Goal: Task Accomplishment & Management: Use online tool/utility

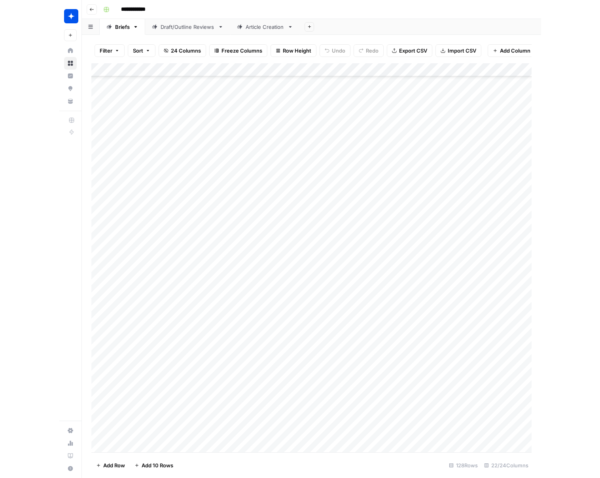
scroll to position [2271, 0]
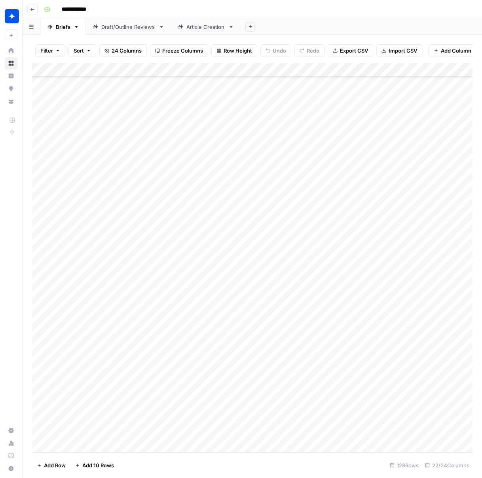
click at [203, 28] on div "Article Creation" at bounding box center [205, 27] width 39 height 8
click at [91, 284] on div "Add Column" at bounding box center [252, 179] width 440 height 232
type textarea "**********"
click at [207, 365] on div "Add Column" at bounding box center [252, 257] width 440 height 389
click at [175, 290] on div "Add Column" at bounding box center [252, 189] width 440 height 252
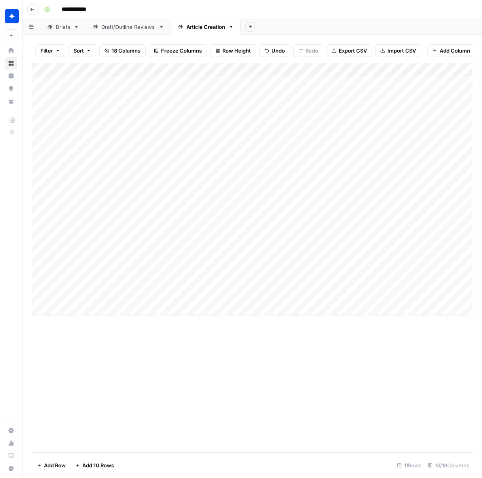
click at [170, 289] on div "Add Column" at bounding box center [252, 189] width 440 height 252
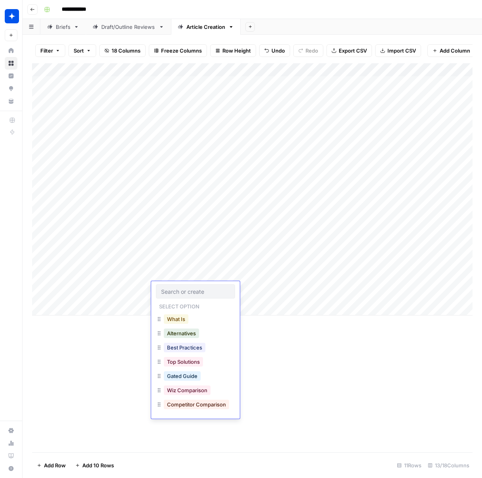
click at [181, 320] on button "What Is" at bounding box center [176, 319] width 25 height 9
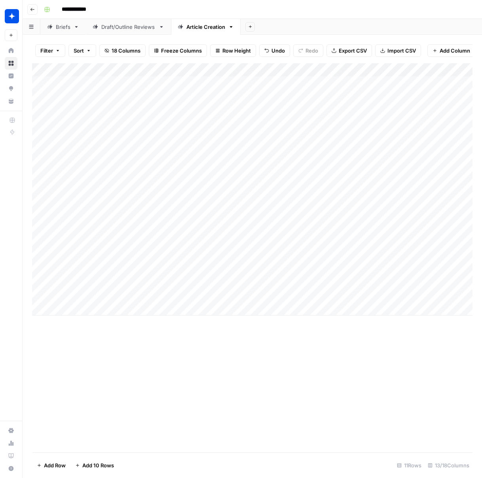
click at [260, 289] on div "Add Column" at bounding box center [252, 189] width 440 height 252
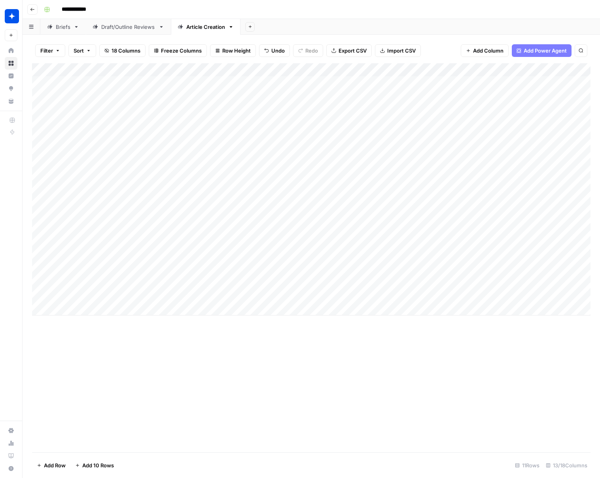
click at [101, 294] on div "Add Column" at bounding box center [311, 189] width 559 height 252
click at [126, 311] on div "Add Column" at bounding box center [311, 189] width 559 height 252
type textarea "**********"
drag, startPoint x: 237, startPoint y: 359, endPoint x: 209, endPoint y: 328, distance: 41.7
click at [237, 357] on div "Add Column" at bounding box center [311, 257] width 559 height 389
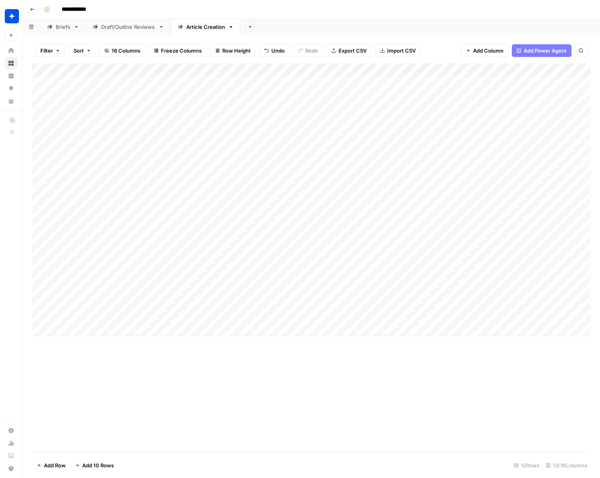
click at [189, 317] on div "Add Column" at bounding box center [311, 199] width 559 height 273
click at [176, 311] on div "Add Column" at bounding box center [311, 199] width 559 height 273
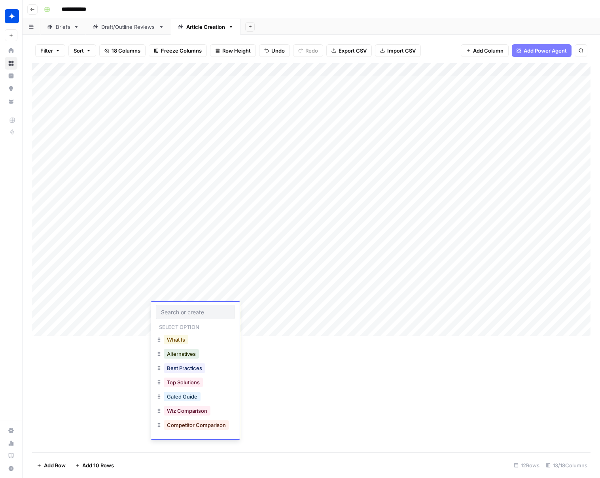
click at [180, 340] on button "What Is" at bounding box center [176, 339] width 25 height 9
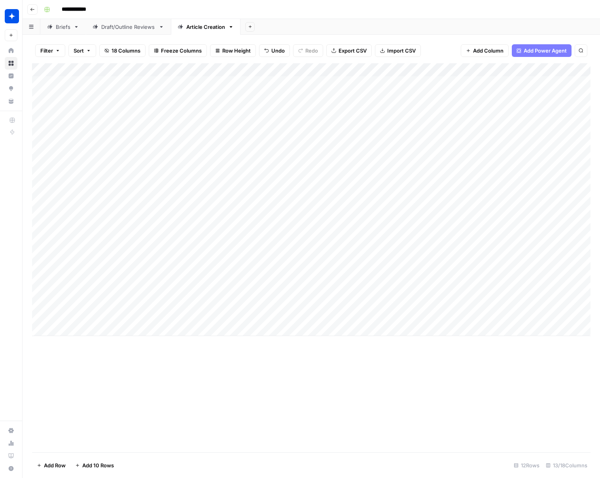
click at [262, 311] on div "Add Column" at bounding box center [311, 199] width 559 height 273
click at [288, 289] on div "Add Column" at bounding box center [311, 199] width 559 height 273
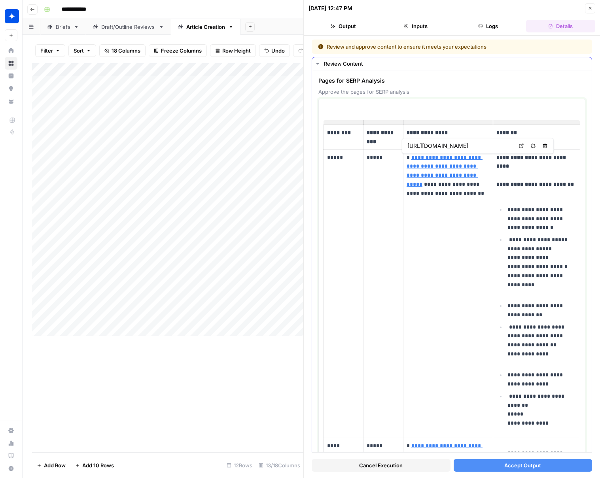
click at [439, 175] on link "**********" at bounding box center [445, 171] width 76 height 32
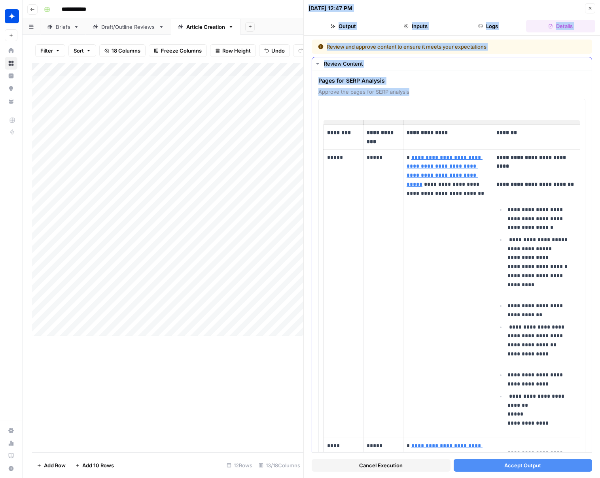
drag, startPoint x: 408, startPoint y: 146, endPoint x: 552, endPoint y: 157, distance: 145.2
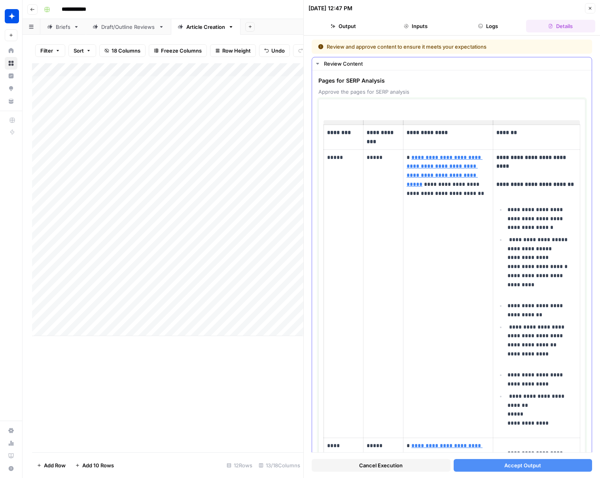
click at [441, 169] on link "**********" at bounding box center [445, 171] width 76 height 32
click at [442, 163] on link "**********" at bounding box center [445, 171] width 76 height 32
drag, startPoint x: 513, startPoint y: 146, endPoint x: 438, endPoint y: 146, distance: 74.8
click at [441, 145] on div "https://www.aquasec.com/cloud-native-academy/docker-container/containerization-…" at bounding box center [460, 145] width 109 height 9
drag, startPoint x: 435, startPoint y: 147, endPoint x: 425, endPoint y: 146, distance: 10.8
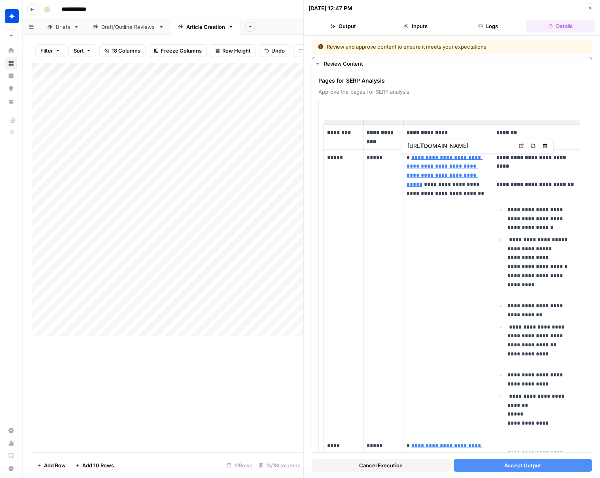
click at [435, 147] on input "https://www.aquasec.com/cloud-native-academy/docker-container/containerization-…" at bounding box center [460, 146] width 105 height 8
drag, startPoint x: 408, startPoint y: 146, endPoint x: 527, endPoint y: 152, distance: 119.3
click at [482, 152] on div "https://www.aquasec.com/cloud-native-academy/docker-container/containerization-…" at bounding box center [478, 146] width 152 height 16
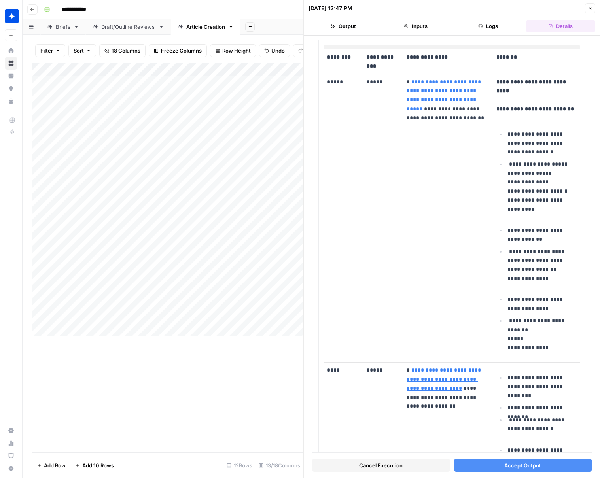
scroll to position [0, 0]
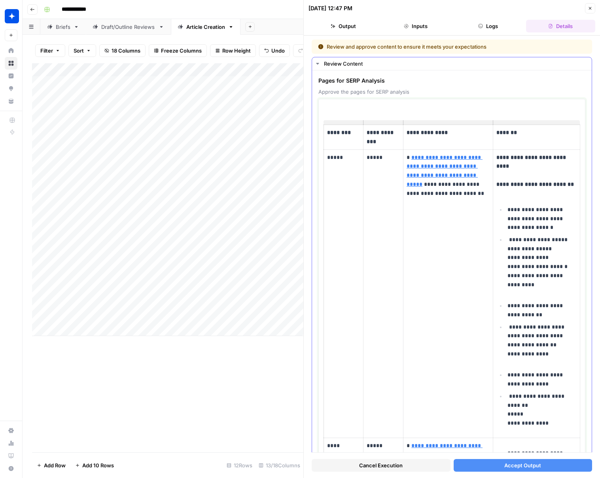
click at [344, 156] on p "*****" at bounding box center [343, 157] width 33 height 9
drag, startPoint x: 346, startPoint y: 156, endPoint x: 337, endPoint y: 157, distance: 8.7
click at [337, 157] on p "*****" at bounding box center [343, 157] width 33 height 9
click at [338, 187] on td "****" at bounding box center [344, 294] width 40 height 289
click at [346, 166] on td "****" at bounding box center [344, 294] width 40 height 289
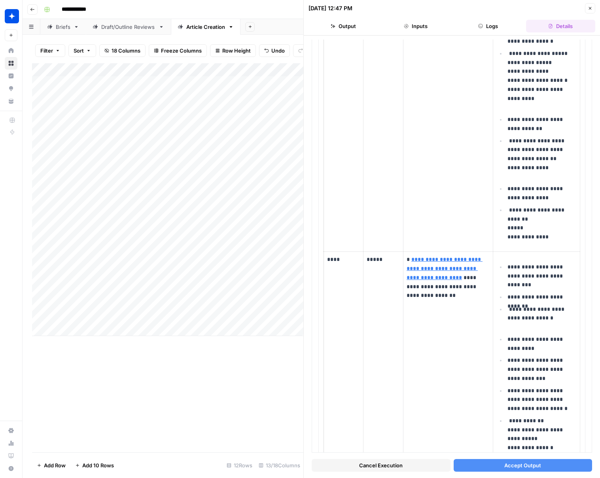
scroll to position [178, 0]
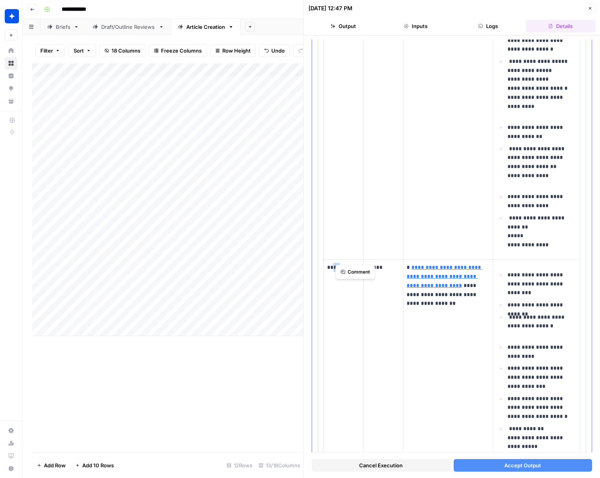
drag, startPoint x: 337, startPoint y: 258, endPoint x: 348, endPoint y: 258, distance: 11.1
click at [348, 263] on p "****" at bounding box center [343, 267] width 33 height 9
click at [344, 263] on p "****" at bounding box center [343, 267] width 33 height 9
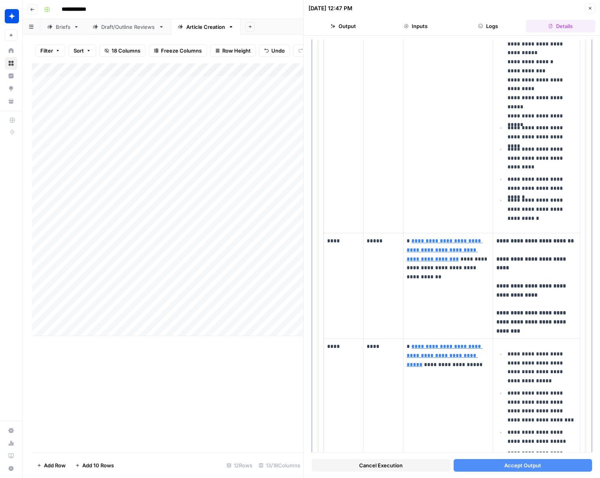
scroll to position [601, 0]
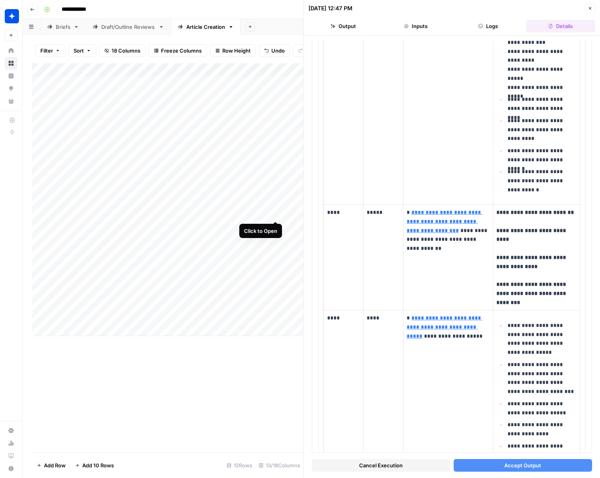
click at [276, 206] on div "Add Column" at bounding box center [167, 199] width 271 height 273
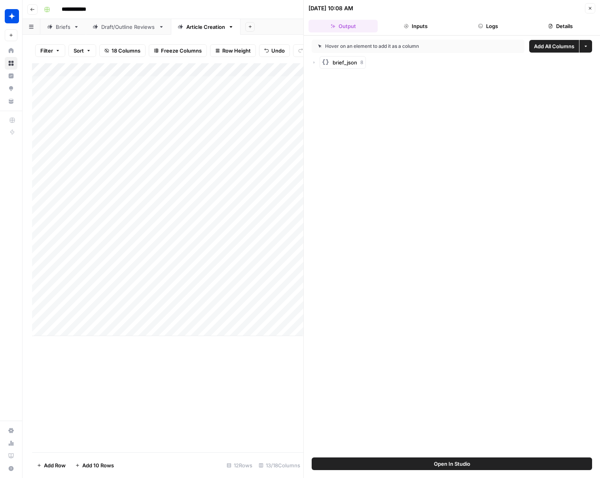
click at [482, 7] on button "Close" at bounding box center [590, 8] width 10 height 10
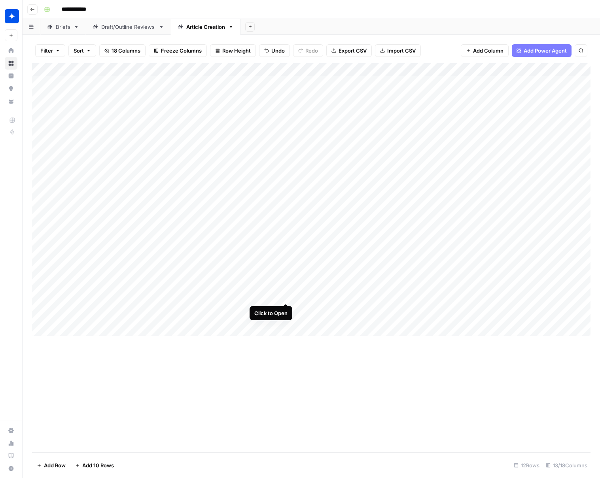
click at [286, 286] on div "Add Column" at bounding box center [311, 199] width 559 height 273
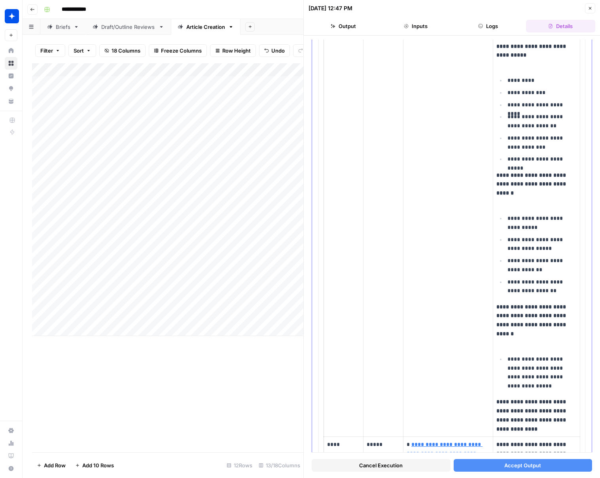
scroll to position [2496, 0]
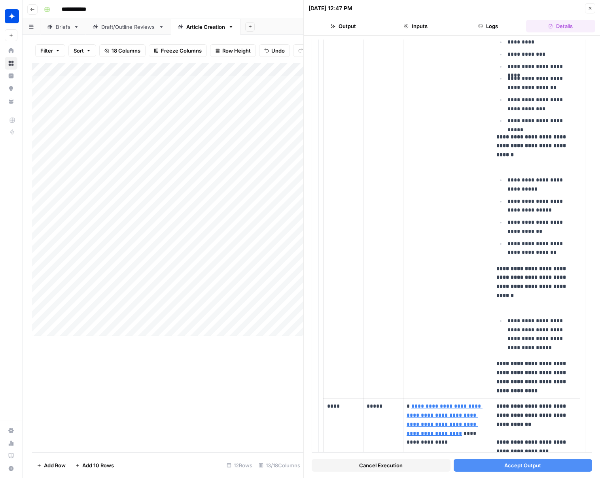
click at [477, 466] on button "Accept Output" at bounding box center [523, 465] width 139 height 13
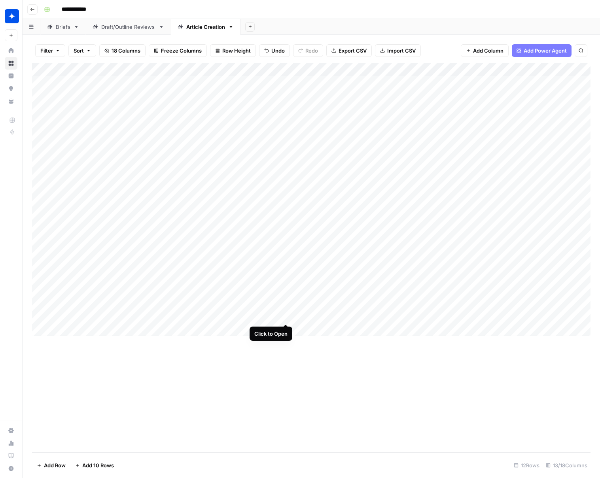
click at [286, 309] on div "Add Column" at bounding box center [311, 199] width 559 height 273
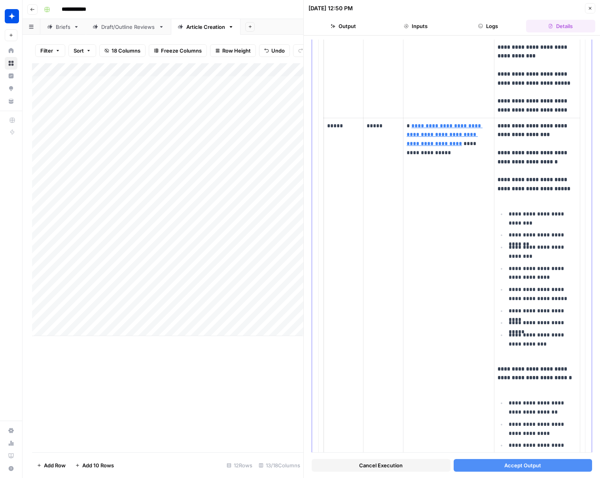
scroll to position [487, 0]
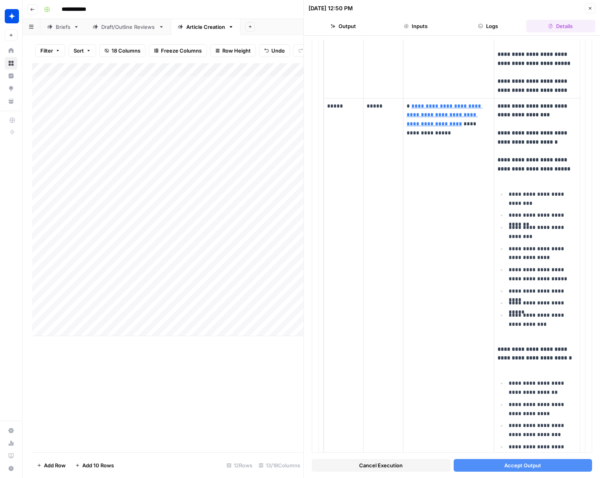
click at [120, 308] on div "Add Column" at bounding box center [167, 199] width 271 height 273
click at [482, 467] on button "Accept Output" at bounding box center [523, 465] width 139 height 13
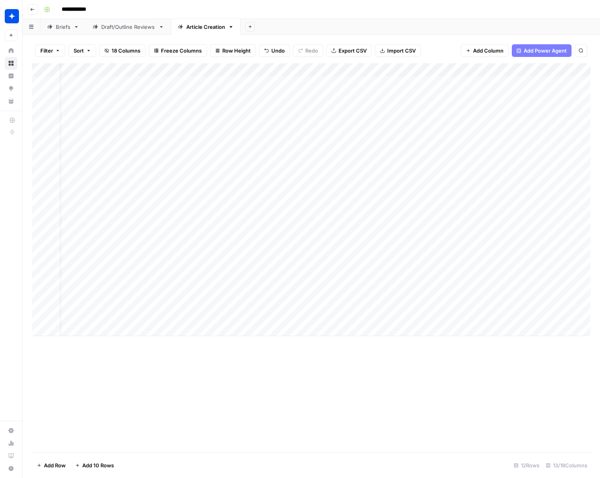
scroll to position [0, 16]
click at [269, 287] on div "Add Column" at bounding box center [311, 199] width 559 height 273
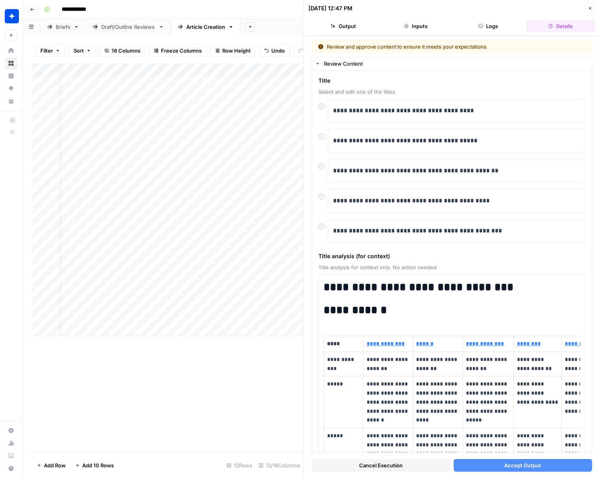
click at [482, 472] on div "Cancel Execution Accept Output" at bounding box center [452, 463] width 281 height 21
drag, startPoint x: 429, startPoint y: 232, endPoint x: 335, endPoint y: 231, distance: 94.6
click at [335, 231] on p "**********" at bounding box center [456, 231] width 247 height 10
copy p "**********"
click at [395, 172] on p "**********" at bounding box center [456, 171] width 247 height 10
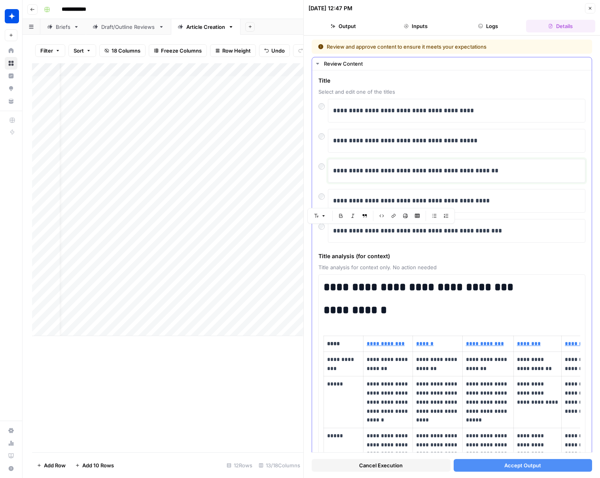
click at [482, 170] on p "**********" at bounding box center [456, 171] width 247 height 10
click at [471, 464] on button "Accept Output" at bounding box center [523, 465] width 139 height 13
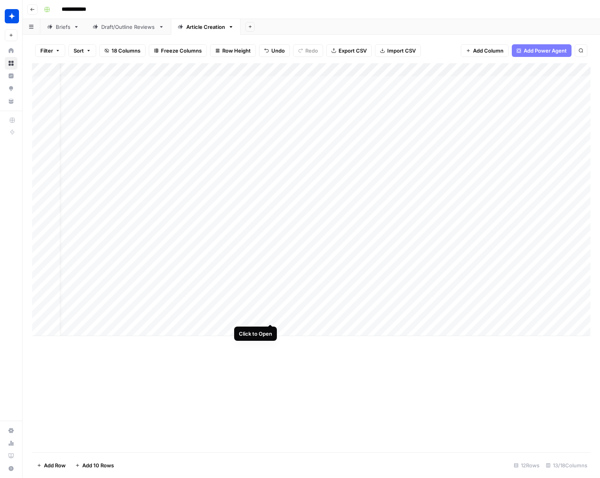
click at [270, 309] on div "Add Column" at bounding box center [311, 199] width 559 height 273
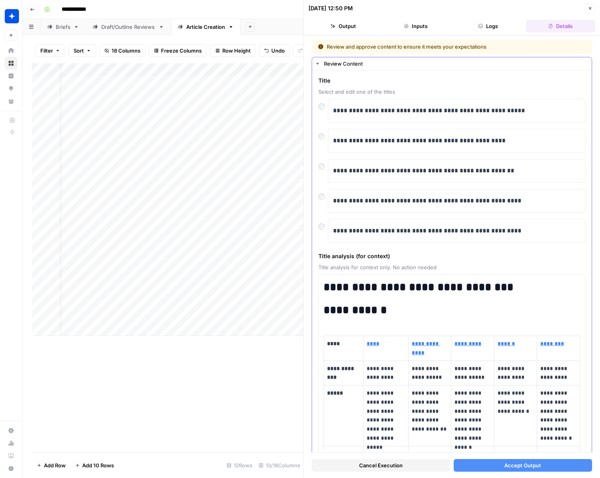
scroll to position [0, 0]
drag, startPoint x: 434, startPoint y: 170, endPoint x: 350, endPoint y: 171, distance: 83.9
click at [350, 171] on p "**********" at bounding box center [456, 170] width 247 height 10
click at [357, 170] on p "**********" at bounding box center [456, 170] width 247 height 10
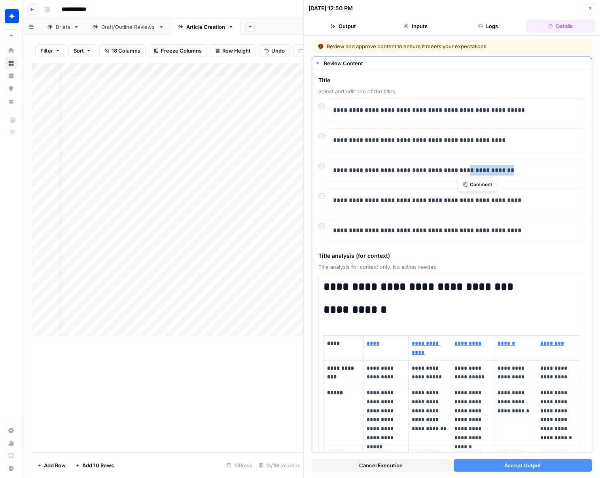
drag, startPoint x: 458, startPoint y: 171, endPoint x: 526, endPoint y: 175, distance: 68.2
click at [526, 175] on p "**********" at bounding box center [456, 170] width 247 height 10
click at [440, 172] on p "**********" at bounding box center [456, 170] width 247 height 10
drag, startPoint x: 414, startPoint y: 169, endPoint x: 359, endPoint y: 170, distance: 55.8
click at [359, 170] on p "**********" at bounding box center [456, 170] width 247 height 10
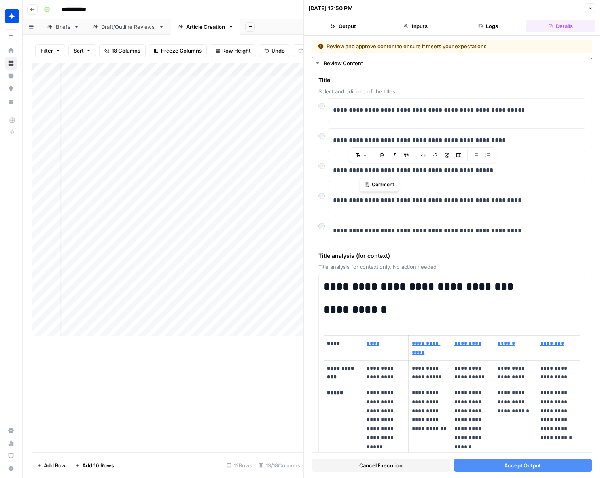
click at [347, 180] on div "**********" at bounding box center [457, 171] width 258 height 24
click at [364, 231] on p "**********" at bounding box center [456, 231] width 247 height 10
click at [397, 232] on p "**********" at bounding box center [456, 231] width 247 height 10
click at [475, 230] on p "**********" at bounding box center [456, 231] width 247 height 10
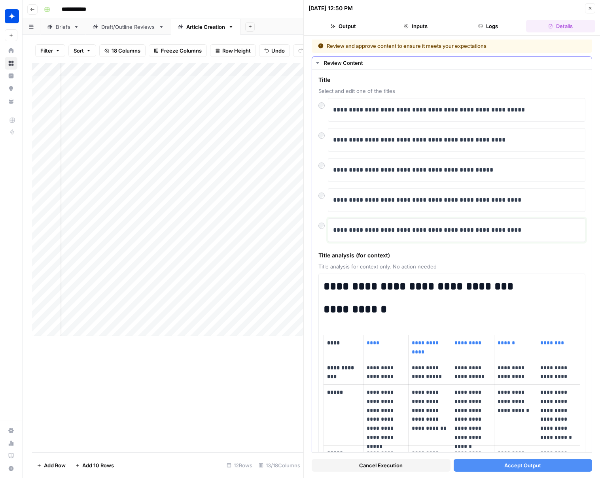
click at [441, 230] on p "**********" at bounding box center [456, 230] width 247 height 10
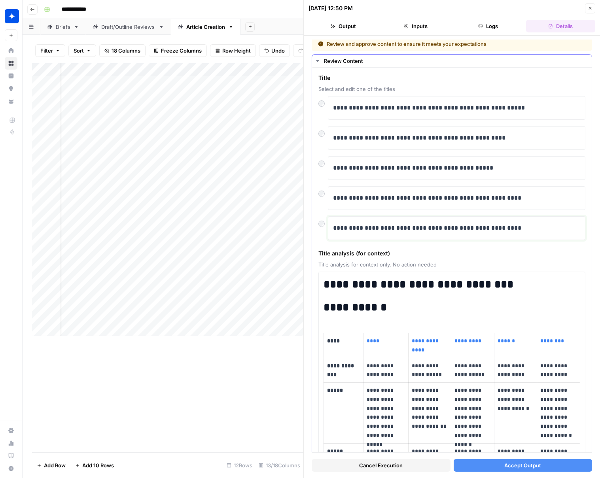
scroll to position [3, 0]
click at [484, 467] on button "Accept Output" at bounding box center [523, 465] width 139 height 13
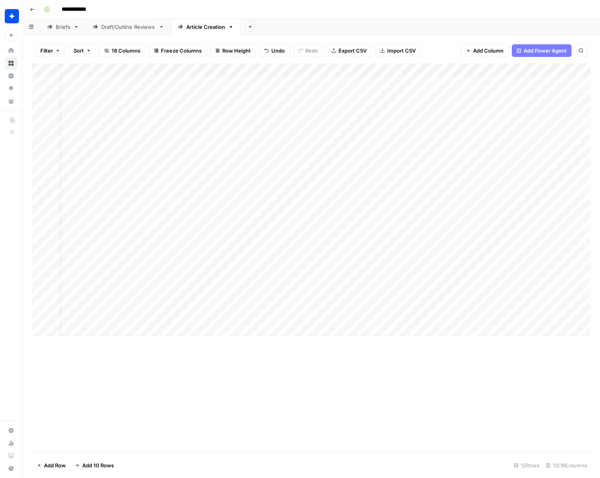
click at [454, 286] on div "Add Column" at bounding box center [311, 199] width 559 height 273
click at [455, 309] on div "Add Column" at bounding box center [311, 199] width 559 height 273
click at [226, 288] on div "Add Column" at bounding box center [311, 199] width 559 height 273
click at [226, 310] on div "Add Column" at bounding box center [311, 199] width 559 height 273
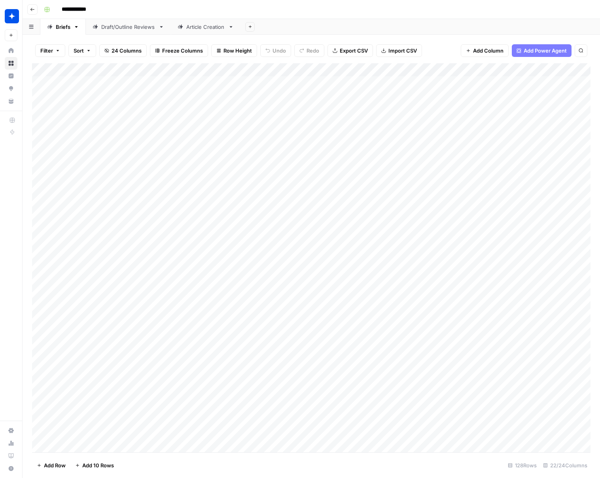
click at [249, 27] on icon "button" at bounding box center [250, 27] width 4 height 4
click at [281, 55] on span "Blank" at bounding box center [290, 54] width 58 height 8
type input "**********"
click at [148, 84] on div "Add Column" at bounding box center [311, 109] width 559 height 93
click at [153, 84] on div "Add Column" at bounding box center [311, 109] width 559 height 93
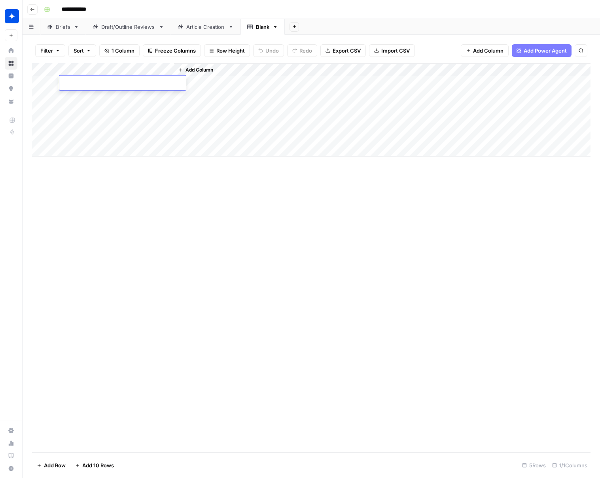
click at [192, 84] on div "Add Column" at bounding box center [382, 109] width 417 height 93
click at [189, 70] on span "Add Column" at bounding box center [200, 69] width 28 height 7
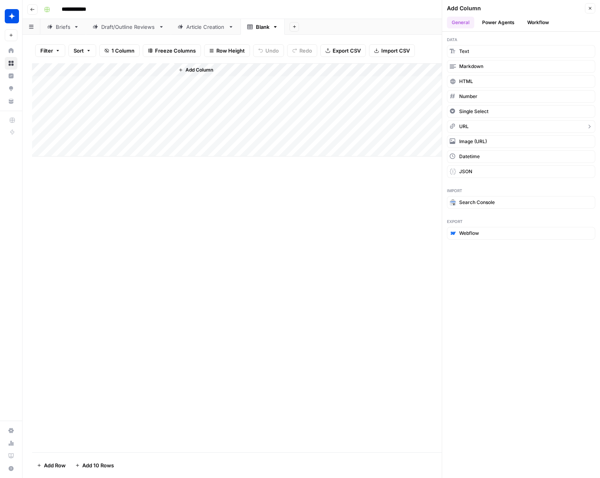
click at [465, 127] on span "URL" at bounding box center [463, 126] width 9 height 7
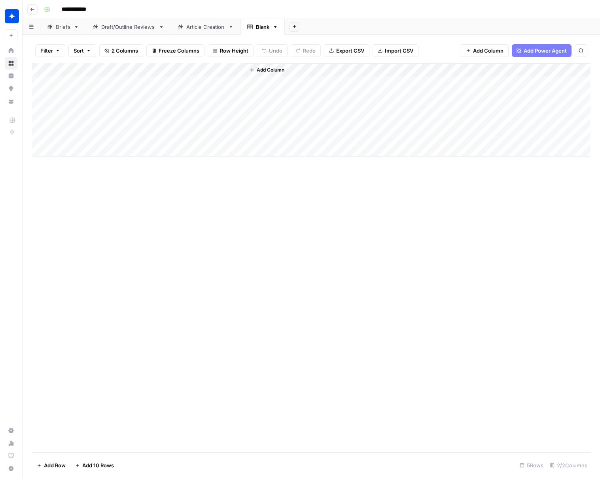
click at [165, 68] on div "Add Column" at bounding box center [311, 109] width 559 height 93
click at [90, 177] on span "Remove Column" at bounding box center [109, 177] width 69 height 8
click at [275, 81] on span "Delete" at bounding box center [272, 82] width 17 height 8
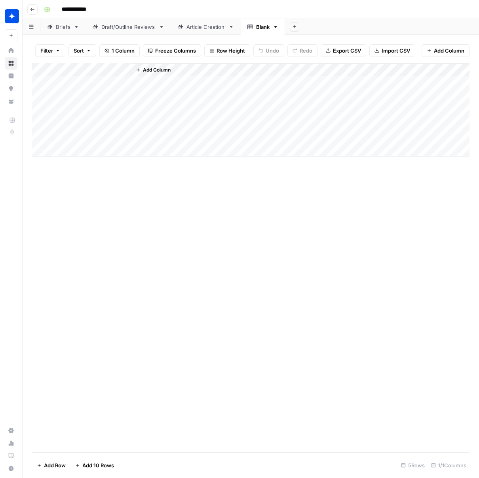
click at [137, 70] on icon "button" at bounding box center [138, 70] width 5 height 5
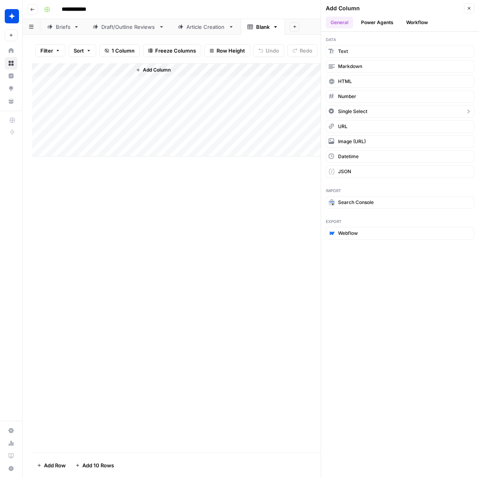
click at [373, 115] on button "Single Select" at bounding box center [400, 111] width 148 height 13
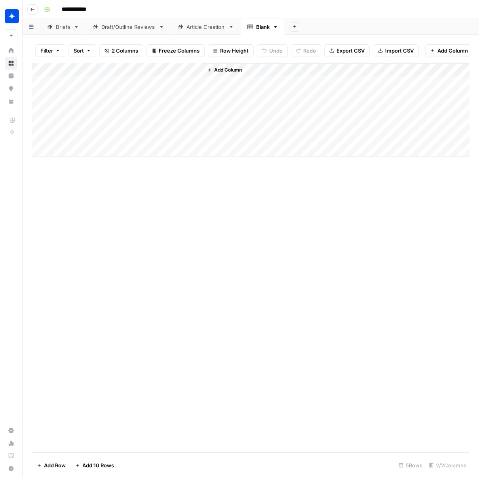
click at [185, 81] on div "Add Column" at bounding box center [250, 109] width 437 height 93
click at [178, 83] on div "Add Column" at bounding box center [250, 109] width 437 height 93
click at [195, 66] on div "Add Column" at bounding box center [250, 109] width 437 height 93
click at [166, 118] on input "Add Option" at bounding box center [194, 117] width 80 height 8
click at [177, 92] on input "New Column (1)" at bounding box center [186, 89] width 96 height 8
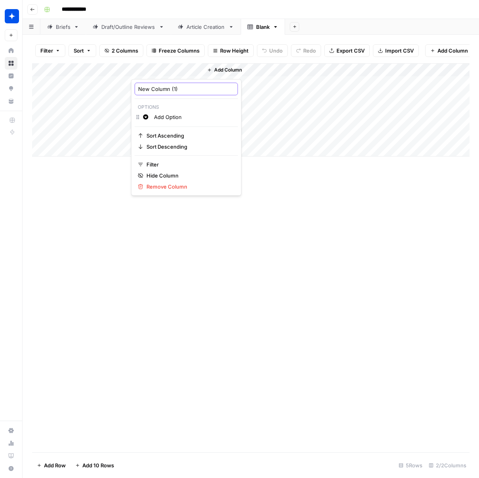
drag, startPoint x: 189, startPoint y: 90, endPoint x: 112, endPoint y: 87, distance: 77.6
click at [112, 87] on body "**********" at bounding box center [239, 239] width 479 height 478
click at [127, 87] on body "**********" at bounding box center [239, 239] width 479 height 478
drag, startPoint x: 140, startPoint y: 89, endPoint x: 180, endPoint y: 92, distance: 40.9
click at [180, 92] on input "New Column (1)" at bounding box center [186, 89] width 96 height 8
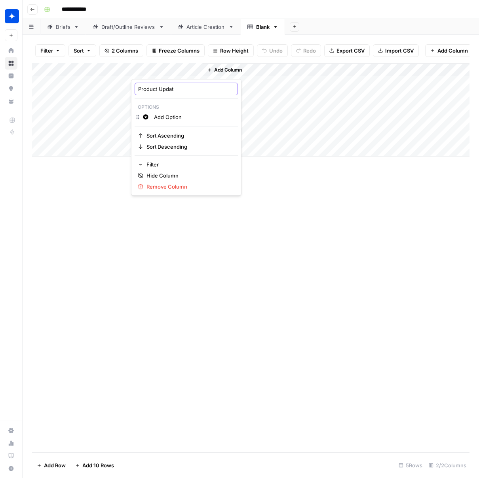
type input "Product Update"
click at [292, 188] on div "Add Column" at bounding box center [250, 257] width 437 height 389
click at [165, 82] on div "Add Column" at bounding box center [250, 109] width 437 height 93
click at [146, 83] on div "Add Column" at bounding box center [250, 109] width 437 height 93
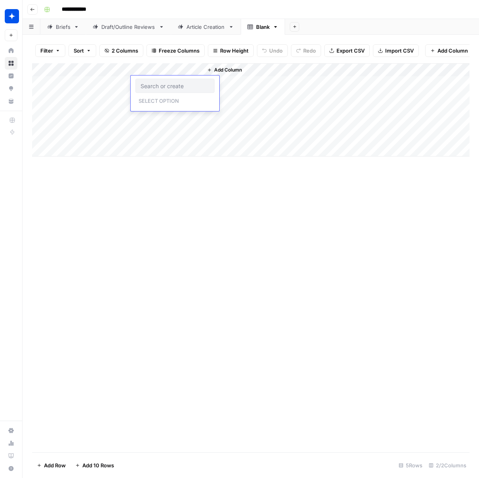
type input "W"
click at [225, 186] on div "Add Column" at bounding box center [250, 257] width 437 height 389
click at [214, 70] on span "Add Column" at bounding box center [228, 69] width 28 height 7
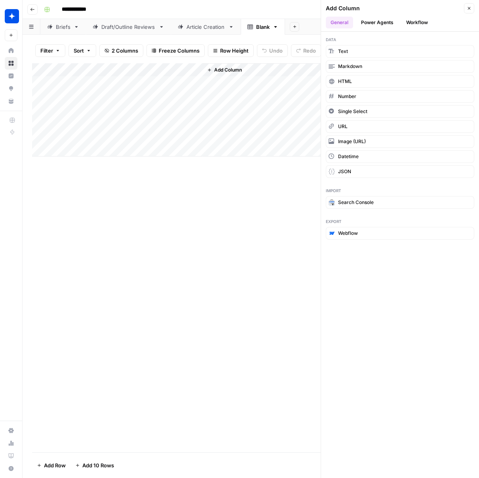
click at [229, 205] on div "Add Column" at bounding box center [250, 257] width 437 height 389
click at [418, 23] on button "Workflow" at bounding box center [416, 23] width 31 height 12
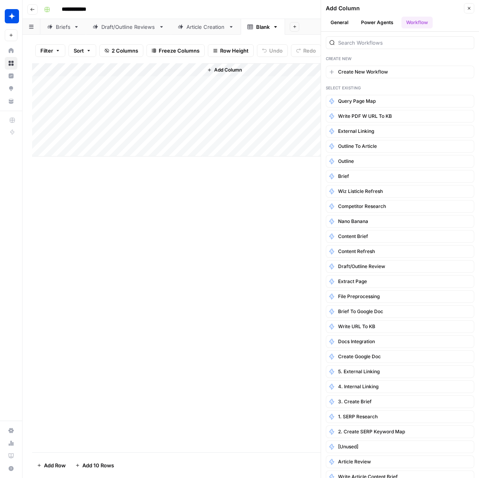
click at [471, 8] on icon "button" at bounding box center [469, 8] width 5 height 5
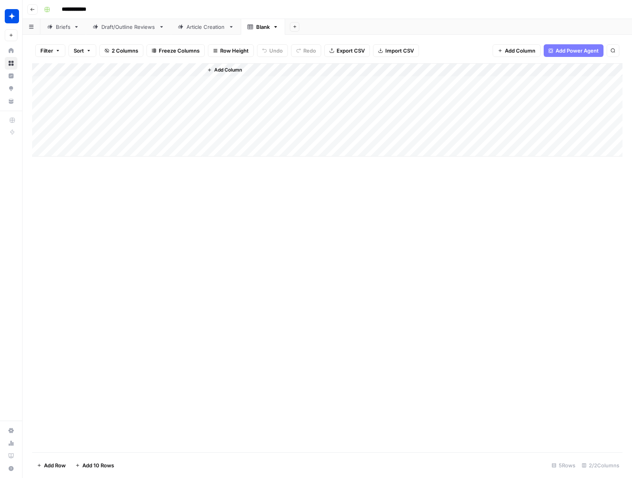
click at [124, 70] on div "Add Column" at bounding box center [327, 109] width 590 height 93
click at [184, 119] on div "Add Column" at bounding box center [327, 109] width 590 height 93
click at [275, 27] on icon "button" at bounding box center [276, 27] width 6 height 6
click at [119, 84] on div "Add Column" at bounding box center [327, 109] width 590 height 93
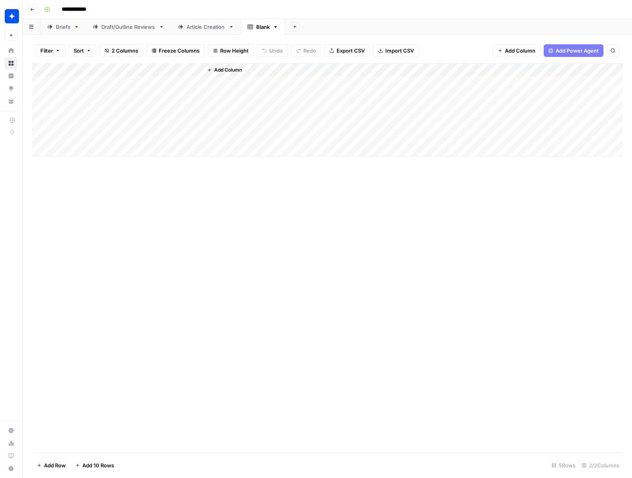
click at [164, 85] on div "Add Column" at bounding box center [327, 109] width 590 height 93
click at [219, 71] on span "Add Column" at bounding box center [228, 69] width 28 height 7
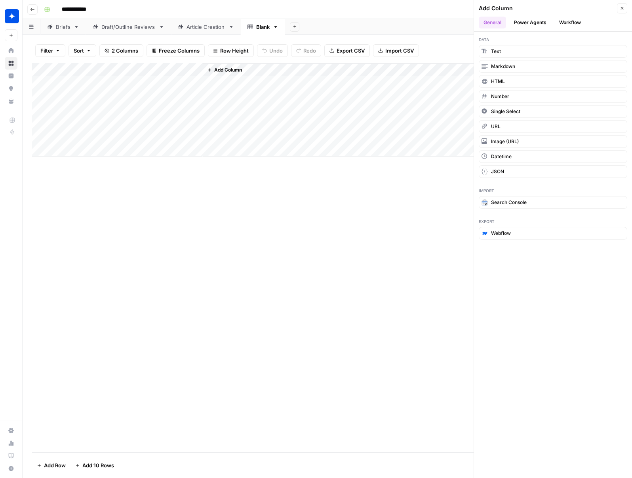
click at [573, 22] on button "Workflow" at bounding box center [569, 23] width 31 height 12
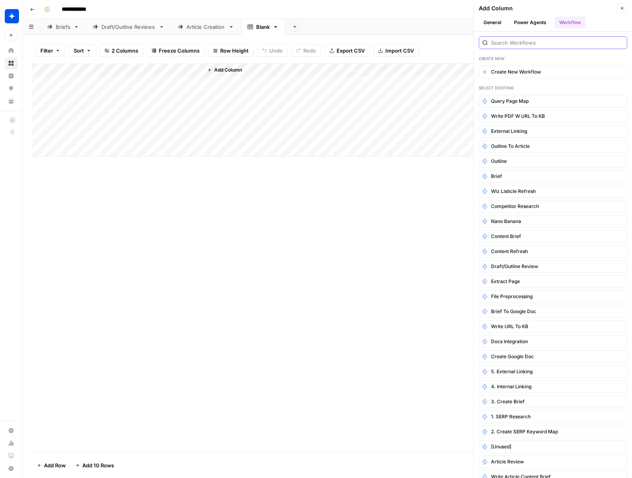
click at [524, 44] on input "search" at bounding box center [557, 43] width 133 height 8
type input "run"
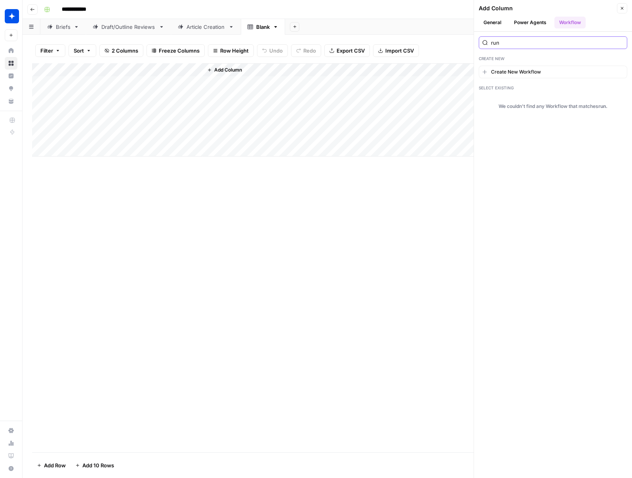
click at [600, 44] on input "run" at bounding box center [557, 43] width 133 height 8
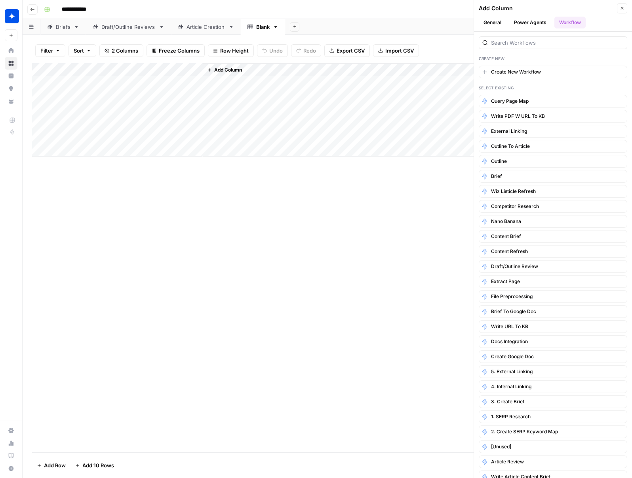
click at [186, 72] on div "Add Column" at bounding box center [327, 109] width 590 height 93
click at [159, 188] on span "Remove Column" at bounding box center [188, 187] width 85 height 8
click at [292, 82] on span "Delete" at bounding box center [287, 82] width 17 height 8
click at [124, 71] on div "Add Column" at bounding box center [327, 109] width 590 height 93
click at [95, 175] on span "Remove Column" at bounding box center [109, 177] width 69 height 8
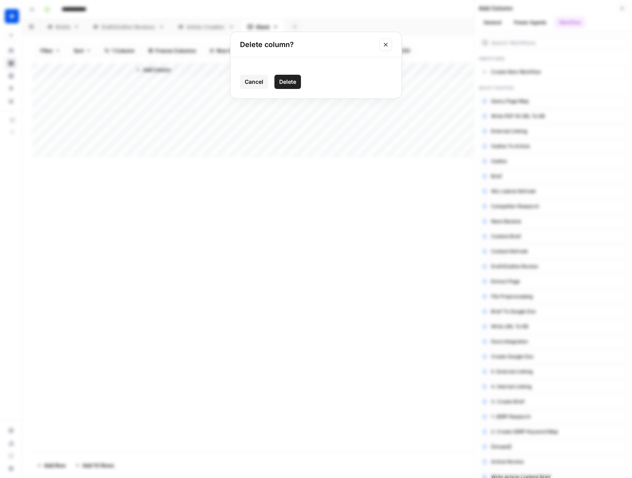
click at [293, 82] on span "Delete" at bounding box center [287, 82] width 17 height 8
click at [275, 27] on icon "button" at bounding box center [275, 27] width 3 height 2
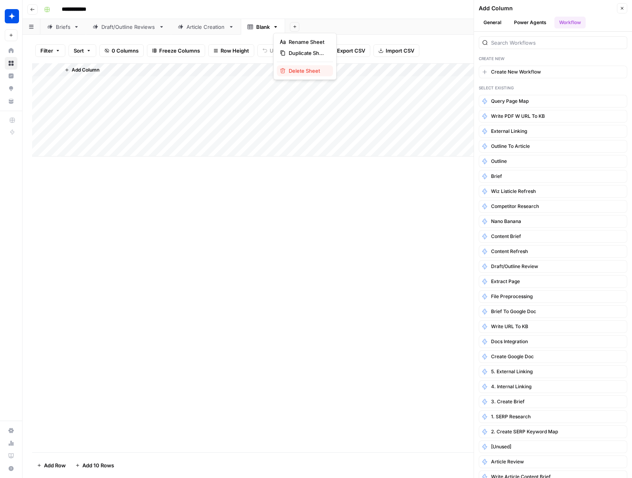
click at [291, 72] on span "Delete Sheet" at bounding box center [308, 71] width 38 height 8
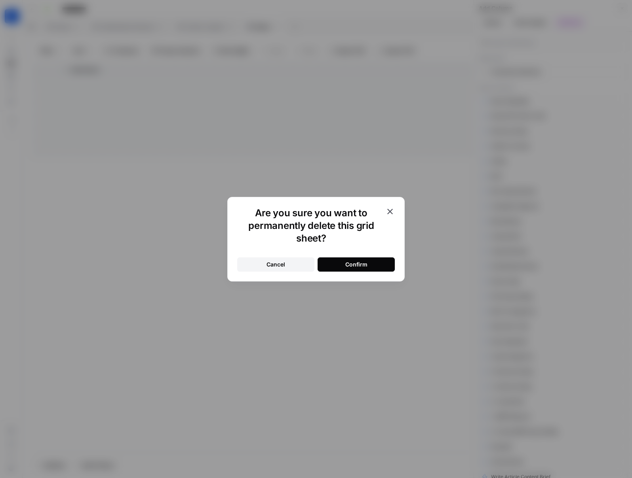
click at [395, 208] on div "Are you sure you want to permanently delete this grid sheet? Cancel Confirm" at bounding box center [315, 239] width 177 height 85
click at [388, 212] on icon "button" at bounding box center [389, 211] width 9 height 9
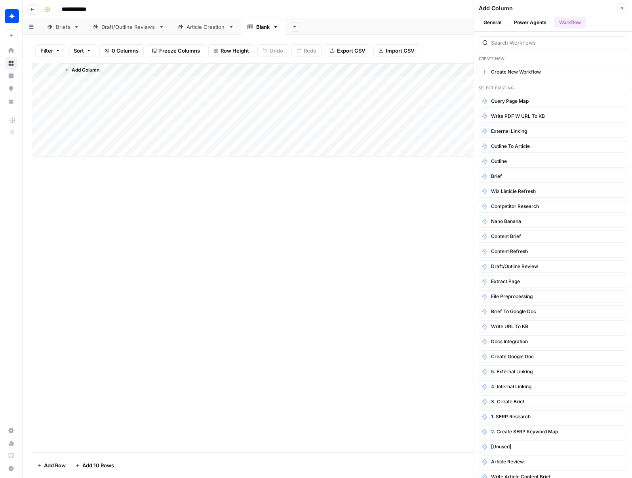
click at [600, 7] on button "Close" at bounding box center [622, 8] width 10 height 10
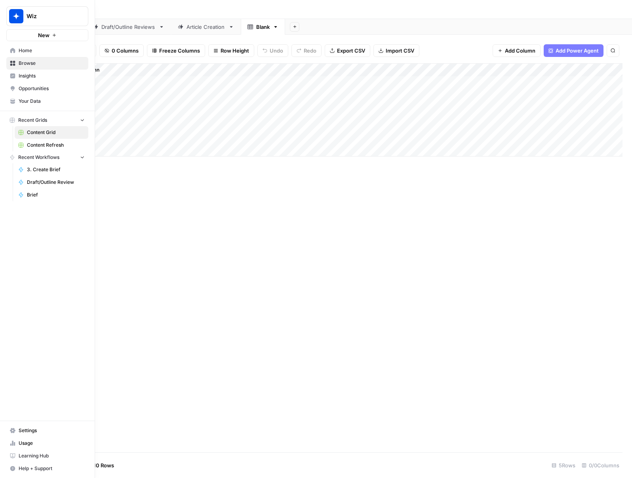
click at [12, 63] on icon at bounding box center [12, 63] width 5 height 5
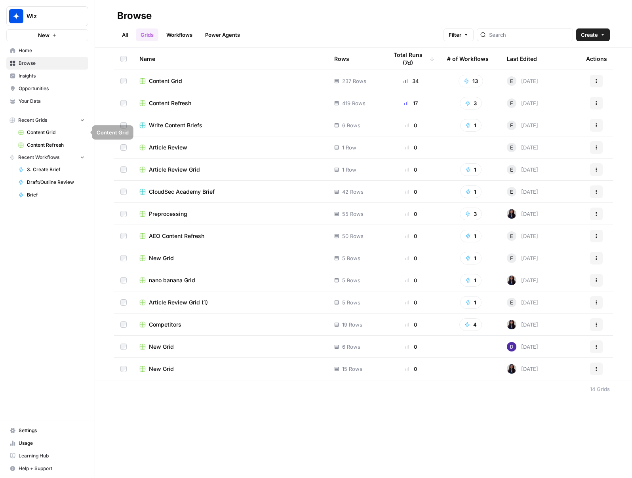
click at [44, 133] on span "Content Grid" at bounding box center [56, 132] width 58 height 7
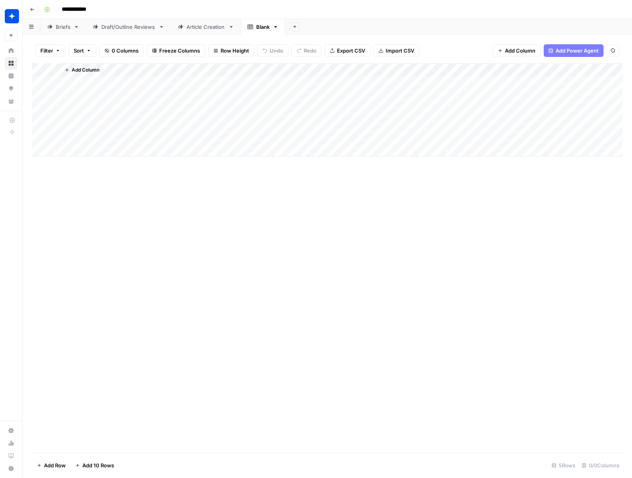
click at [296, 27] on icon "button" at bounding box center [294, 27] width 4 height 4
click at [316, 64] on span "From Workflow" at bounding box center [335, 65] width 58 height 8
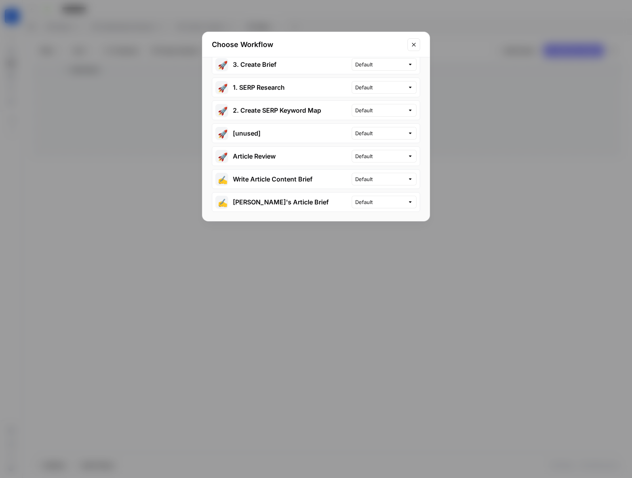
scroll to position [488, 0]
click at [414, 47] on icon "Close modal" at bounding box center [413, 45] width 6 height 6
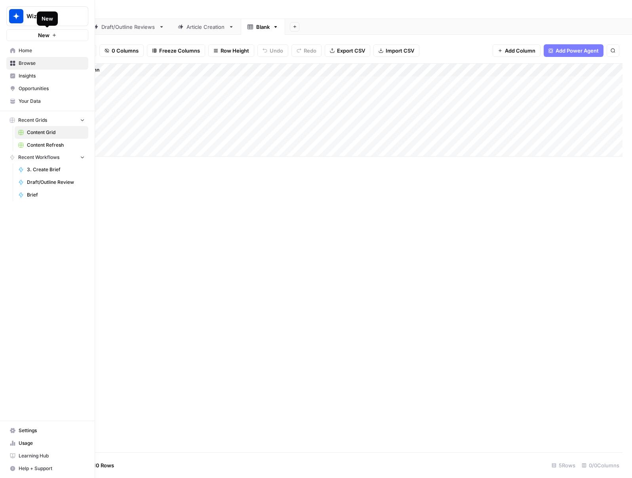
click at [55, 36] on icon "button" at bounding box center [54, 35] width 5 height 5
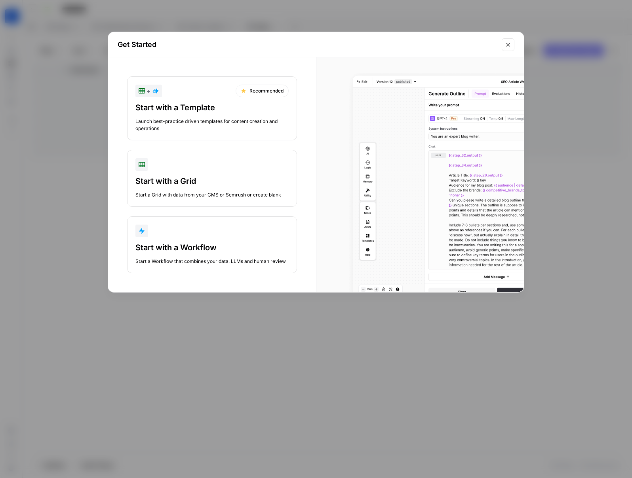
click at [221, 246] on div "Start with a Workflow" at bounding box center [211, 247] width 153 height 11
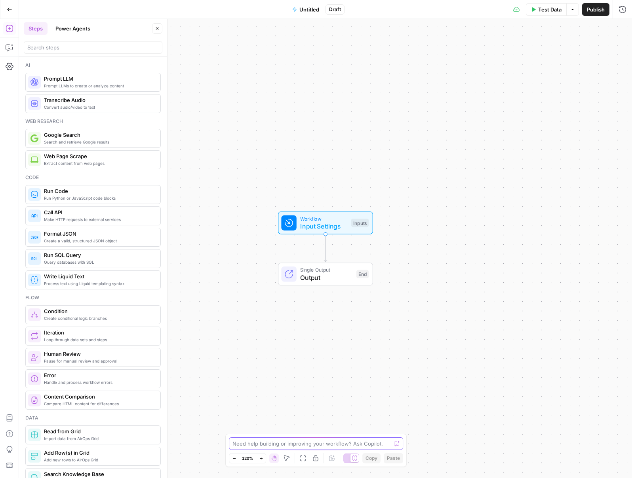
click at [258, 446] on textarea at bounding box center [311, 444] width 158 height 8
click at [332, 443] on textarea at bounding box center [311, 444] width 158 height 8
paste textarea "You are an SEO at Wiz. A new Wiz feature has been launched, and your goal is to…"
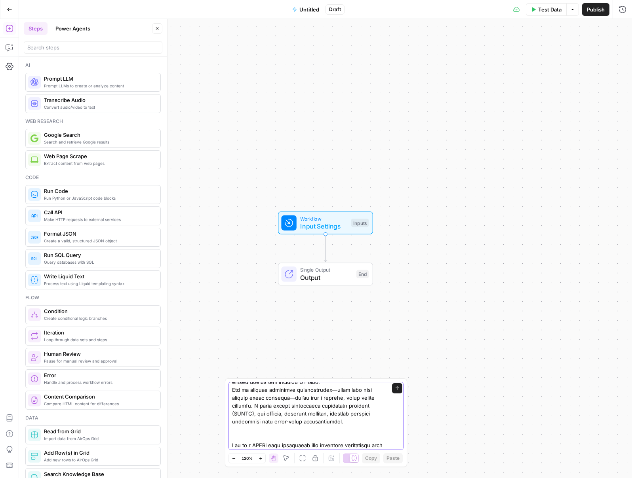
scroll to position [712, 0]
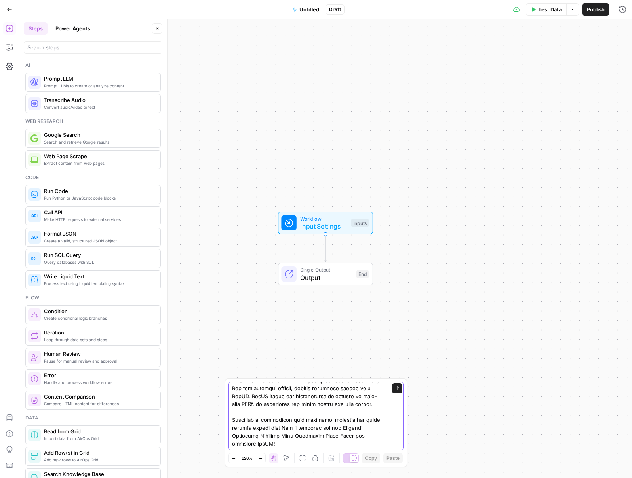
click at [344, 433] on textarea at bounding box center [308, 60] width 152 height 776
click at [301, 424] on textarea at bounding box center [308, 60] width 152 height 776
drag, startPoint x: 257, startPoint y: 445, endPoint x: 232, endPoint y: 399, distance: 52.6
click at [232, 399] on textarea at bounding box center [308, 60] width 152 height 776
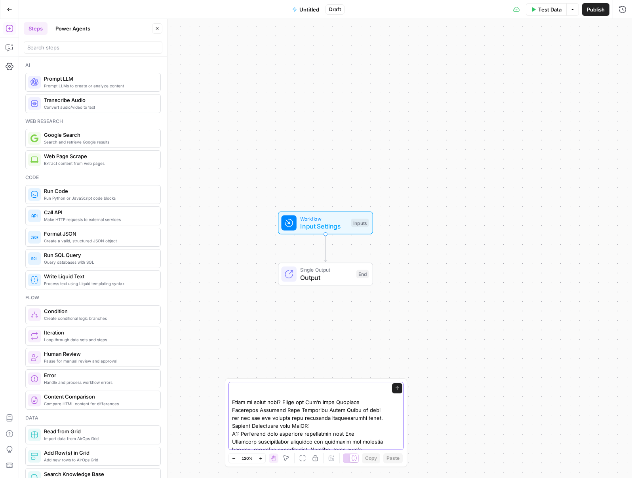
scroll to position [519, 0]
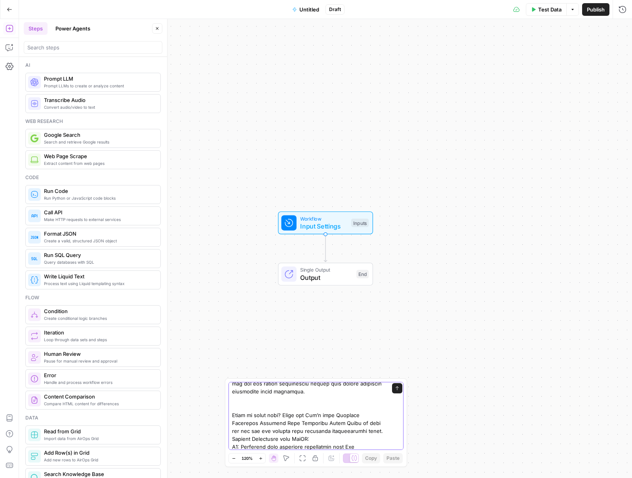
type textarea "You are an SEO at Wiz. A new Wiz feature has been launched, and your goal is to…"
click at [234, 459] on icon "button" at bounding box center [234, 459] width 4 height 4
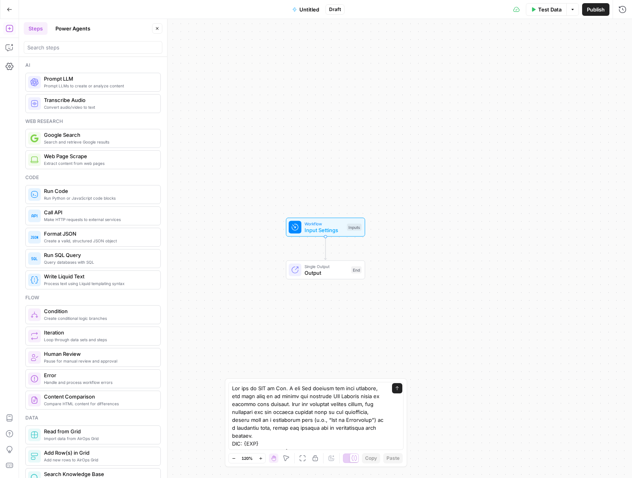
click at [234, 459] on icon "button" at bounding box center [234, 459] width 4 height 4
click at [255, 458] on button "Zoom In" at bounding box center [257, 458] width 9 height 9
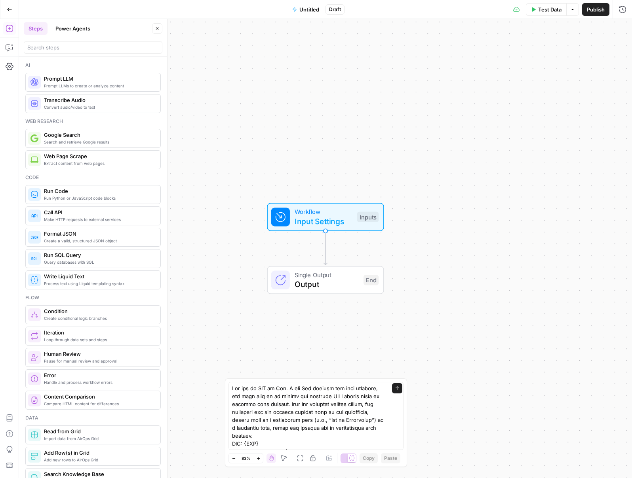
click at [255, 458] on button "Zoom In" at bounding box center [257, 458] width 9 height 9
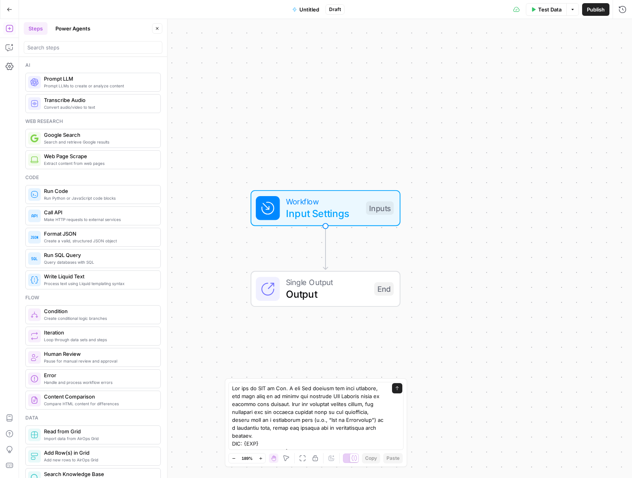
scroll to position [712, 0]
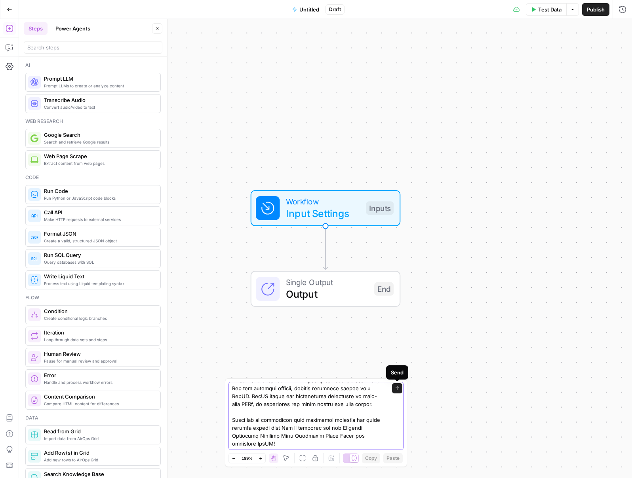
click at [395, 390] on icon "submit" at bounding box center [397, 388] width 5 height 5
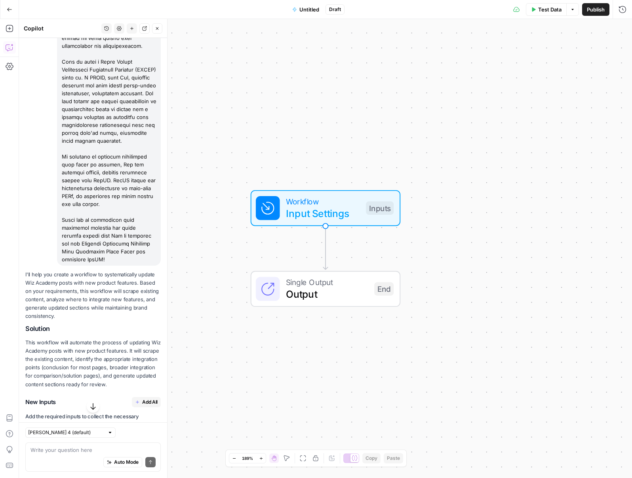
scroll to position [987, 0]
click at [144, 400] on span "Add All" at bounding box center [149, 403] width 15 height 7
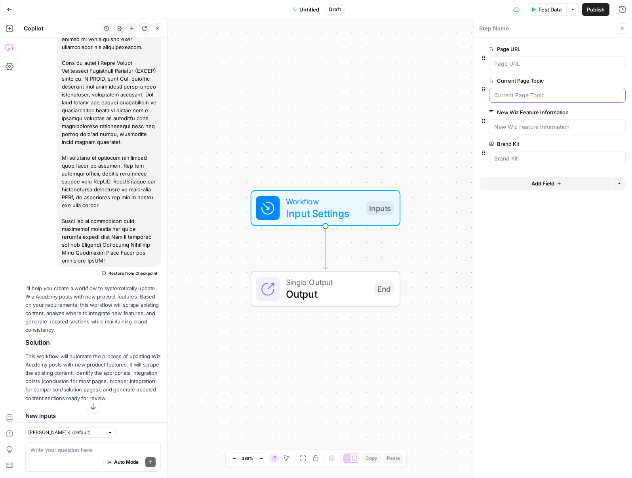
click at [545, 93] on Topic "Current Page Topic" at bounding box center [557, 95] width 126 height 8
click at [531, 125] on Information "New Wiz Feature Information" at bounding box center [557, 127] width 126 height 8
click at [483, 91] on icon "button" at bounding box center [483, 89] width 6 height 6
click at [600, 81] on icon "button" at bounding box center [609, 81] width 4 height 4
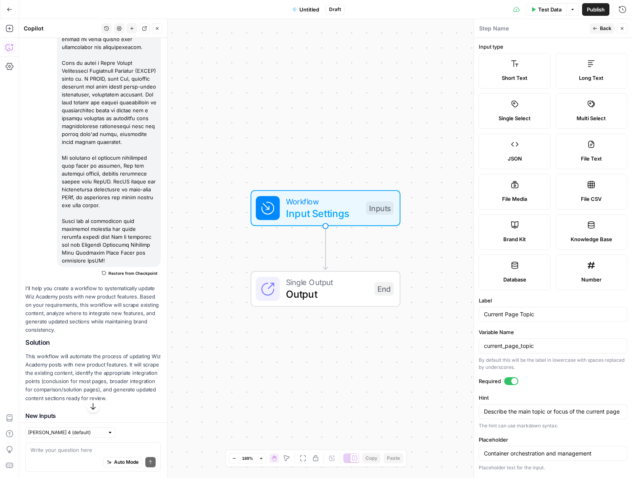
click at [600, 31] on span "Back" at bounding box center [605, 28] width 11 height 7
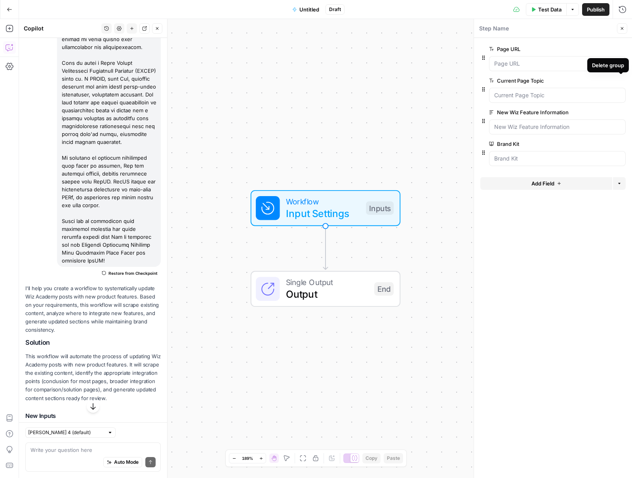
click at [600, 81] on icon "button" at bounding box center [621, 81] width 4 height 4
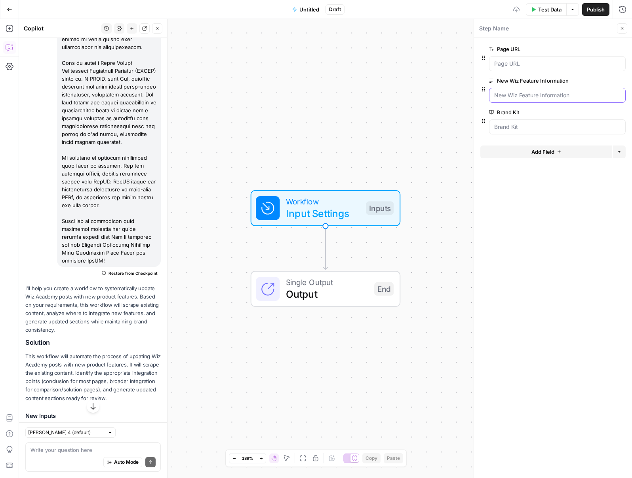
click at [537, 96] on Information "New Wiz Feature Information" at bounding box center [557, 95] width 126 height 8
click at [600, 80] on icon "button" at bounding box center [609, 81] width 4 height 4
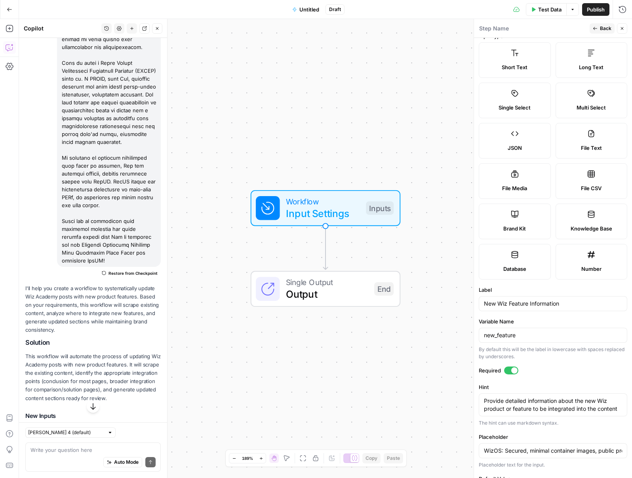
scroll to position [0, 0]
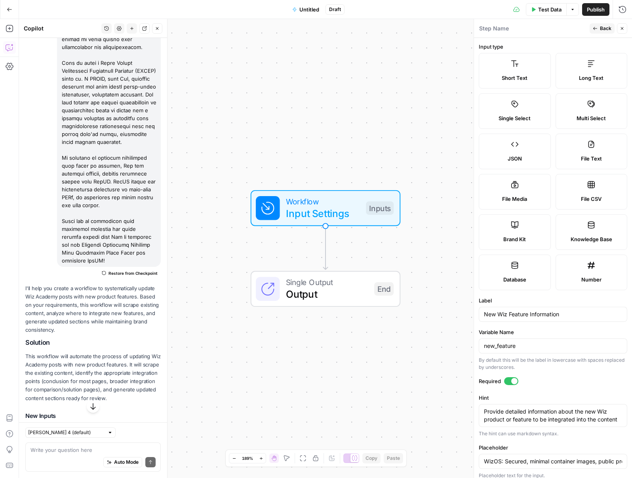
click at [523, 71] on label "Short Text" at bounding box center [514, 71] width 72 height 36
click at [600, 30] on span "Back" at bounding box center [605, 28] width 11 height 7
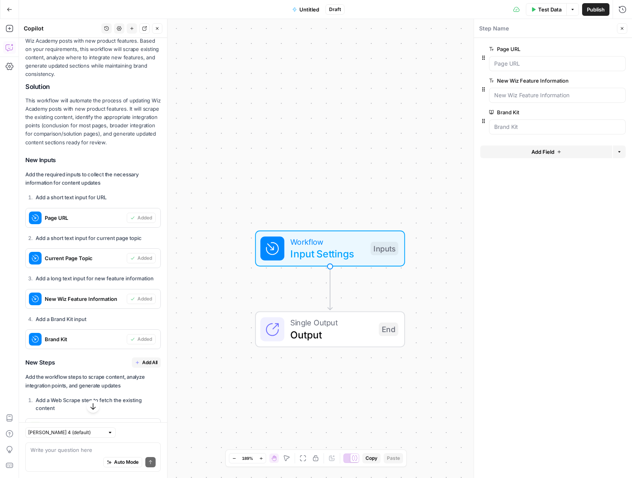
scroll to position [1298, 0]
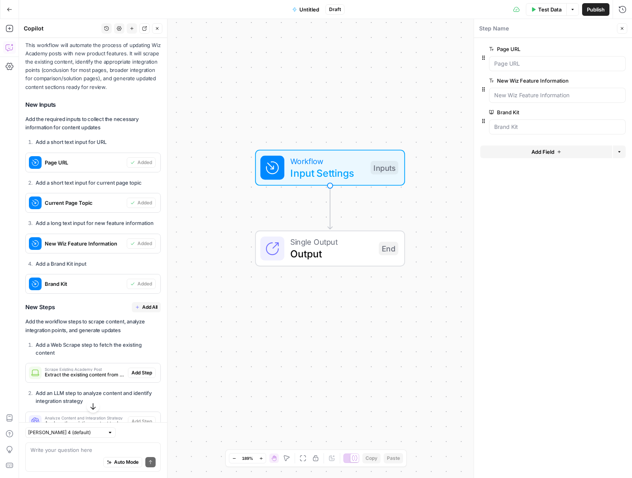
click at [150, 304] on span "Add All" at bounding box center [149, 307] width 15 height 7
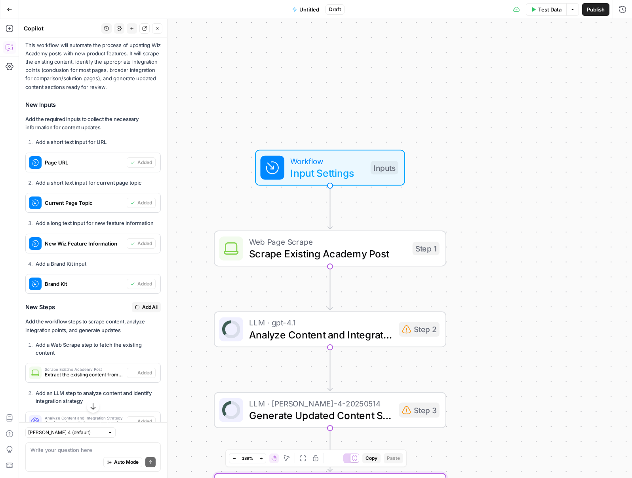
type textarea "Format Final Output for Review"
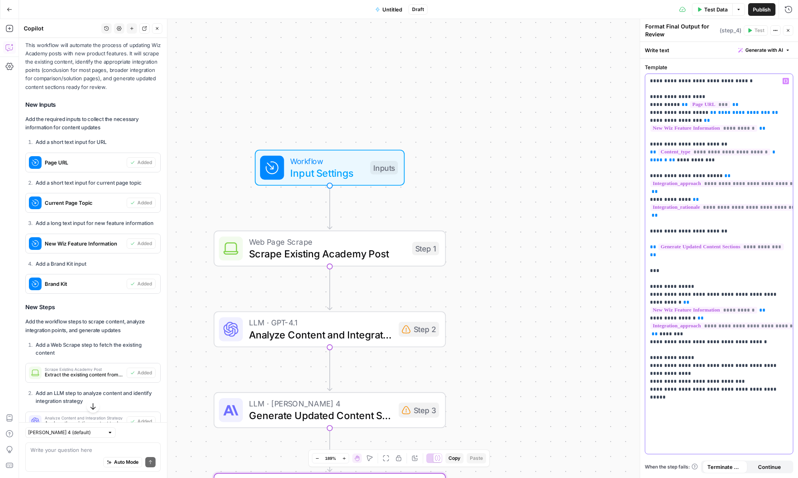
drag, startPoint x: 748, startPoint y: 112, endPoint x: 646, endPoint y: 112, distance: 101.7
click at [600, 112] on div "**********" at bounding box center [719, 264] width 148 height 380
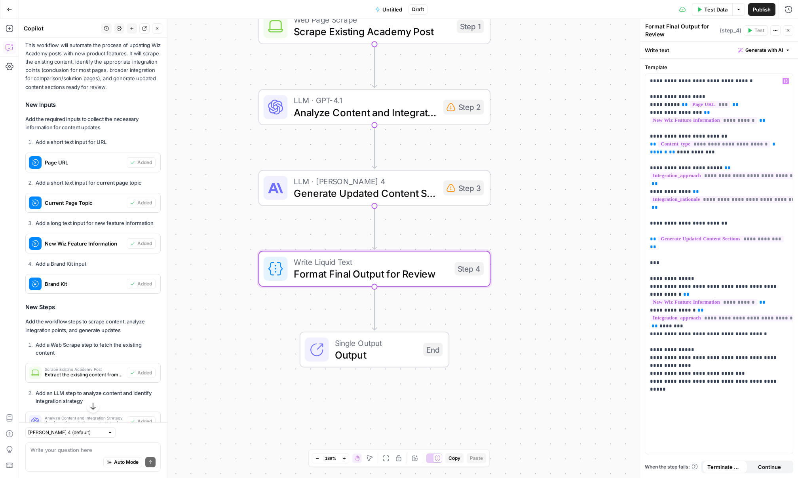
click at [600, 465] on span "Continue" at bounding box center [769, 467] width 23 height 8
click at [465, 192] on div "Step 3" at bounding box center [463, 187] width 40 height 15
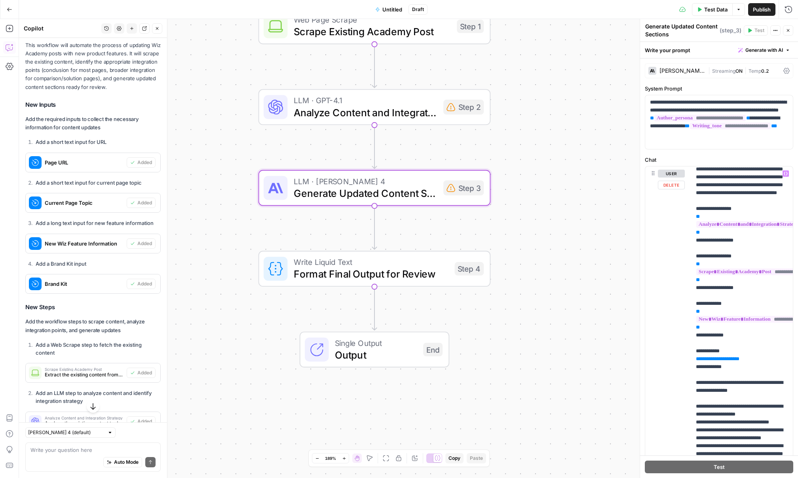
scroll to position [0, 0]
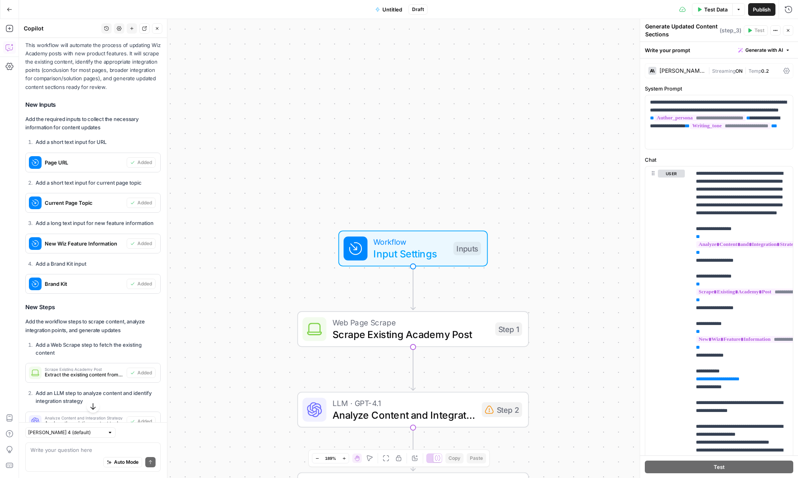
click at [600, 31] on icon "button" at bounding box center [788, 30] width 5 height 5
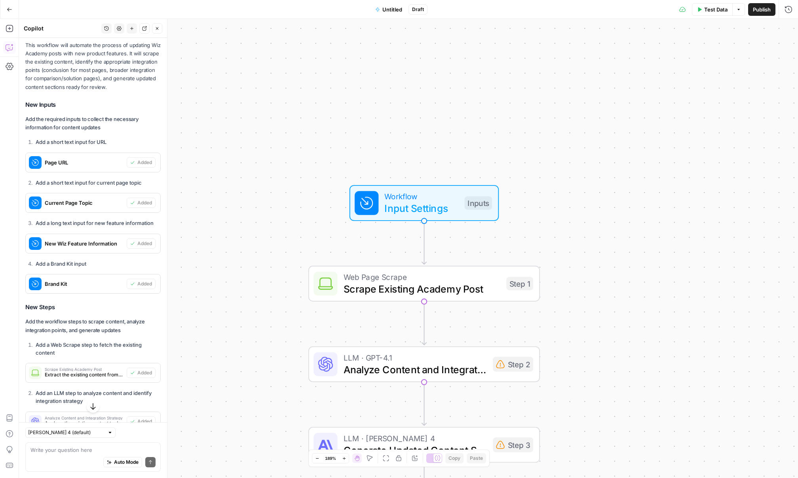
drag, startPoint x: 559, startPoint y: 244, endPoint x: 606, endPoint y: 137, distance: 116.9
click at [600, 136] on div "Workflow Input Settings Inputs Web Page Scrape Scrape Existing Academy Post Ste…" at bounding box center [408, 248] width 779 height 459
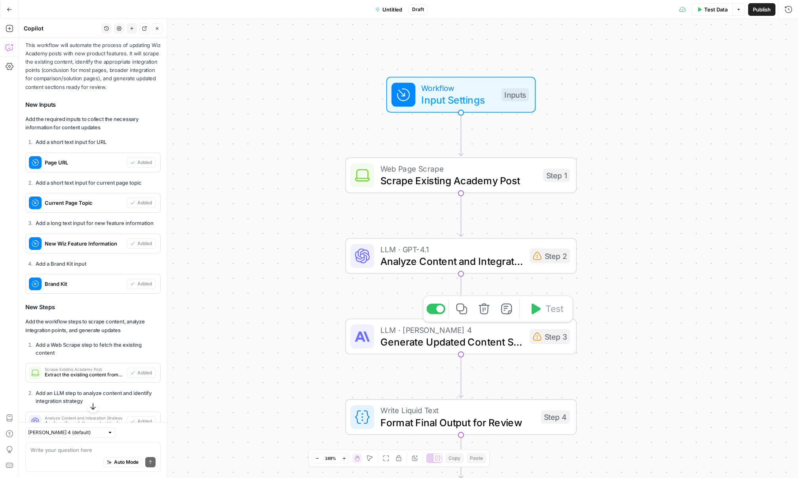
click at [484, 307] on icon "button" at bounding box center [484, 309] width 12 height 12
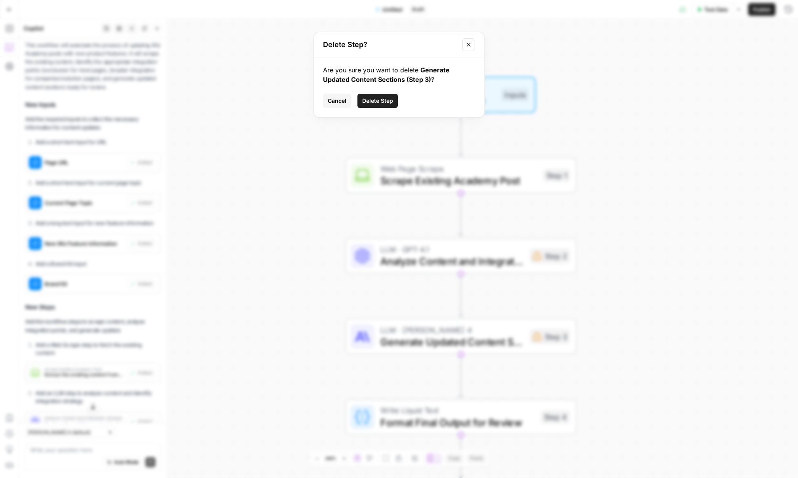
drag, startPoint x: 369, startPoint y: 99, endPoint x: 374, endPoint y: 103, distance: 6.7
click at [369, 99] on span "Delete Step" at bounding box center [377, 101] width 31 height 8
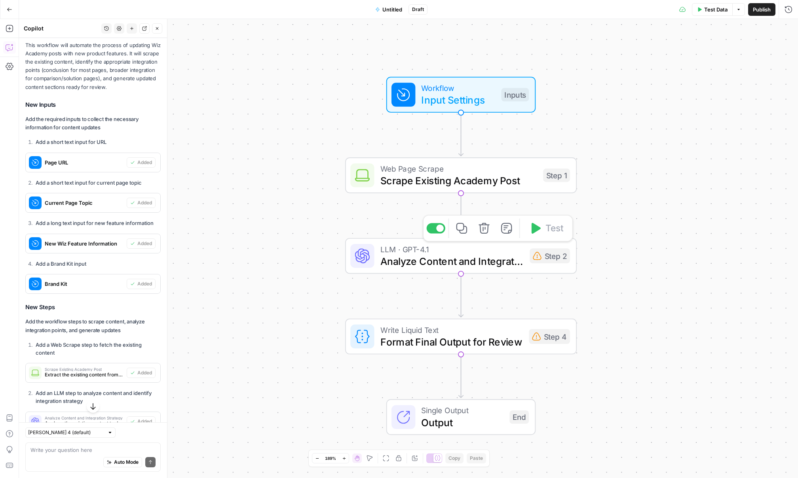
click at [486, 233] on icon "button" at bounding box center [483, 228] width 11 height 11
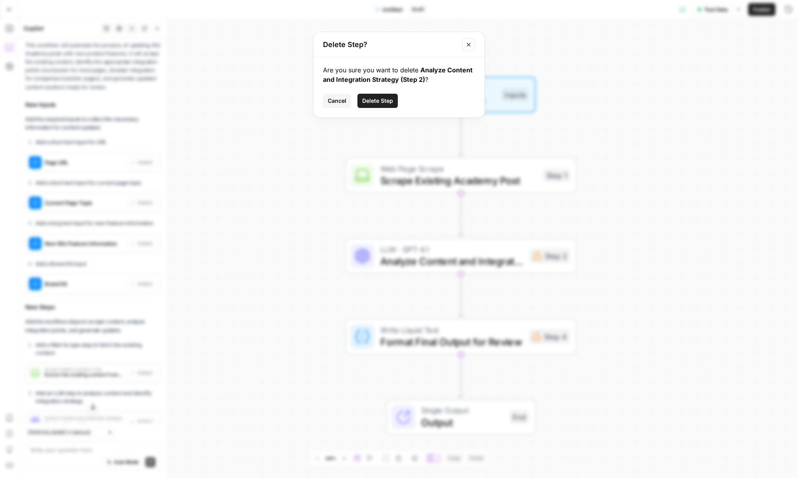
click at [385, 101] on span "Delete Step" at bounding box center [377, 101] width 31 height 8
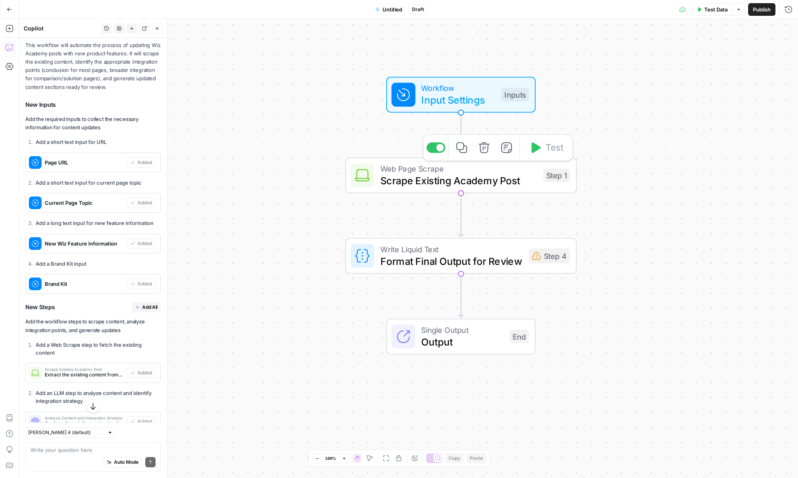
click at [484, 153] on icon "button" at bounding box center [483, 147] width 11 height 11
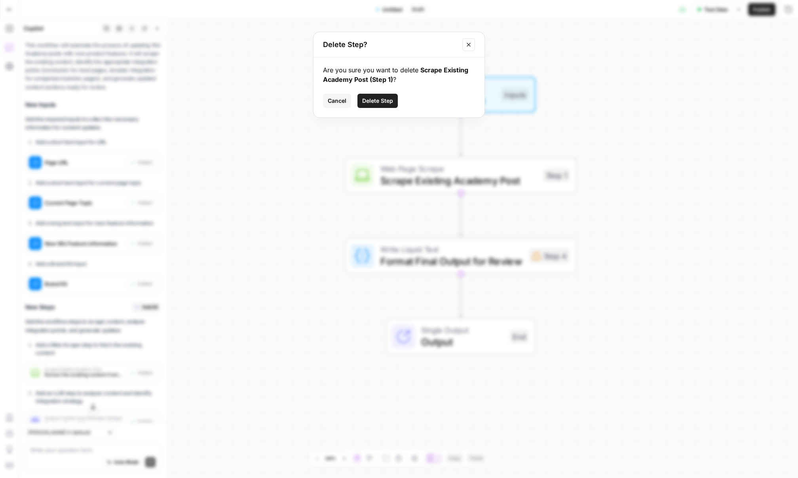
click at [379, 104] on span "Delete Step" at bounding box center [377, 101] width 31 height 8
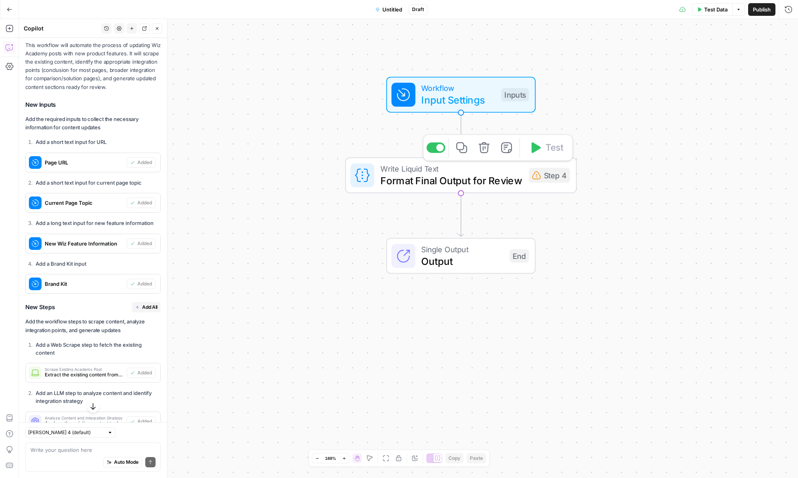
click at [484, 153] on icon "button" at bounding box center [483, 147] width 11 height 11
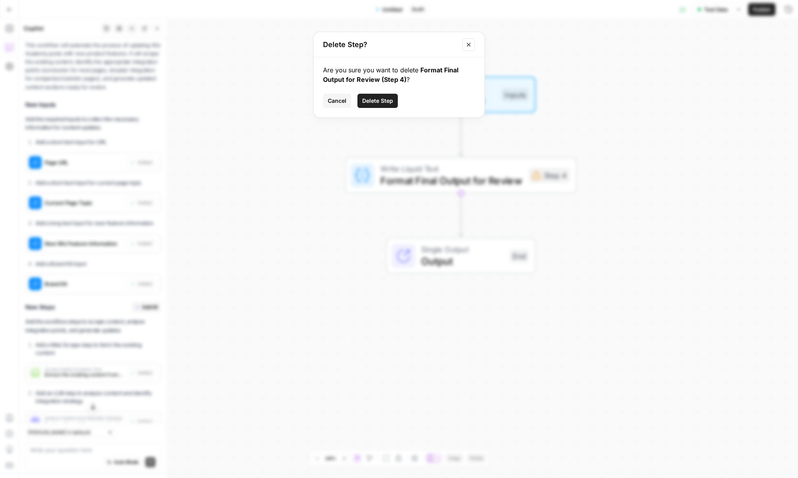
click at [386, 100] on span "Delete Step" at bounding box center [377, 101] width 31 height 8
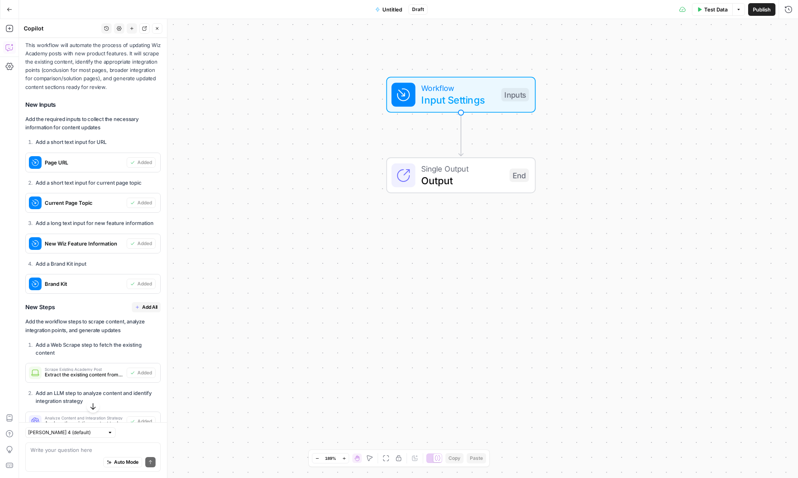
click at [156, 27] on icon "button" at bounding box center [157, 28] width 3 height 3
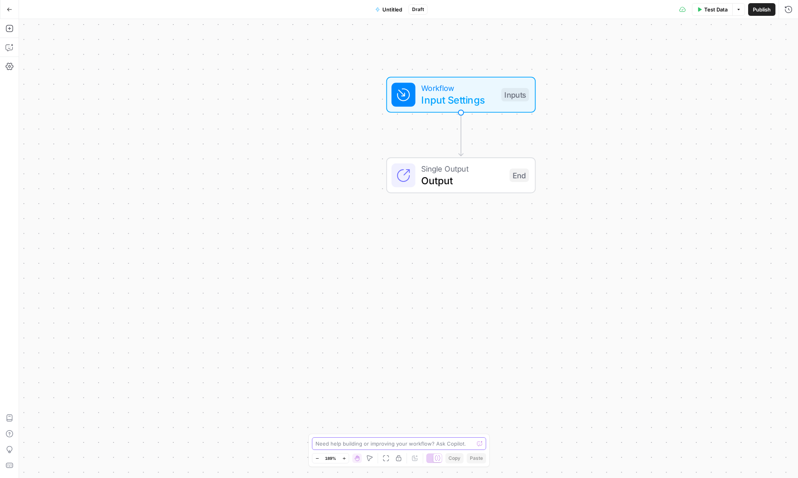
click at [347, 446] on textarea at bounding box center [394, 444] width 158 height 8
paste textarea "You are an SEO at Wiz. A new Wiz feature has been launched, and your goal is to…"
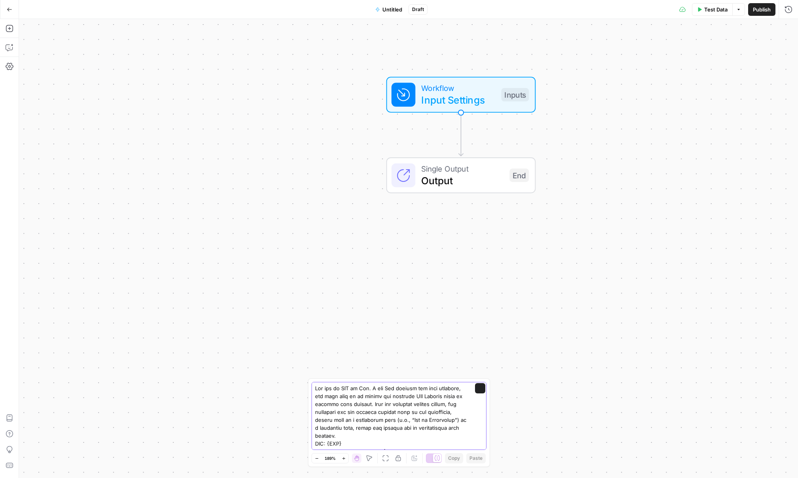
scroll to position [679, 0]
type textarea "You are an SEO at Wiz. A new Wiz feature has been launched, and your goal is to…"
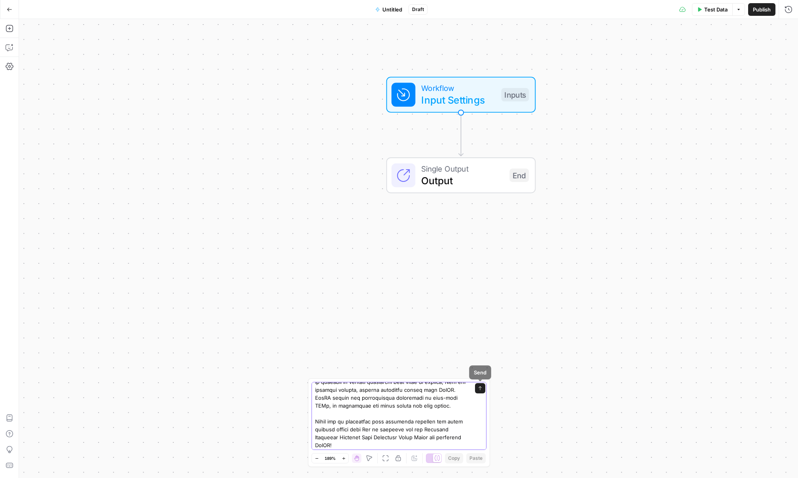
scroll to position [0, 0]
click at [477, 389] on button "Send" at bounding box center [480, 388] width 10 height 10
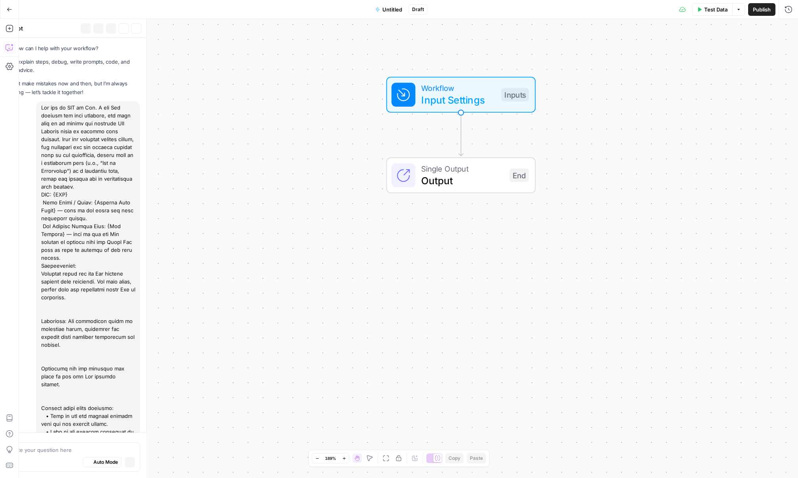
scroll to position [2432, 0]
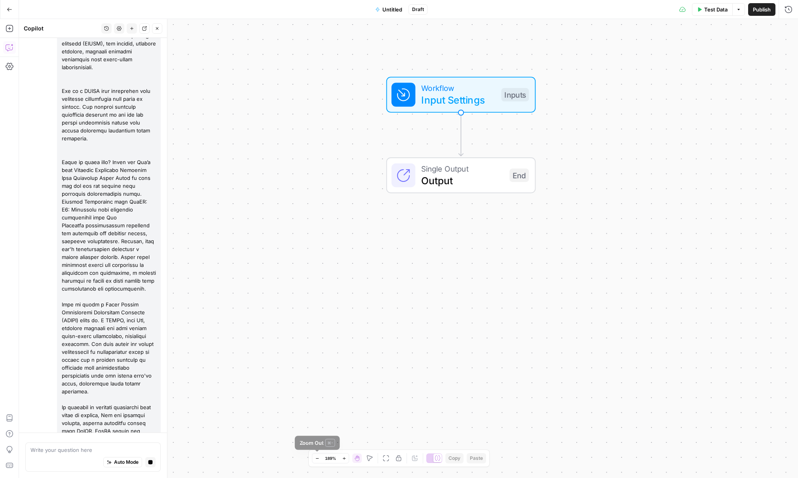
click at [319, 459] on button "Zoom Out" at bounding box center [316, 458] width 9 height 9
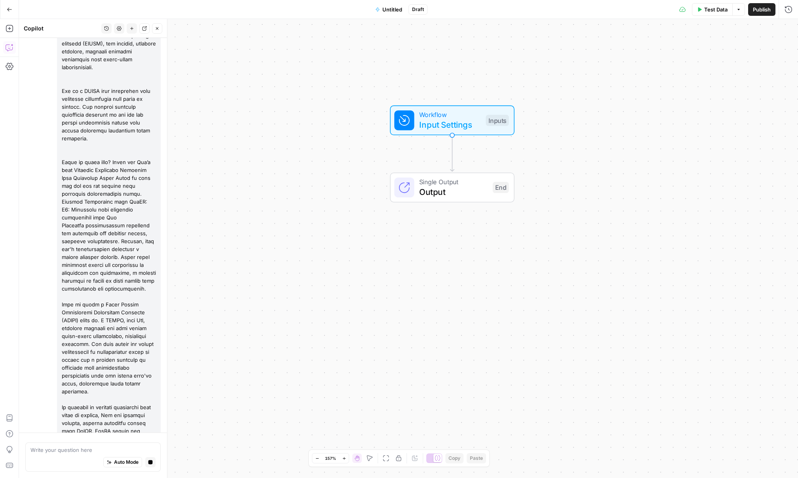
click at [319, 459] on button "Zoom Out" at bounding box center [316, 458] width 9 height 9
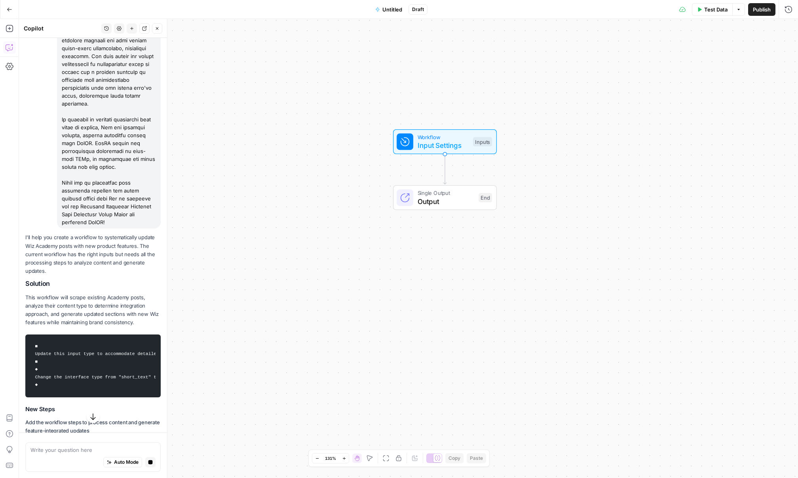
scroll to position [2739, 0]
click at [146, 408] on span "Add All" at bounding box center [149, 411] width 15 height 7
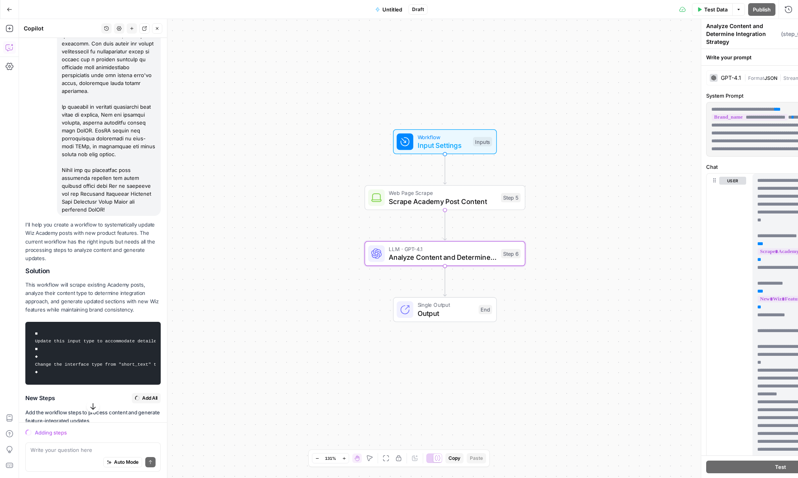
scroll to position [2726, 0]
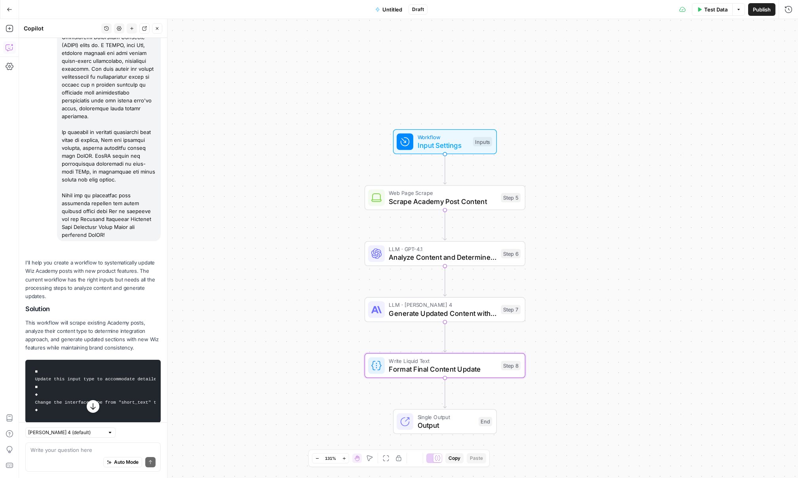
type textarea "Format Final Content Update"
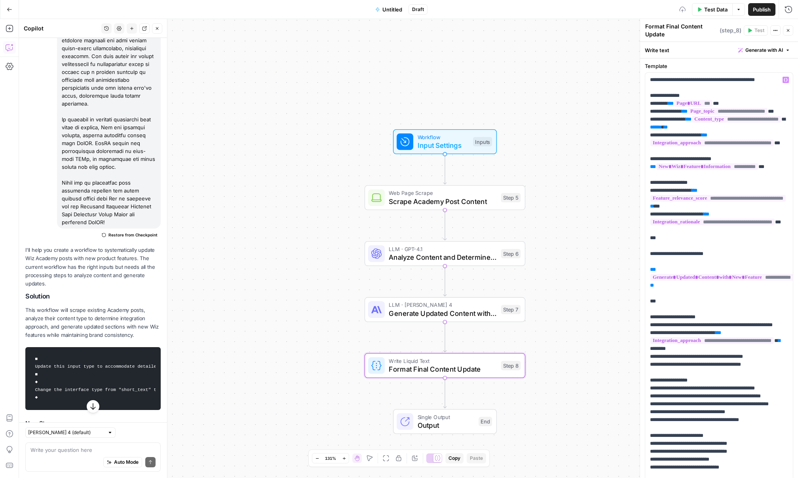
scroll to position [69, 0]
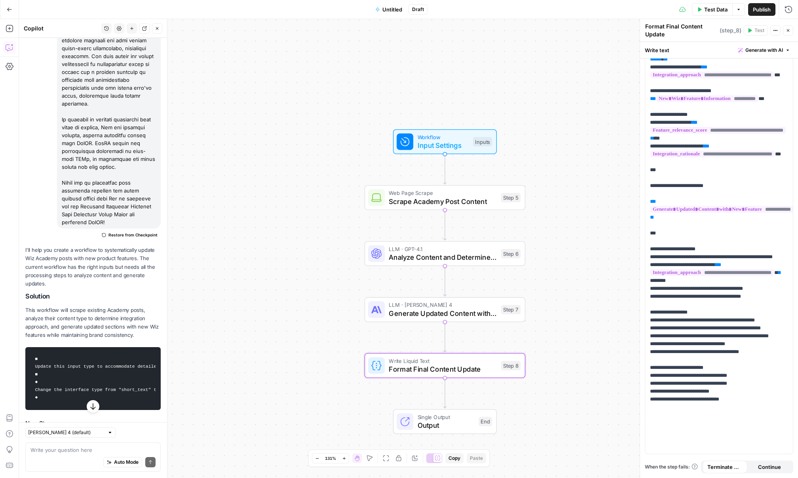
click at [600, 471] on span "Continue" at bounding box center [769, 467] width 23 height 8
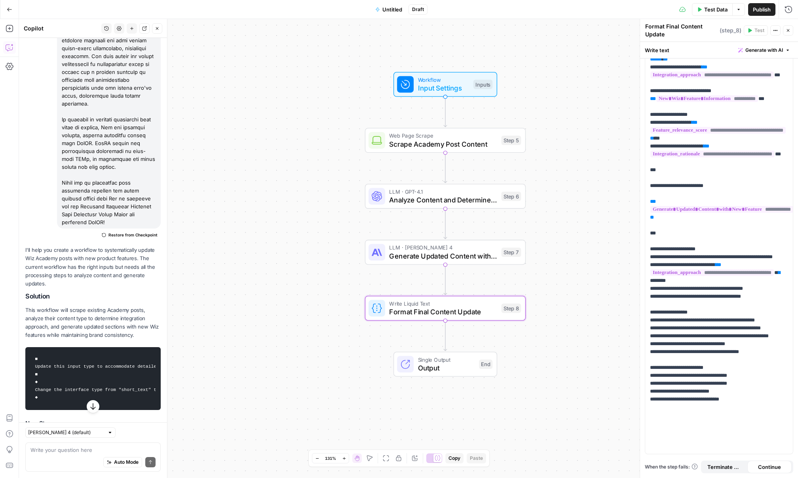
click at [600, 468] on span "Terminate Workflow" at bounding box center [724, 467] width 35 height 8
click at [600, 10] on span "Test Data" at bounding box center [715, 10] width 23 height 8
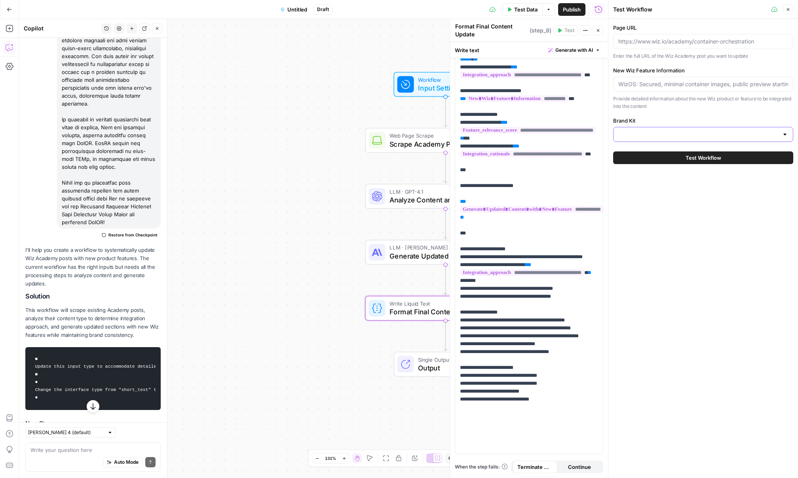
click at [600, 132] on input "Brand Kit" at bounding box center [698, 135] width 160 height 8
click at [600, 156] on span "Wiz" at bounding box center [701, 154] width 163 height 8
type input "Wiz"
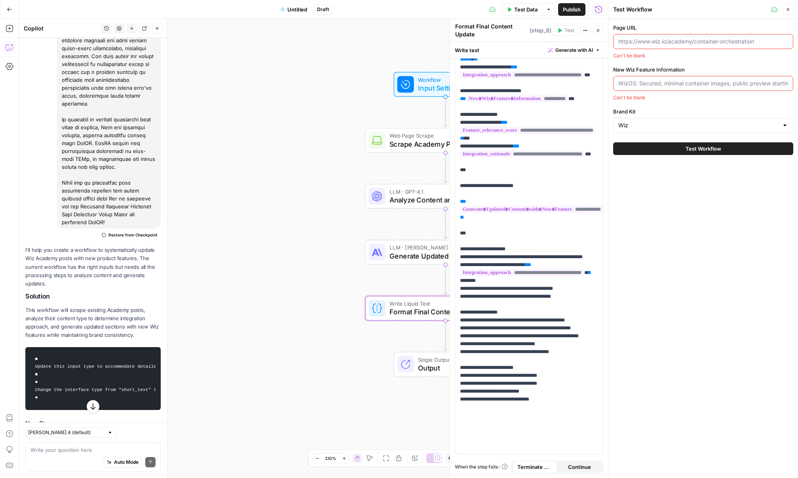
click at [600, 82] on input "New Wiz Feature Information" at bounding box center [703, 84] width 170 height 8
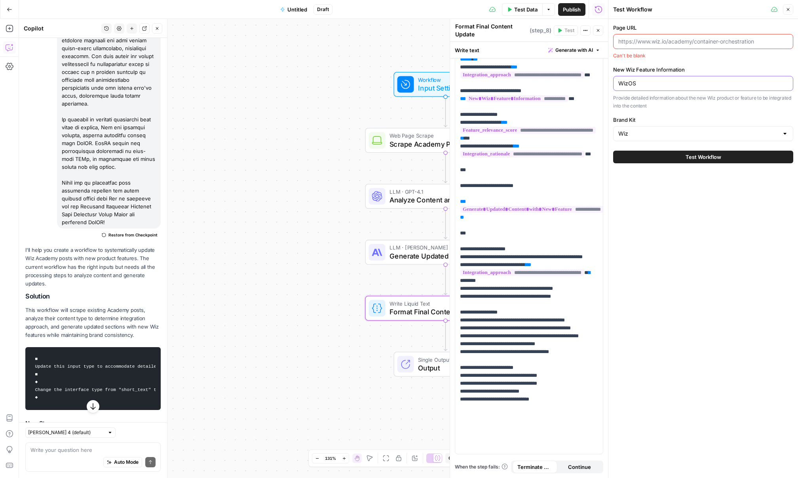
type input "WizOS"
click at [600, 42] on input "Page URL" at bounding box center [703, 42] width 170 height 8
paste input "https://www.wiz.io/academy/container-engine"
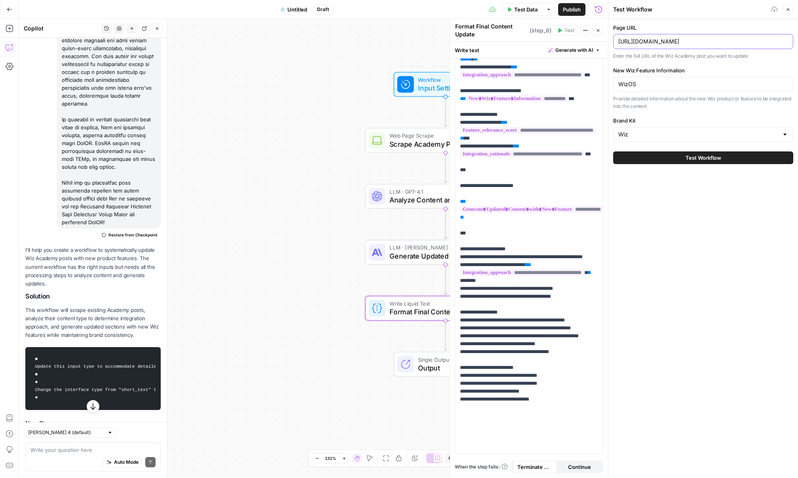
type input "https://www.wiz.io/academy/container-engine"
click at [600, 159] on span "Test Workflow" at bounding box center [703, 158] width 36 height 8
click at [600, 162] on button "Test Workflow" at bounding box center [703, 158] width 180 height 13
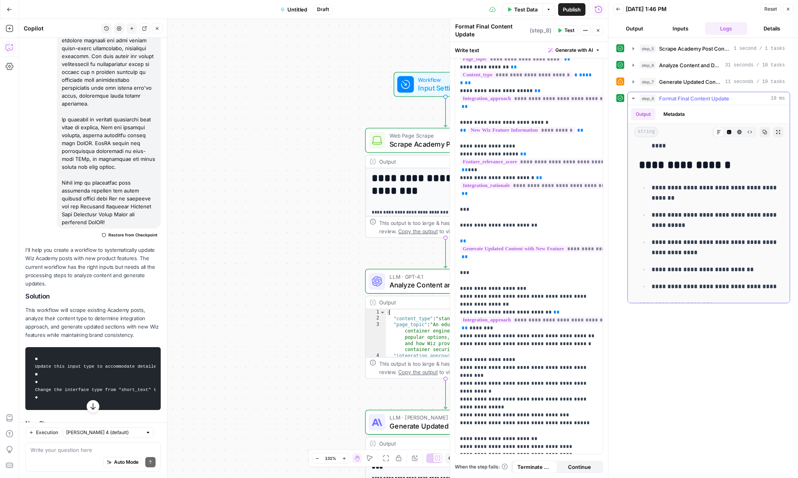
scroll to position [1386, 0]
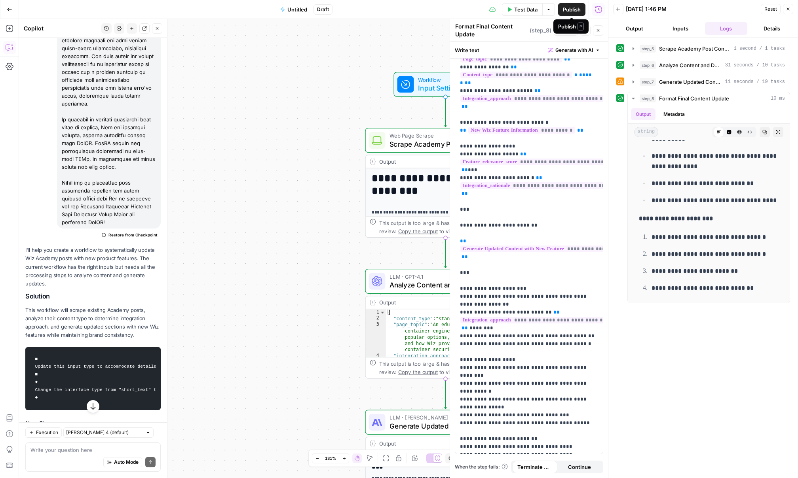
click at [571, 9] on span "Publish" at bounding box center [572, 10] width 18 height 8
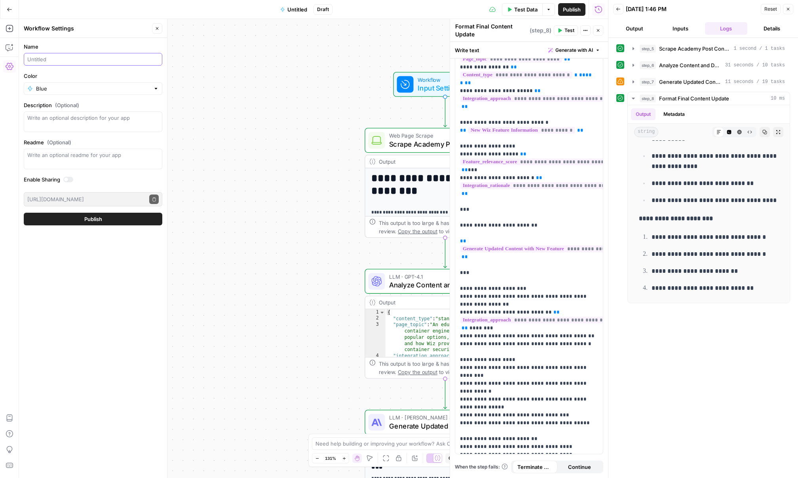
click at [72, 59] on input "Name" at bounding box center [92, 59] width 131 height 8
type input "New Feature Academy Updates"
click at [115, 125] on textarea "Description (Optional)" at bounding box center [92, 122] width 131 height 16
click at [63, 121] on textarea "Description (Optional)" at bounding box center [92, 122] width 131 height 16
paste textarea "Update Wiz Academy posts with newly launched product features by adding relevan…"
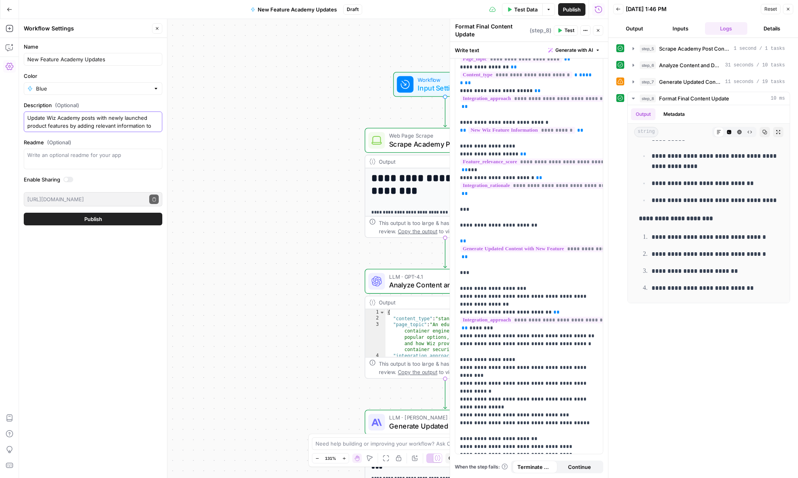
scroll to position [23, 0]
type textarea "Update Wiz Academy posts with newly launched product features by adding relevan…"
click at [87, 219] on span "Publish" at bounding box center [93, 219] width 18 height 8
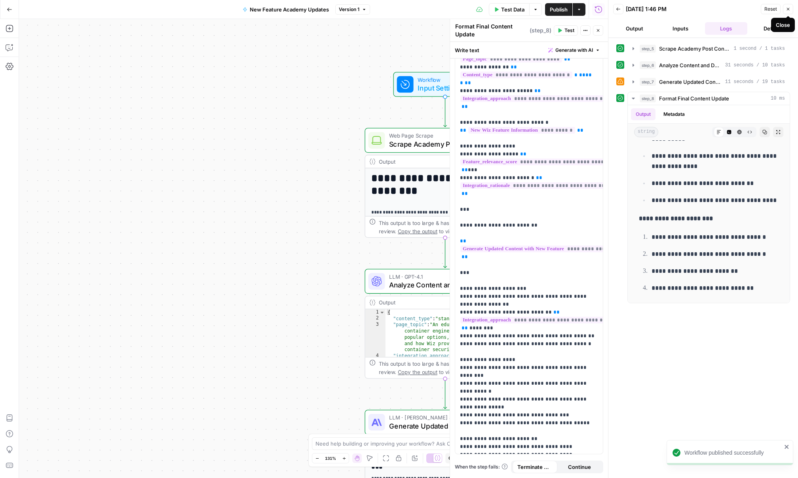
click at [600, 11] on icon "button" at bounding box center [788, 9] width 5 height 5
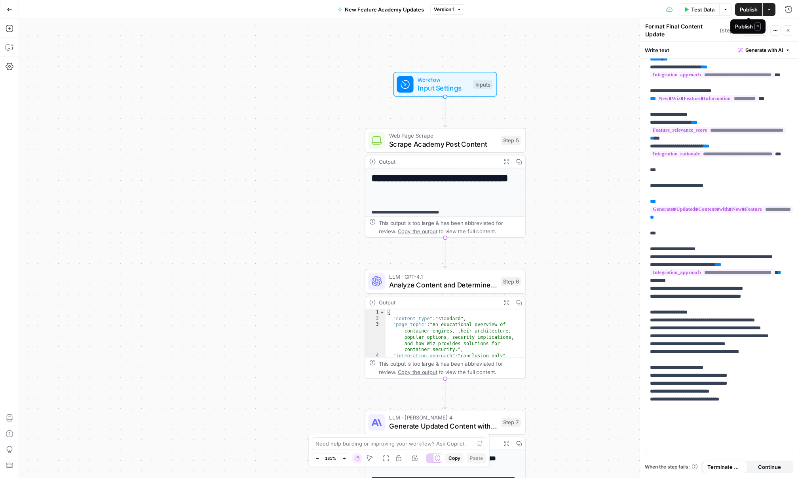
click at [600, 12] on span "Publish" at bounding box center [749, 10] width 18 height 8
click at [10, 10] on icon "button" at bounding box center [10, 10] width 6 height 6
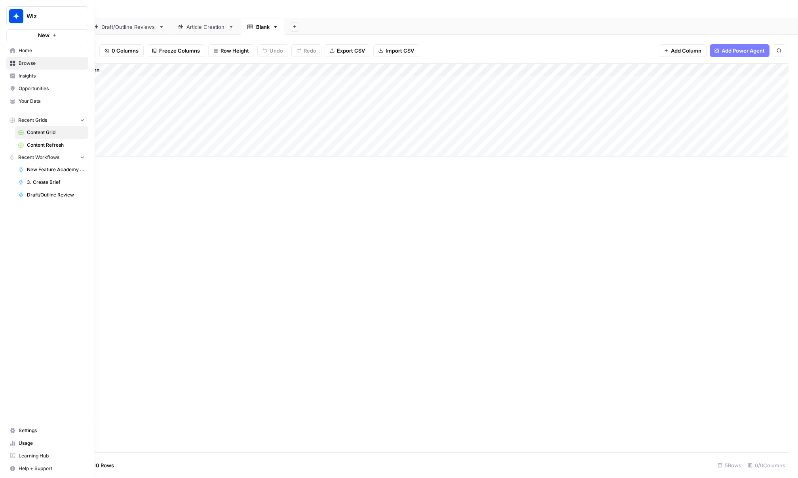
click at [51, 169] on span "New Feature Academy Updates" at bounding box center [56, 169] width 58 height 7
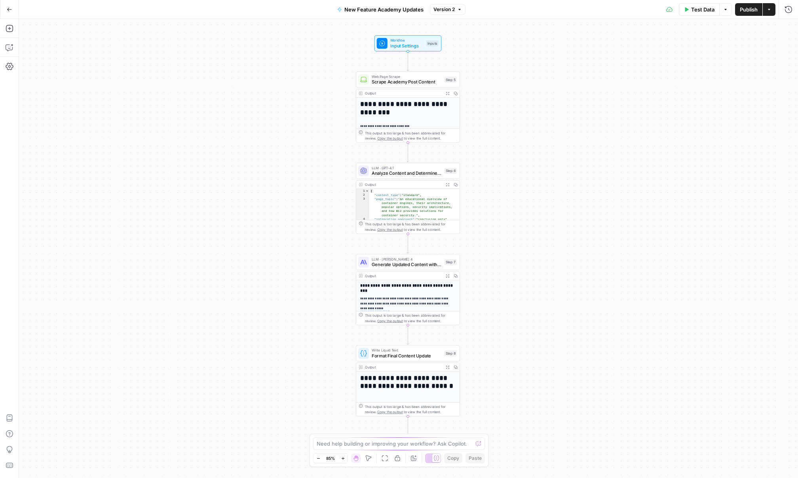
click at [600, 13] on button "Actions" at bounding box center [769, 9] width 13 height 13
click at [600, 66] on span "Create Grid" at bounding box center [717, 65] width 74 height 8
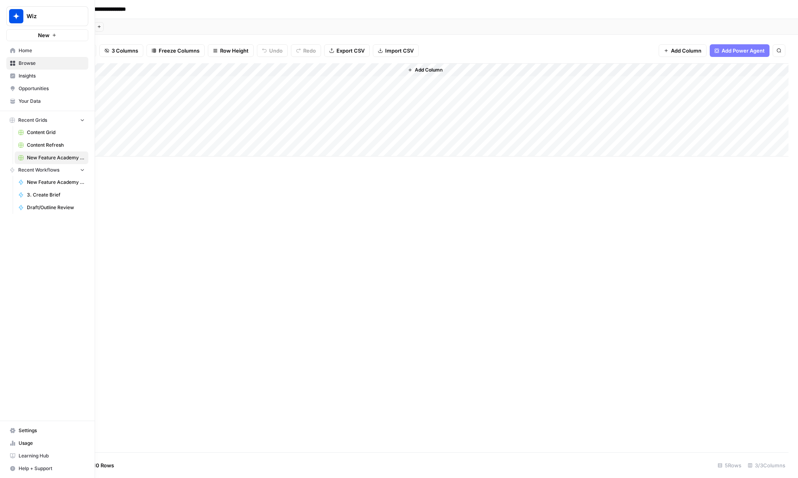
click at [14, 50] on icon at bounding box center [12, 50] width 5 height 5
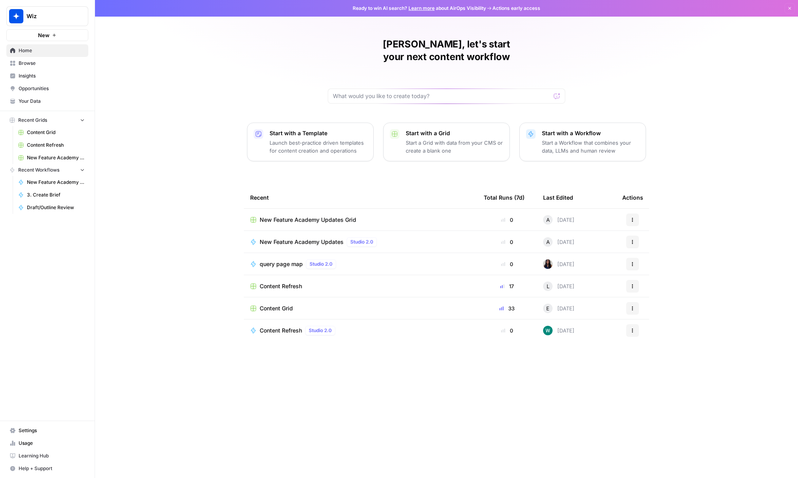
click at [30, 99] on span "Your Data" at bounding box center [52, 101] width 66 height 7
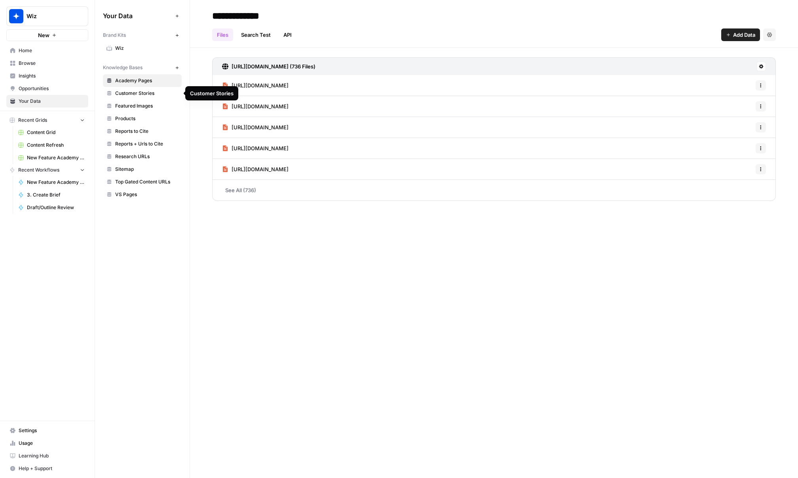
click at [123, 44] on link "Wiz" at bounding box center [142, 48] width 79 height 13
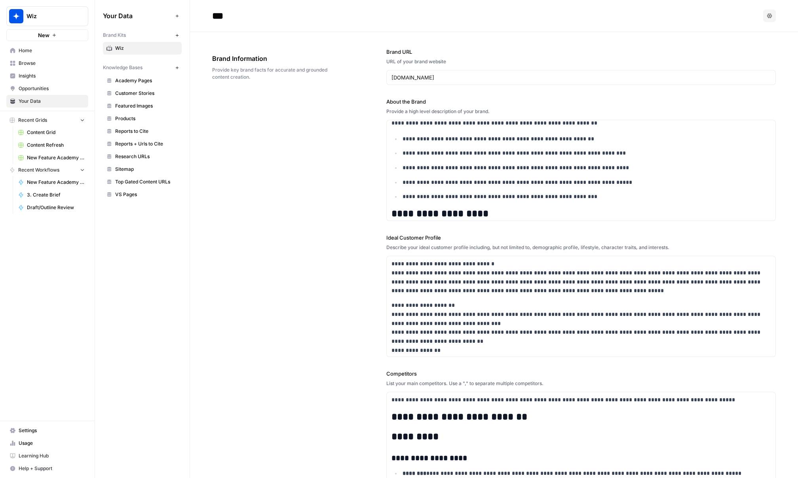
scroll to position [8896, 0]
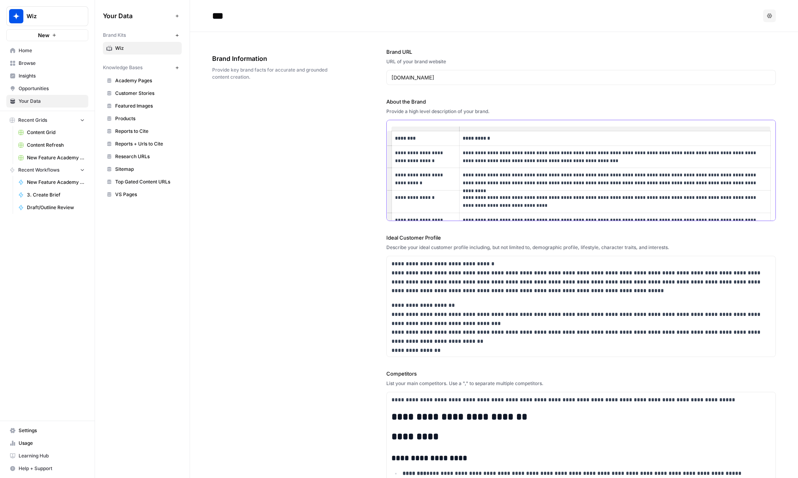
click at [561, 187] on p "**********" at bounding box center [615, 179] width 304 height 16
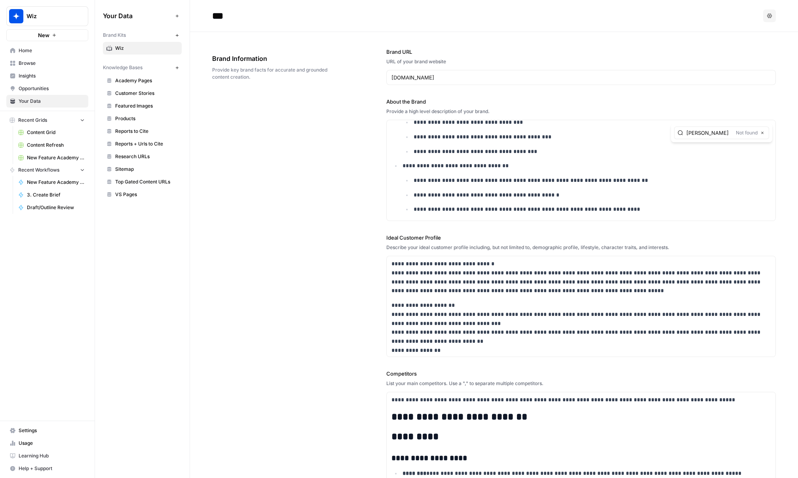
scroll to position [20415, 0]
type input "mika"
click at [600, 211] on p "**********" at bounding box center [592, 208] width 357 height 9
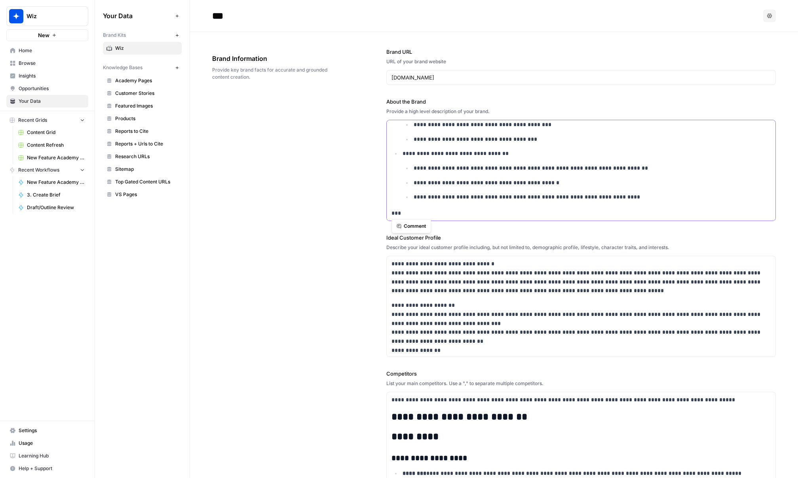
scroll to position [20427, 0]
drag, startPoint x: 413, startPoint y: 218, endPoint x: 378, endPoint y: 217, distance: 34.9
click at [378, 217] on div "**********" at bounding box center [494, 339] width 564 height 614
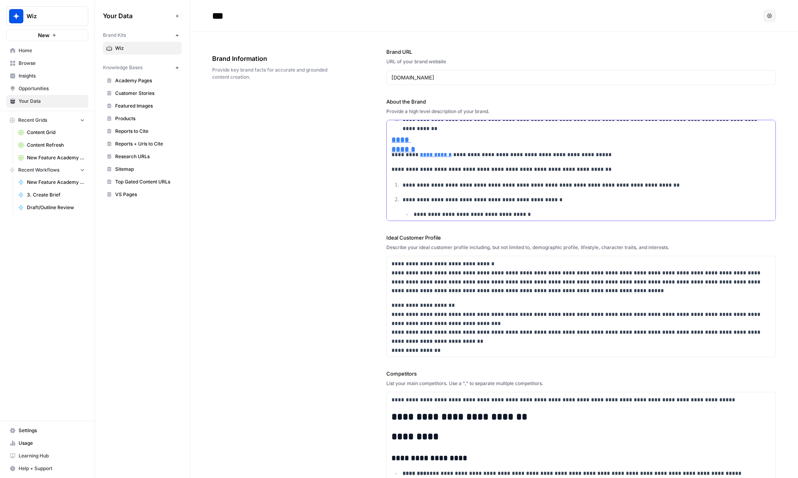
scroll to position [21551, 0]
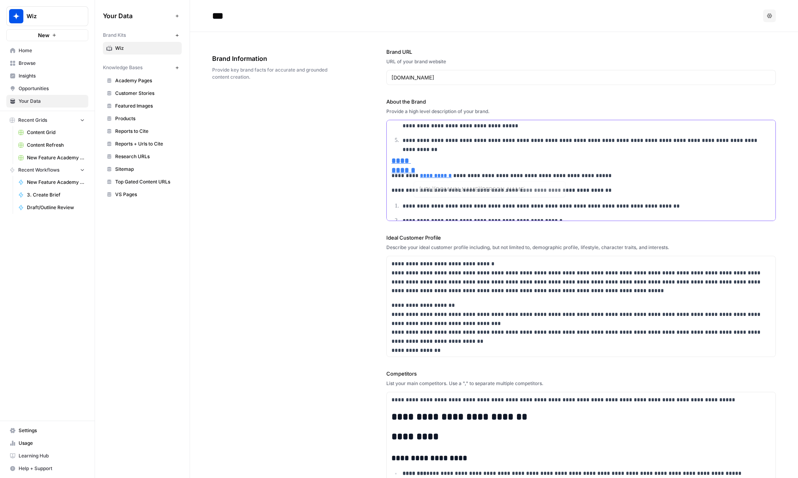
type input "https://docs.wiz.io/docs/ask-ai#ai-policies"
click at [402, 166] on strong "**********" at bounding box center [409, 160] width 37 height 9
click at [413, 166] on strong "**********" at bounding box center [409, 160] width 37 height 9
click at [424, 166] on strong "**********" at bounding box center [409, 160] width 37 height 9
drag, startPoint x: 424, startPoint y: 186, endPoint x: 382, endPoint y: 184, distance: 42.8
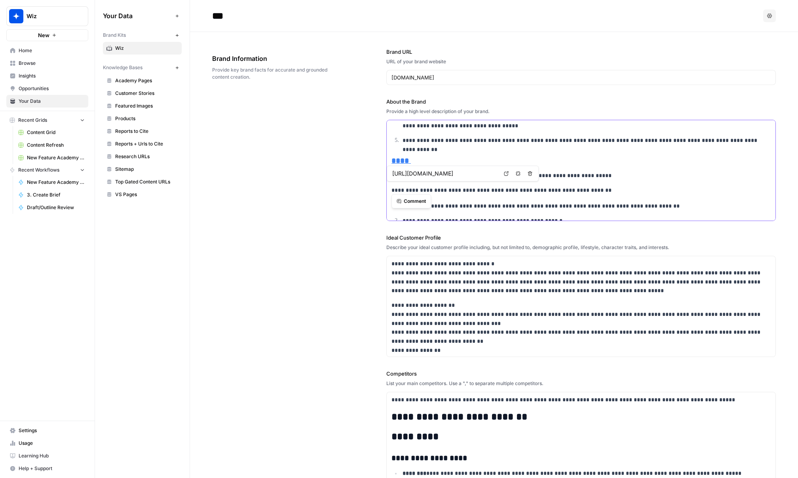
click at [381, 185] on div "**********" at bounding box center [494, 339] width 564 height 614
drag, startPoint x: 429, startPoint y: 186, endPoint x: 368, endPoint y: 185, distance: 61.4
click at [368, 185] on div "**********" at bounding box center [494, 339] width 564 height 614
click at [429, 171] on icon "button" at bounding box center [428, 170] width 5 height 5
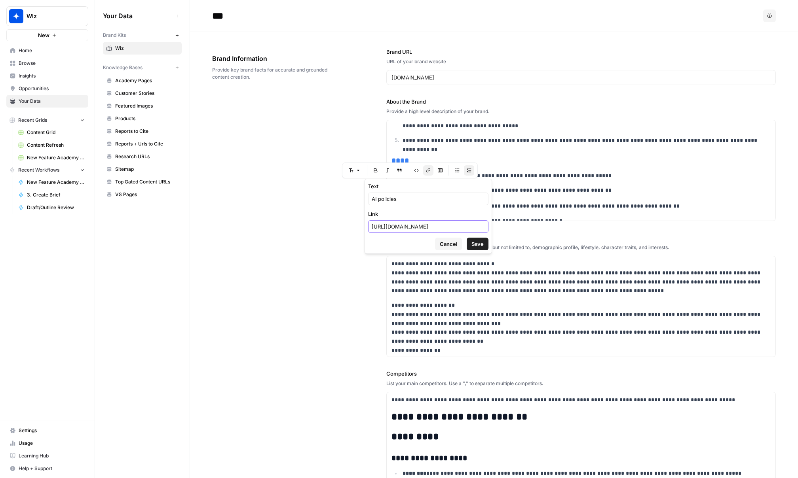
drag, startPoint x: 372, startPoint y: 227, endPoint x: 531, endPoint y: 226, distance: 159.1
click at [531, 226] on body "**********" at bounding box center [399, 239] width 798 height 478
click at [478, 245] on span "Save" at bounding box center [477, 244] width 12 height 8
click at [473, 243] on span "Save" at bounding box center [477, 244] width 12 height 8
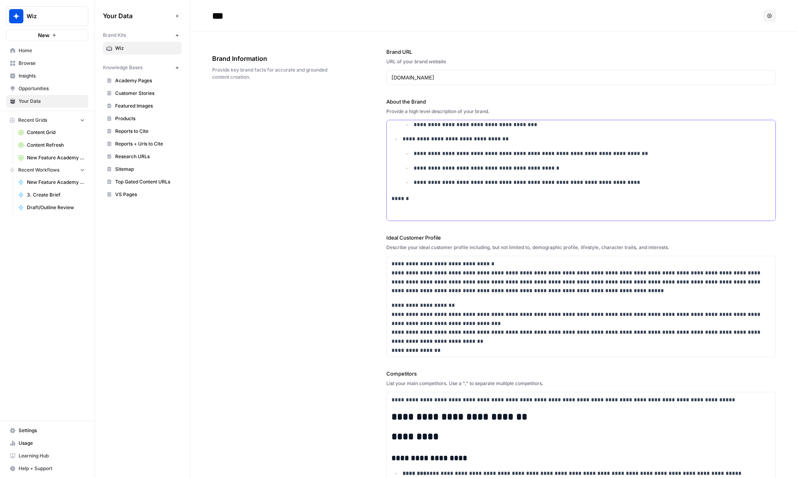
scroll to position [20441, 0]
drag, startPoint x: 412, startPoint y: 198, endPoint x: 374, endPoint y: 196, distance: 37.6
click at [374, 196] on div "**********" at bounding box center [494, 339] width 564 height 614
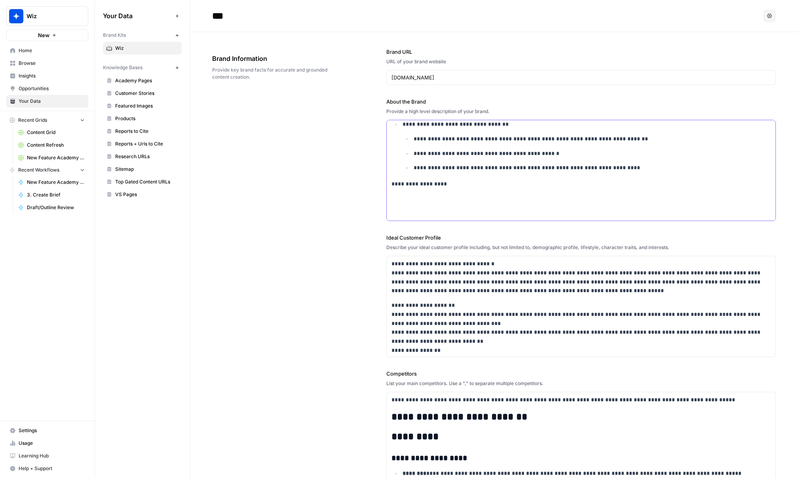
scroll to position [20456, 0]
drag, startPoint x: 385, startPoint y: 180, endPoint x: 369, endPoint y: 179, distance: 15.5
click at [369, 179] on div "**********" at bounding box center [494, 339] width 564 height 614
click at [363, 171] on icon "button" at bounding box center [364, 169] width 5 height 5
click at [380, 207] on span "heading 2" at bounding box center [386, 210] width 38 height 9
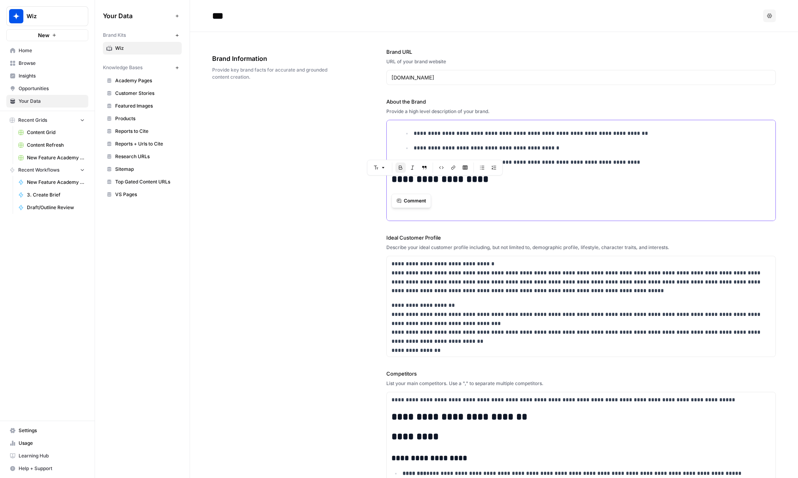
click at [456, 203] on p at bounding box center [580, 198] width 379 height 9
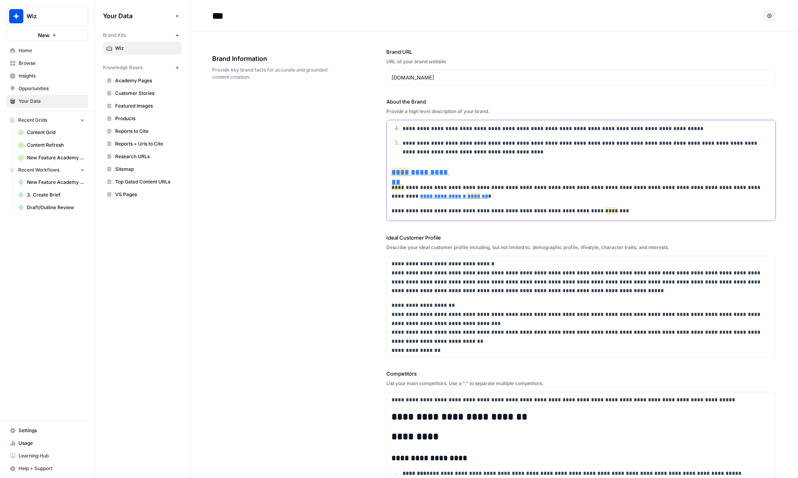
scroll to position [21918, 0]
drag, startPoint x: 477, startPoint y: 199, endPoint x: 364, endPoint y: 197, distance: 112.8
click at [364, 197] on div "**********" at bounding box center [494, 339] width 564 height 614
click at [529, 185] on icon "button" at bounding box center [530, 185] width 5 height 5
click at [518, 186] on icon "button" at bounding box center [518, 185] width 5 height 5
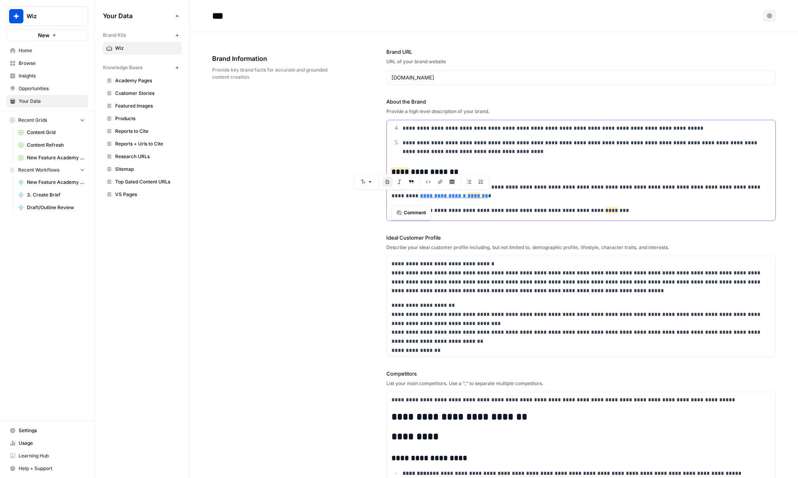
click at [564, 177] on h3 "**********" at bounding box center [580, 171] width 379 height 9
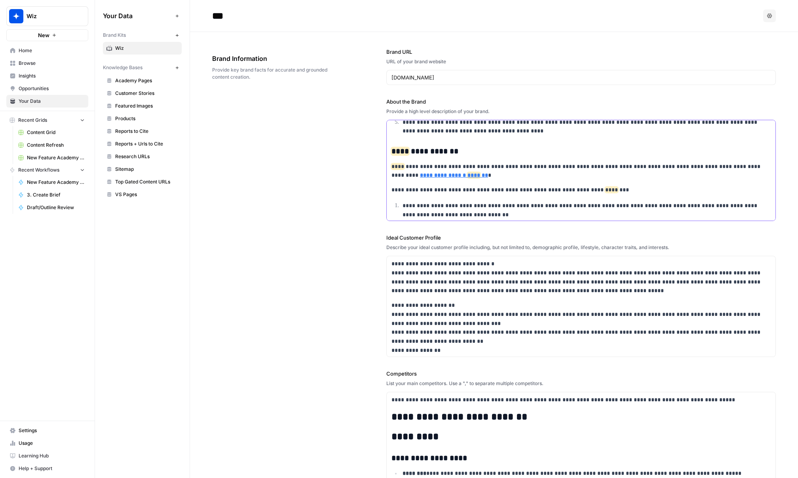
scroll to position [21946, 0]
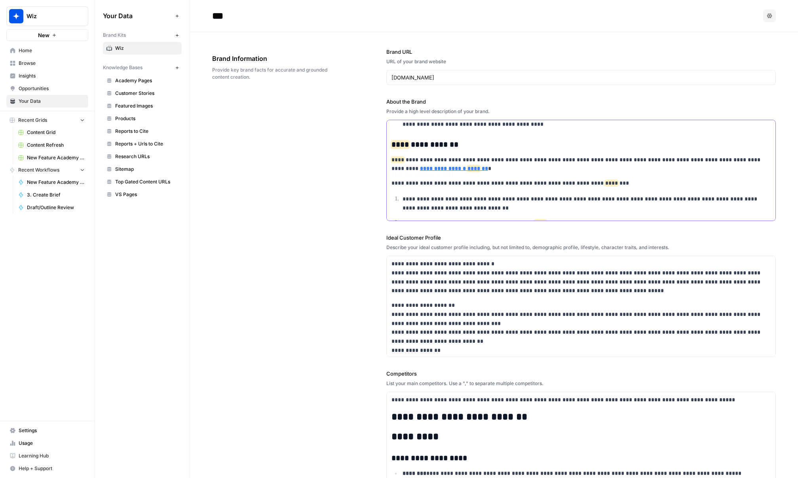
click at [421, 171] on strong "**********" at bounding box center [454, 169] width 68 height 6
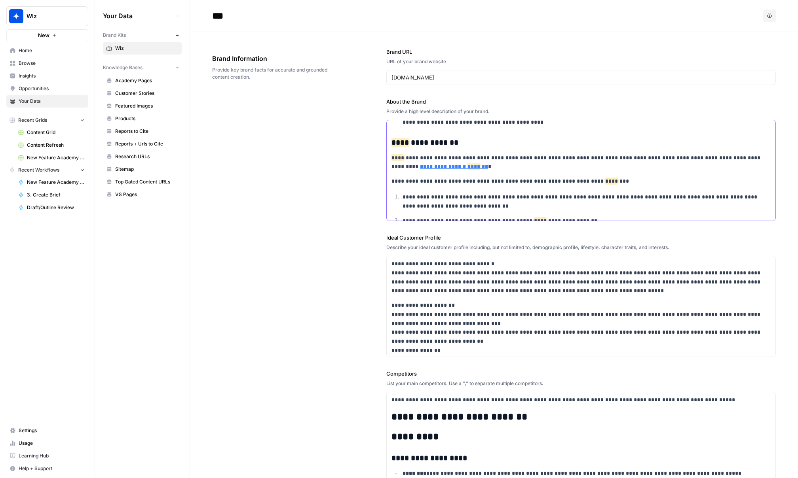
click at [467, 169] on span "****" at bounding box center [473, 167] width 13 height 6
drag, startPoint x: 417, startPoint y: 186, endPoint x: 744, endPoint y: 181, distance: 326.5
click at [600, 171] on p "**********" at bounding box center [580, 162] width 379 height 18
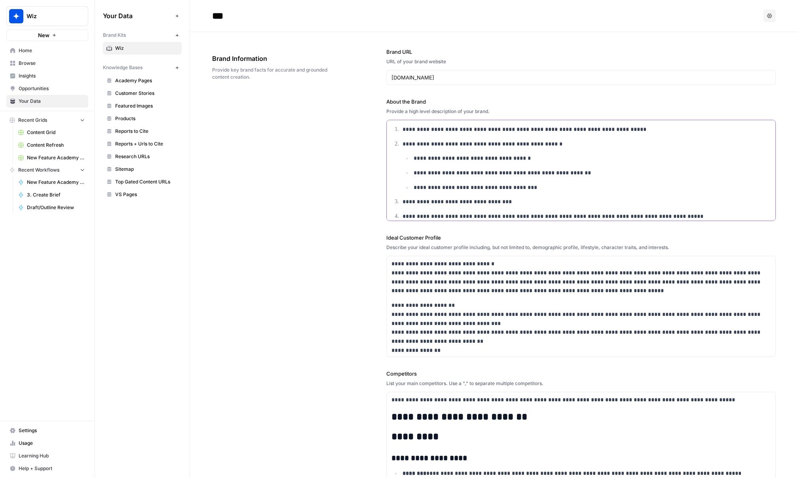
scroll to position [21811, 0]
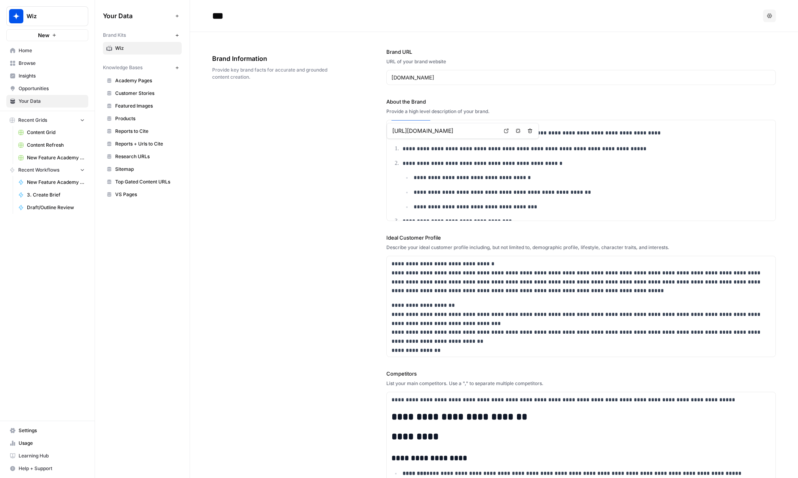
click at [517, 132] on icon "button" at bounding box center [518, 131] width 5 height 5
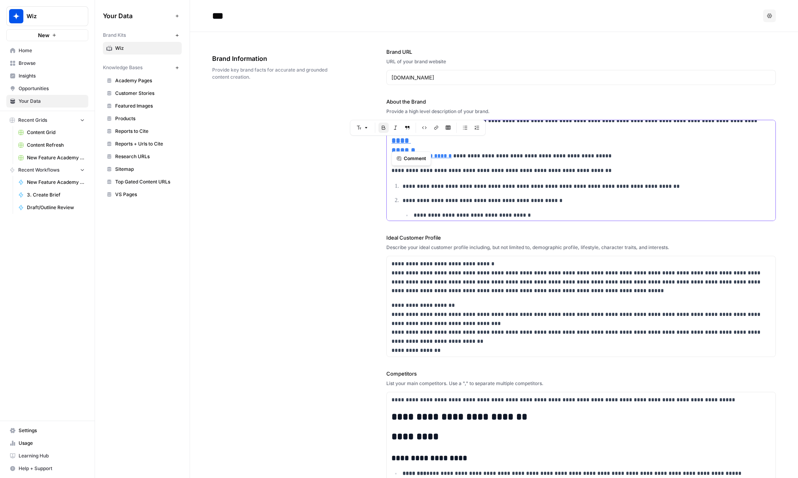
scroll to position [21565, 0]
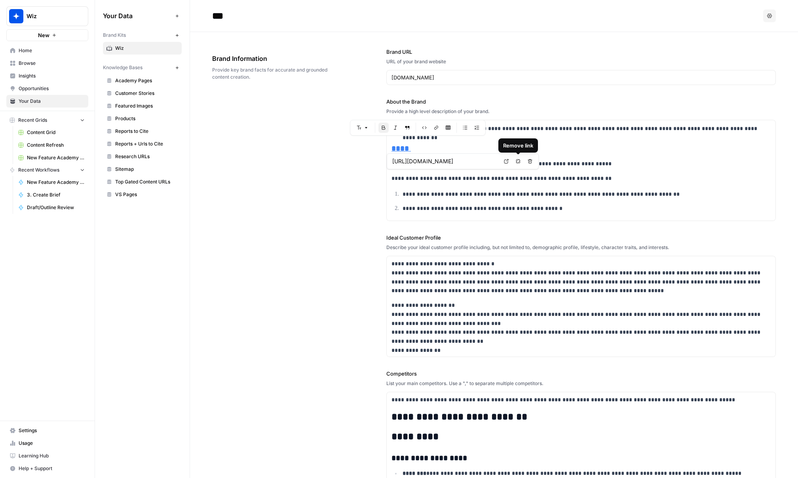
click at [520, 162] on icon "button" at bounding box center [518, 161] width 5 height 5
click at [440, 167] on strong "**********" at bounding box center [436, 164] width 32 height 6
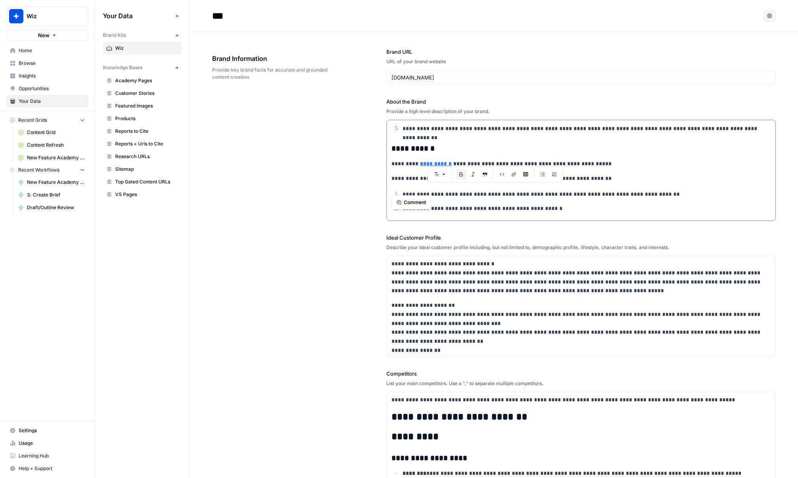
drag, startPoint x: 557, startPoint y: 188, endPoint x: 387, endPoint y: 187, distance: 169.4
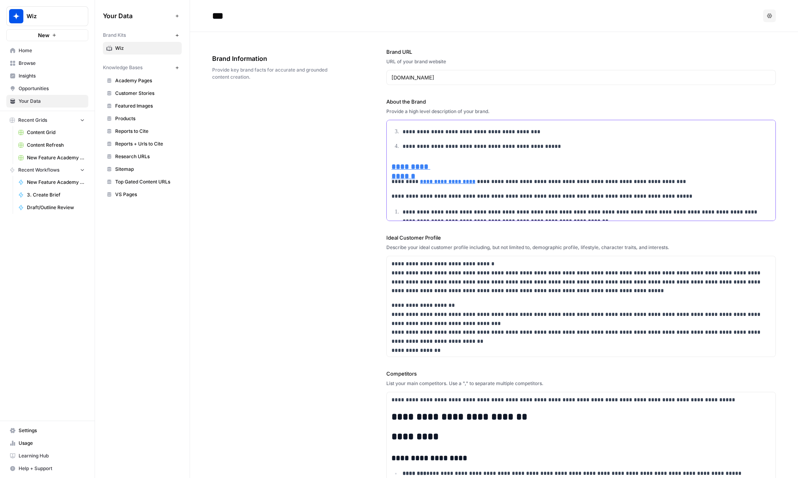
scroll to position [21291, 0]
type input "https://docs.wiz.io/academy/threat-detection-overview?t=2m22s"
click at [545, 197] on icon "button" at bounding box center [545, 196] width 5 height 5
drag, startPoint x: 564, startPoint y: 204, endPoint x: 382, endPoint y: 206, distance: 182.8
click at [382, 206] on div "**********" at bounding box center [494, 339] width 564 height 614
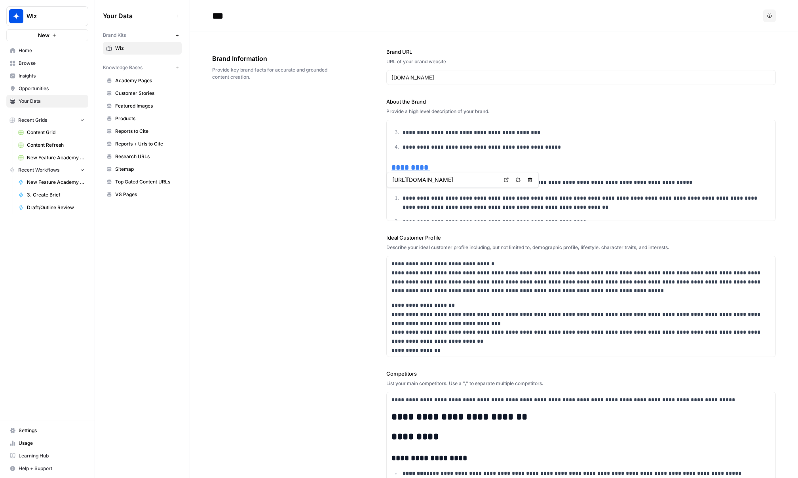
click at [518, 178] on icon "button" at bounding box center [518, 180] width 4 height 4
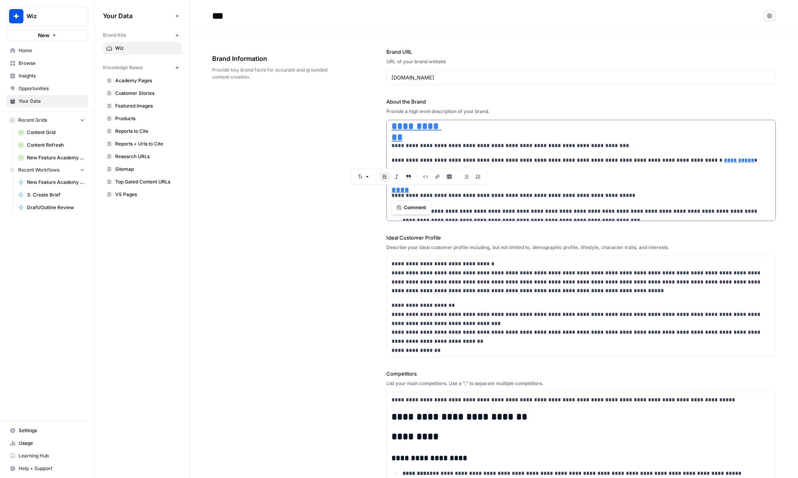
scroll to position [21172, 0]
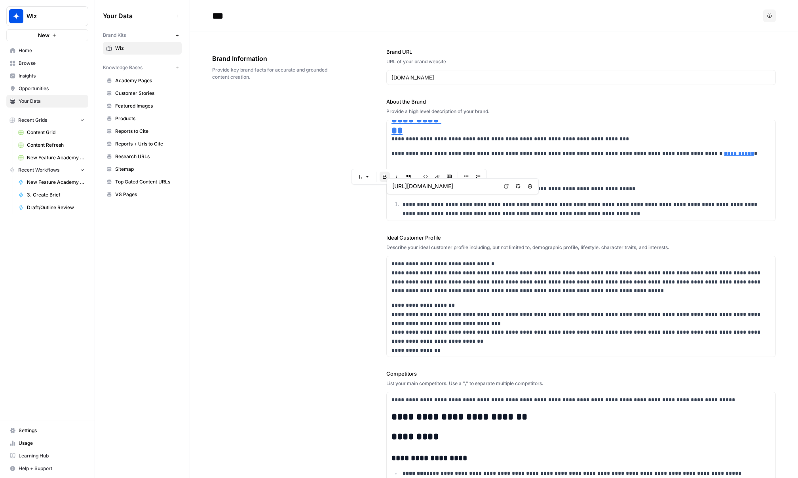
click at [517, 186] on icon "button" at bounding box center [518, 186] width 5 height 5
drag, startPoint x: 690, startPoint y: 180, endPoint x: 678, endPoint y: 180, distance: 12.7
click at [600, 158] on p "**********" at bounding box center [580, 153] width 379 height 9
click at [516, 131] on icon "button" at bounding box center [518, 131] width 5 height 5
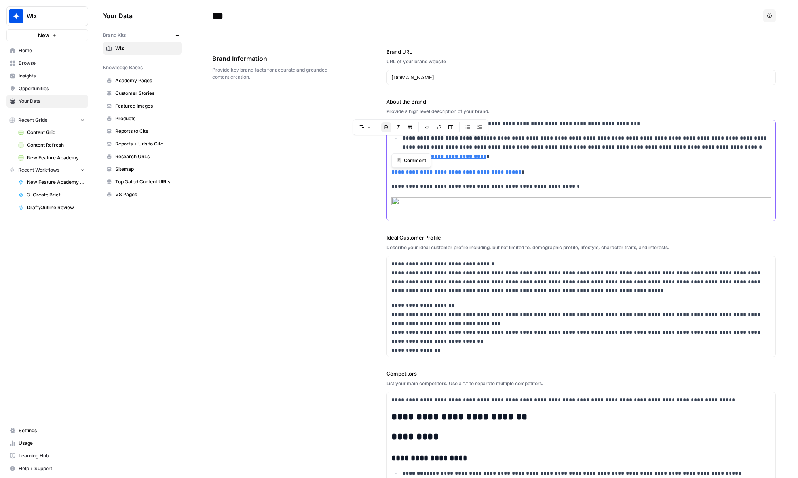
scroll to position [20778, 0]
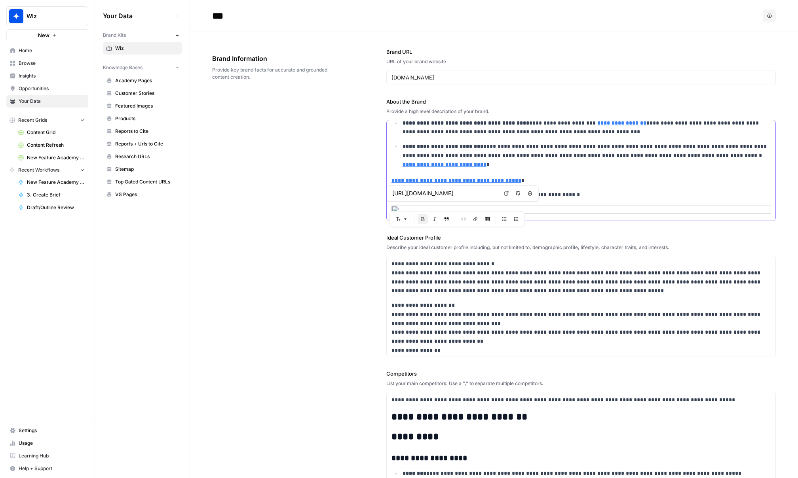
drag, startPoint x: 449, startPoint y: 201, endPoint x: 386, endPoint y: 201, distance: 62.5
drag, startPoint x: 558, startPoint y: 186, endPoint x: 543, endPoint y: 180, distance: 15.7
click at [544, 169] on p "**********" at bounding box center [586, 155] width 368 height 27
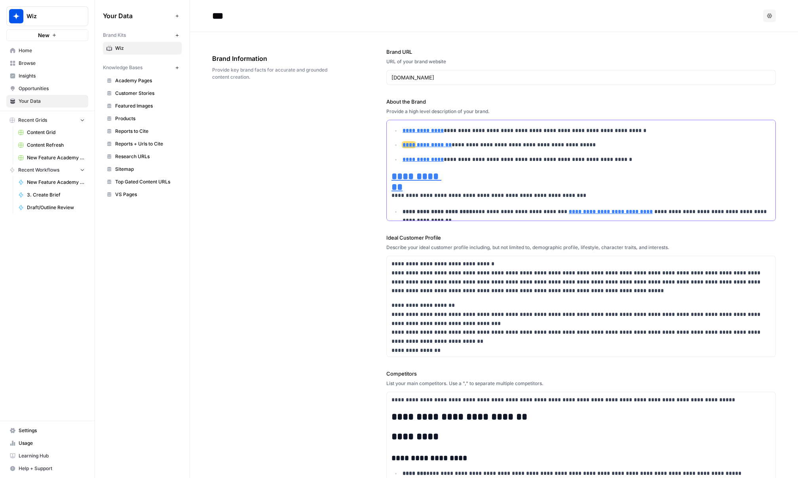
scroll to position [20696, 0]
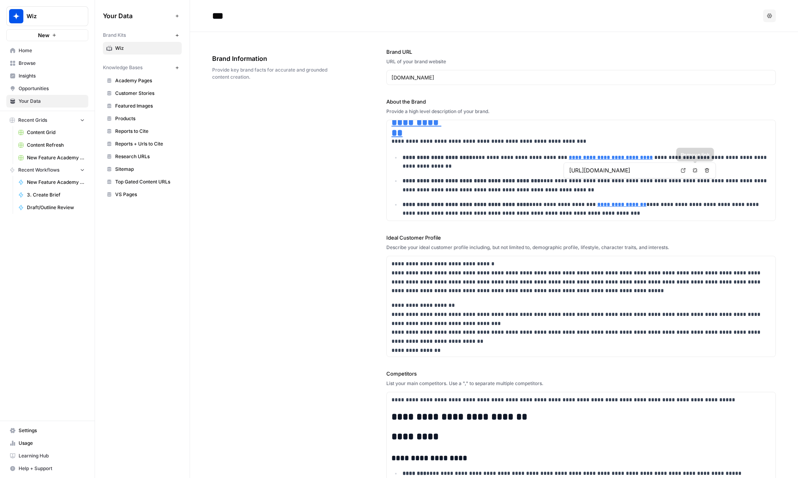
click at [600, 171] on icon "button" at bounding box center [695, 170] width 5 height 5
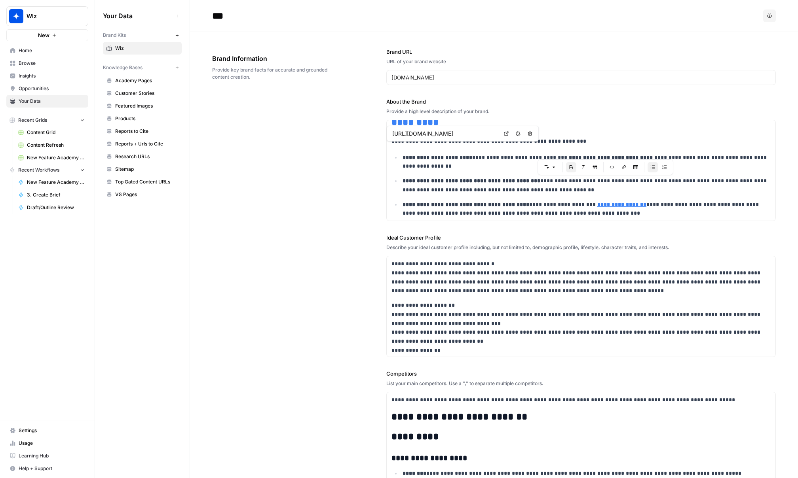
click at [516, 134] on icon "button" at bounding box center [518, 133] width 4 height 4
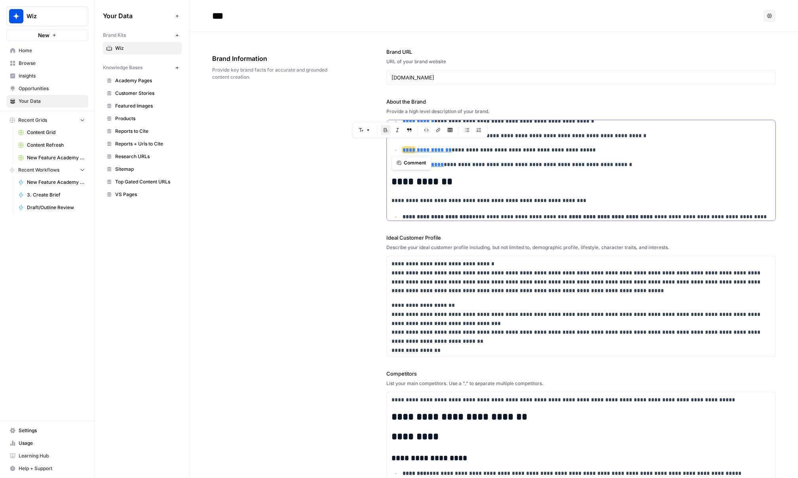
scroll to position [20643, 0]
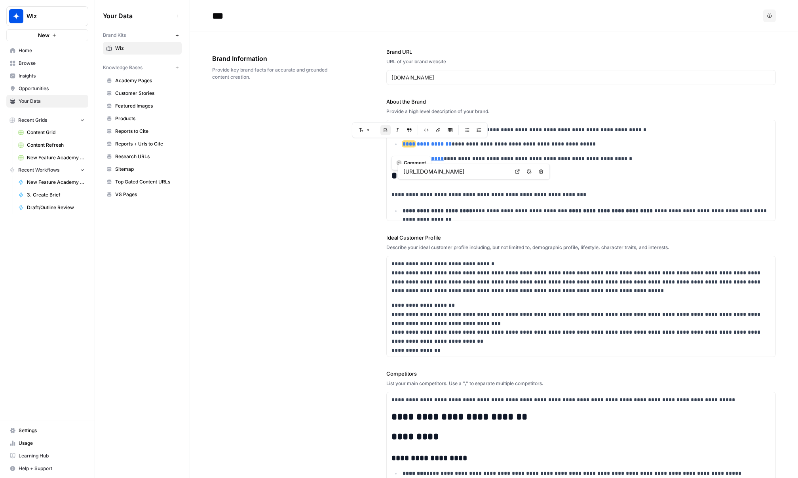
click at [528, 170] on icon "button" at bounding box center [529, 171] width 5 height 5
type input "https://docs.wiz.io/docs/ask-ai#mika-ai-assistant"
click at [463, 148] on ul "**********" at bounding box center [580, 123] width 379 height 82
click at [425, 147] on strong "**********" at bounding box center [426, 144] width 49 height 6
click at [489, 149] on p "**********" at bounding box center [586, 144] width 368 height 9
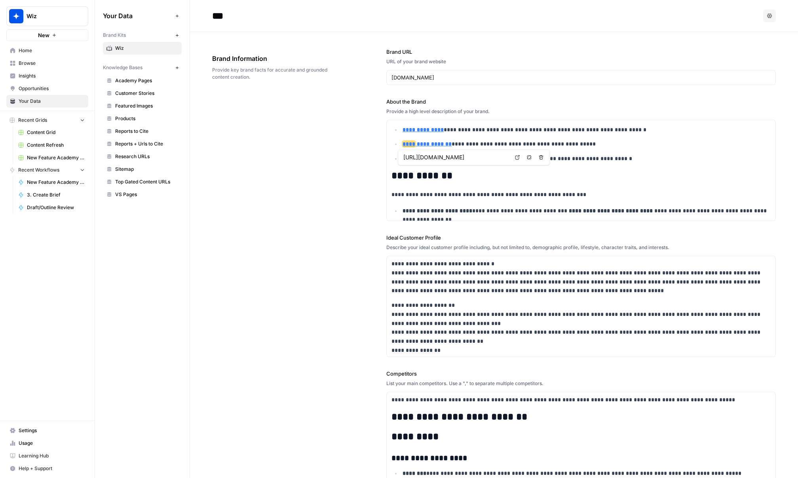
click at [530, 159] on icon "button" at bounding box center [529, 157] width 5 height 5
click at [446, 120] on p "**********" at bounding box center [586, 115] width 368 height 9
click at [417, 133] on strong "**********" at bounding box center [422, 130] width 41 height 6
click at [532, 145] on button "Remove link" at bounding box center [529, 143] width 10 height 10
click at [466, 105] on p "**********" at bounding box center [586, 100] width 368 height 9
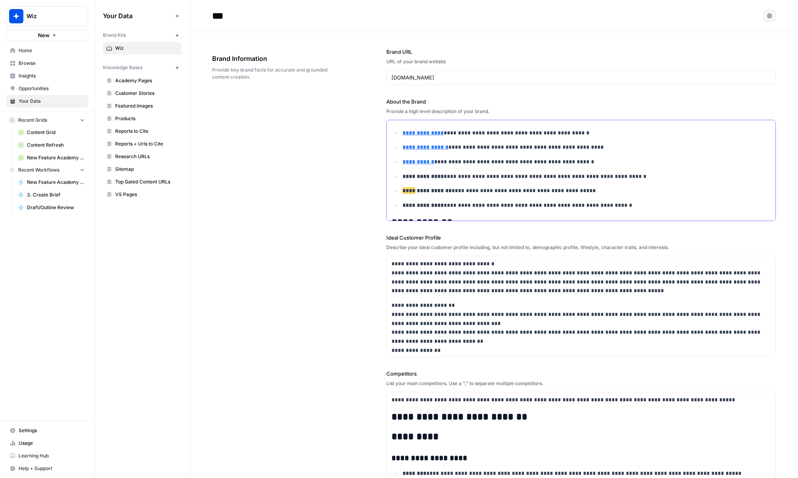
scroll to position [20596, 0]
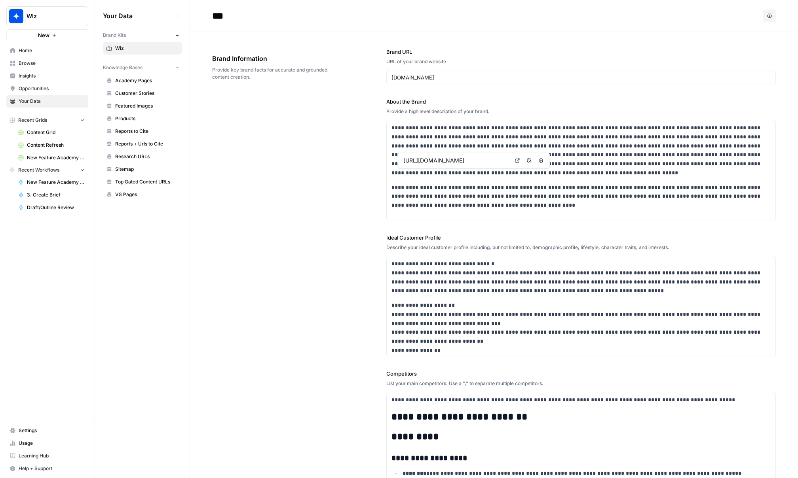
scroll to position [20596, 0]
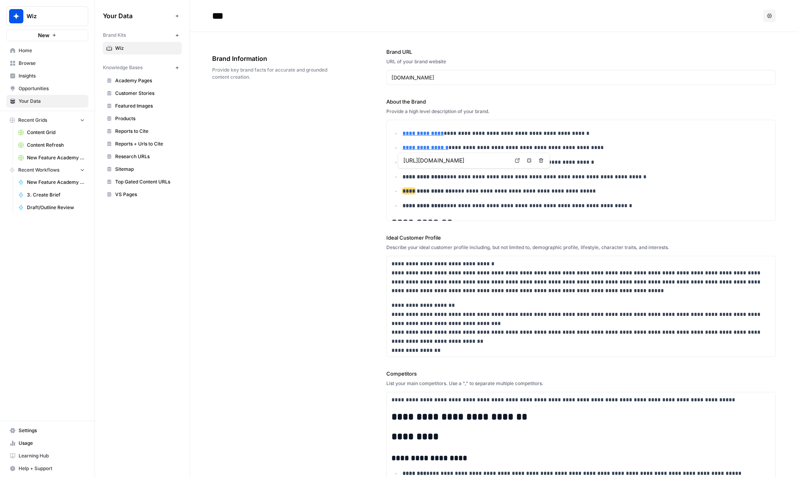
click at [527, 162] on icon "button" at bounding box center [529, 160] width 5 height 5
click at [445, 122] on p "**********" at bounding box center [580, 117] width 379 height 9
click at [527, 146] on icon "button" at bounding box center [529, 146] width 5 height 5
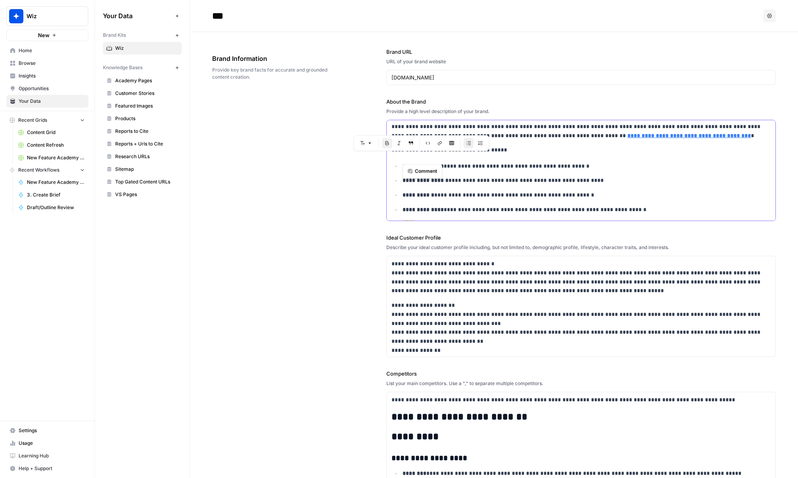
scroll to position [20549, 0]
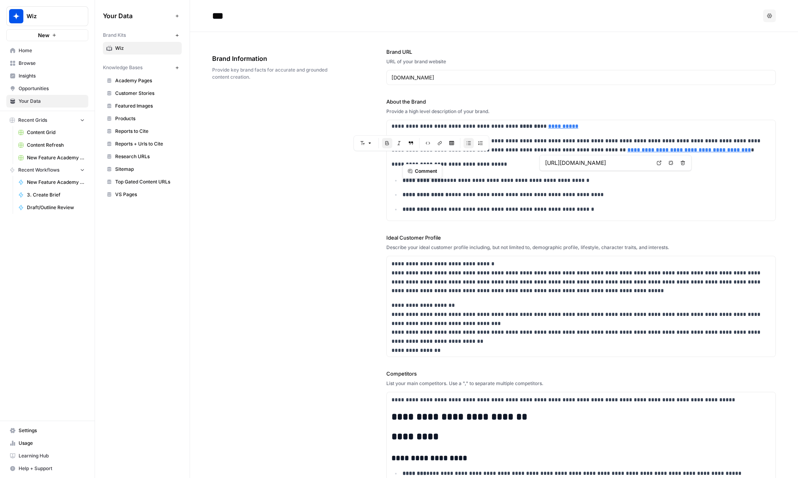
click at [670, 164] on icon "button" at bounding box center [670, 163] width 5 height 5
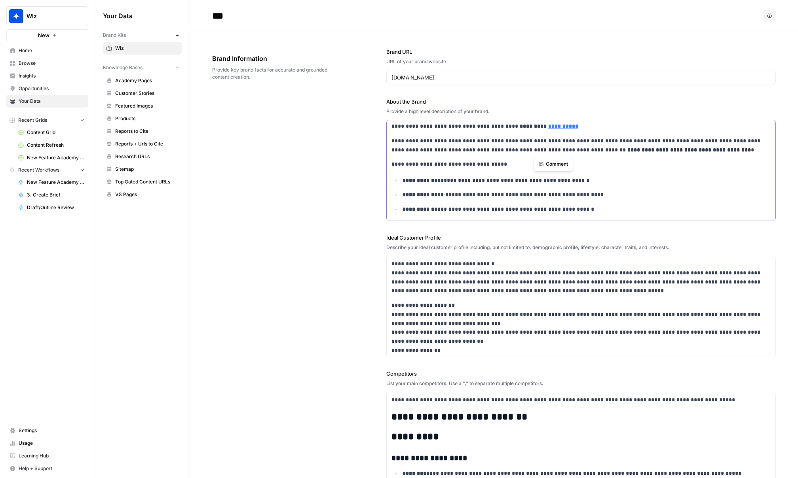
drag, startPoint x: 558, startPoint y: 151, endPoint x: 526, endPoint y: 151, distance: 32.8
click at [528, 131] on p "**********" at bounding box center [580, 126] width 379 height 9
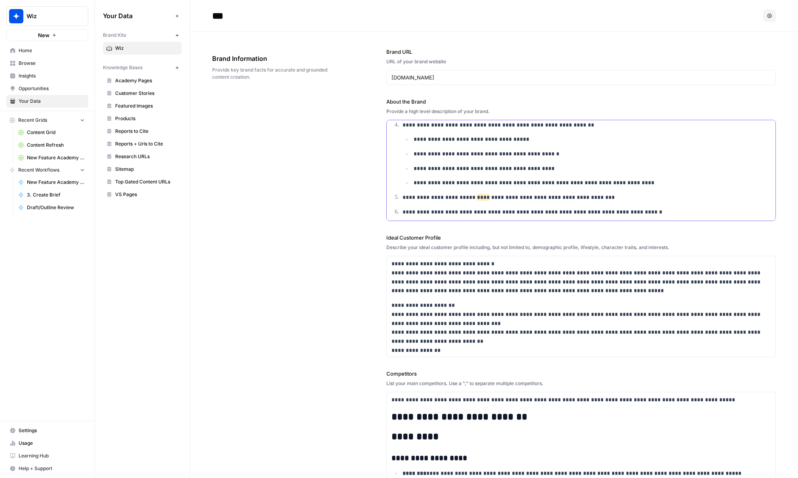
scroll to position [22139, 0]
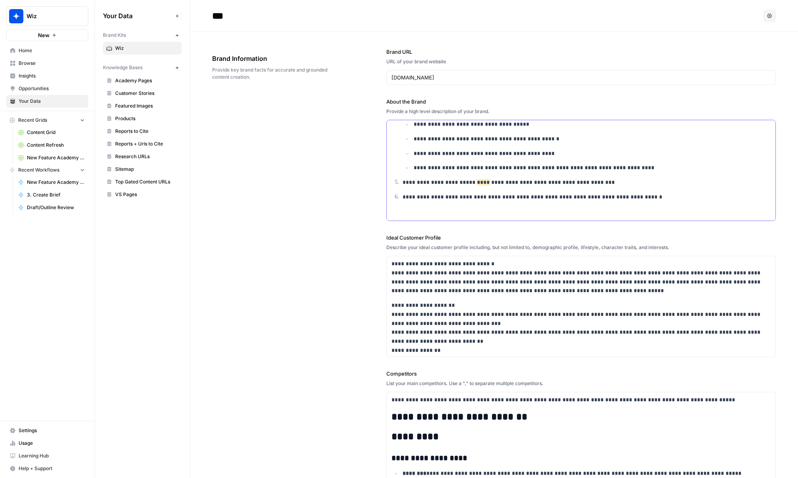
click at [655, 196] on p "**********" at bounding box center [586, 197] width 368 height 9
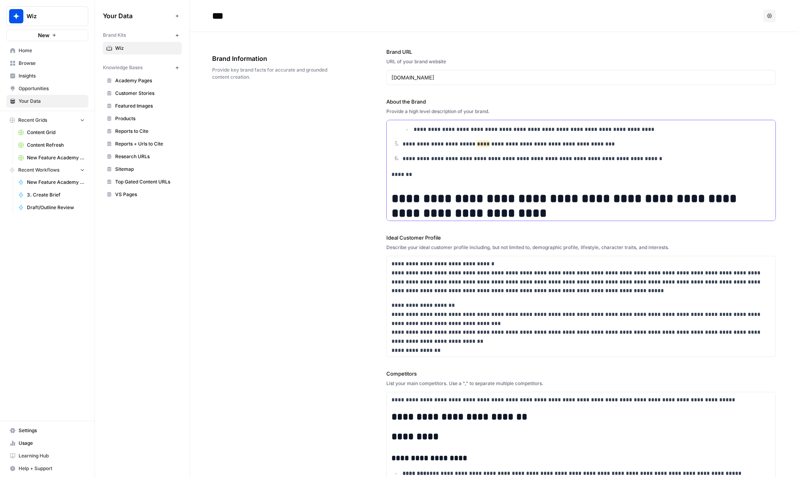
scroll to position [23548, 0]
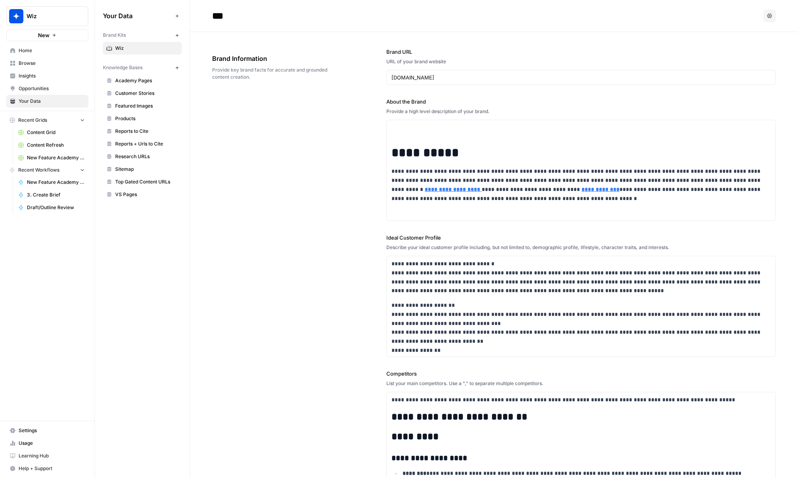
click at [535, 95] on div "**********" at bounding box center [580, 338] width 389 height 613
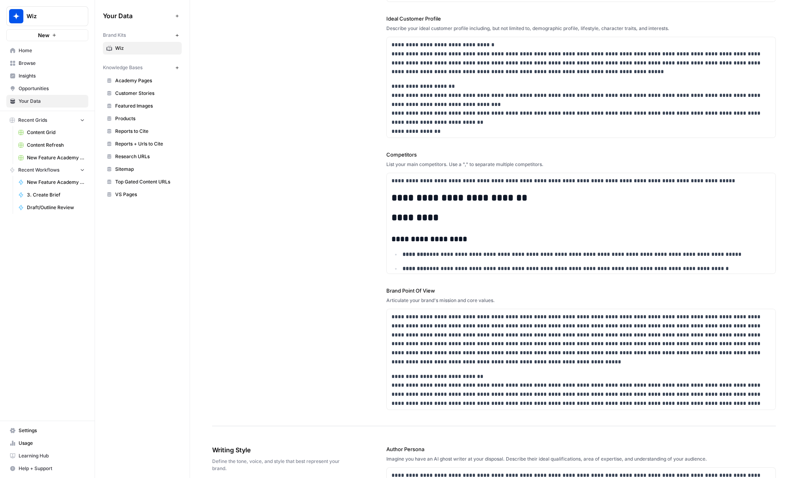
scroll to position [0, 0]
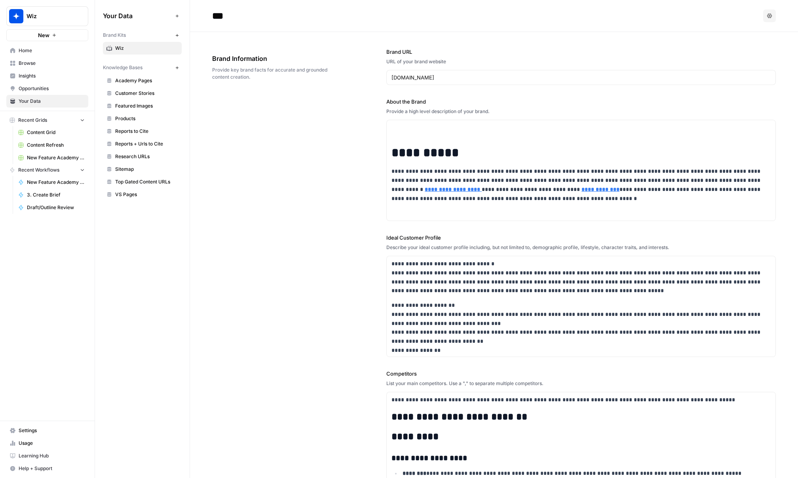
click at [128, 82] on span "Academy Pages" at bounding box center [146, 80] width 63 height 7
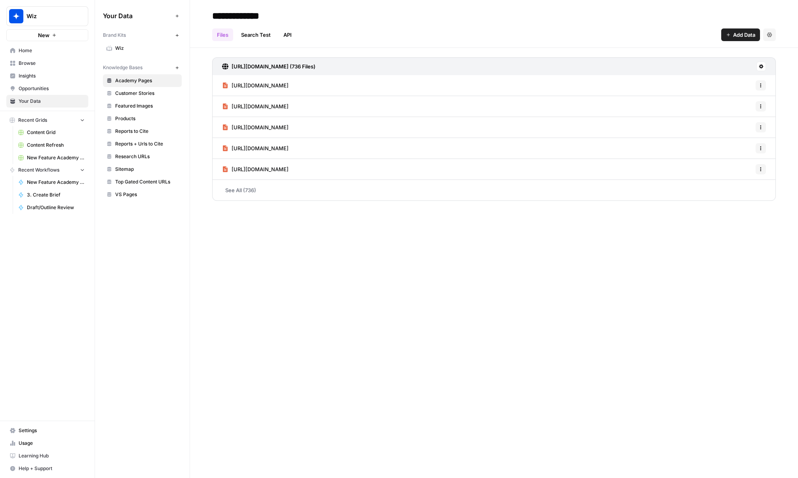
click at [135, 51] on span "Wiz" at bounding box center [146, 48] width 63 height 7
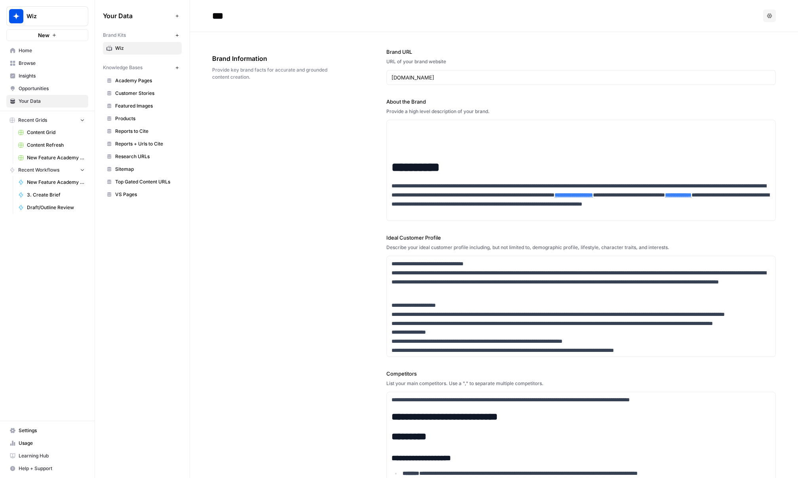
scroll to position [23670, 0]
drag, startPoint x: 423, startPoint y: 186, endPoint x: 391, endPoint y: 158, distance: 41.8
click at [391, 158] on body "**********" at bounding box center [399, 239] width 798 height 478
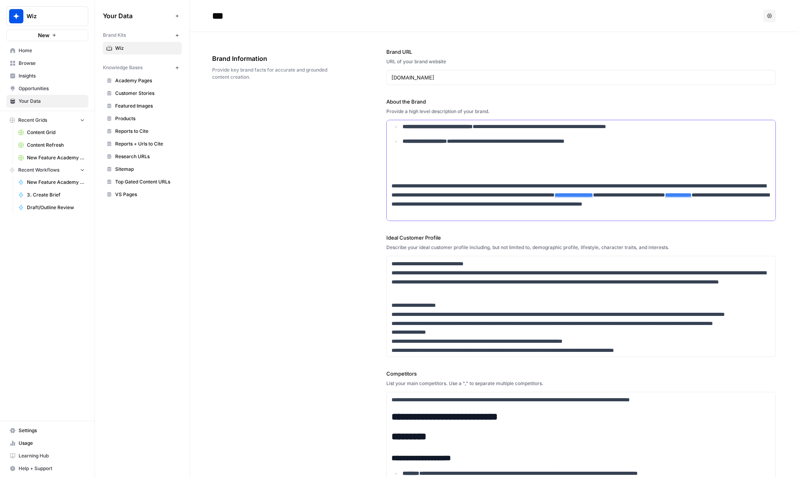
scroll to position [23652, 0]
click at [444, 173] on p at bounding box center [580, 171] width 379 height 9
click at [401, 50] on p at bounding box center [580, 45] width 379 height 9
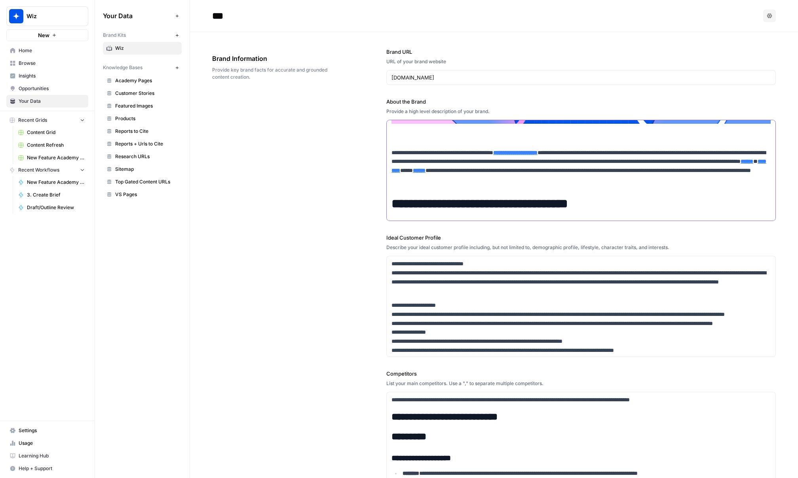
scroll to position [22658, 0]
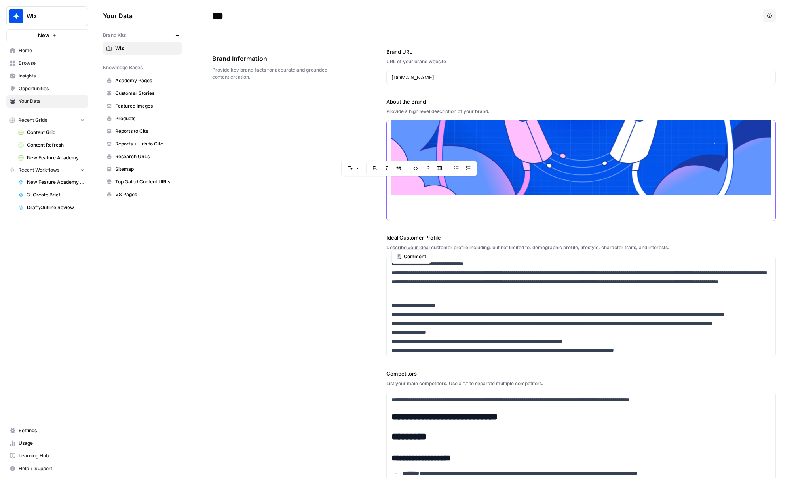
drag, startPoint x: 442, startPoint y: 175, endPoint x: 402, endPoint y: 151, distance: 46.8
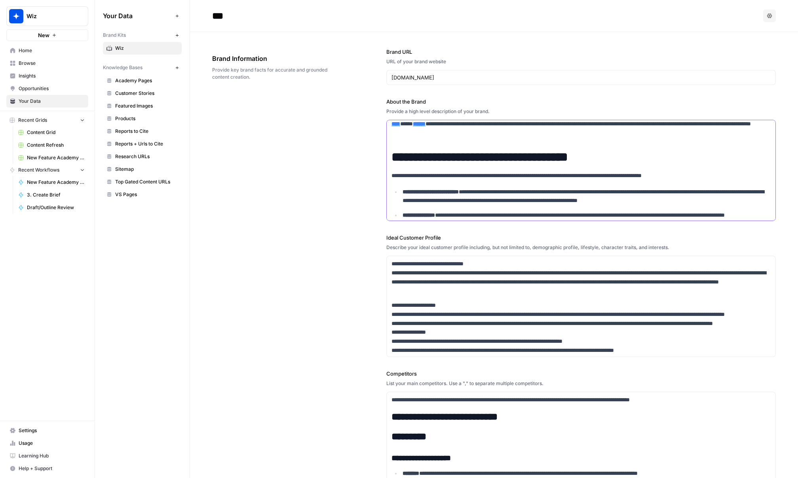
scroll to position [22514, 0]
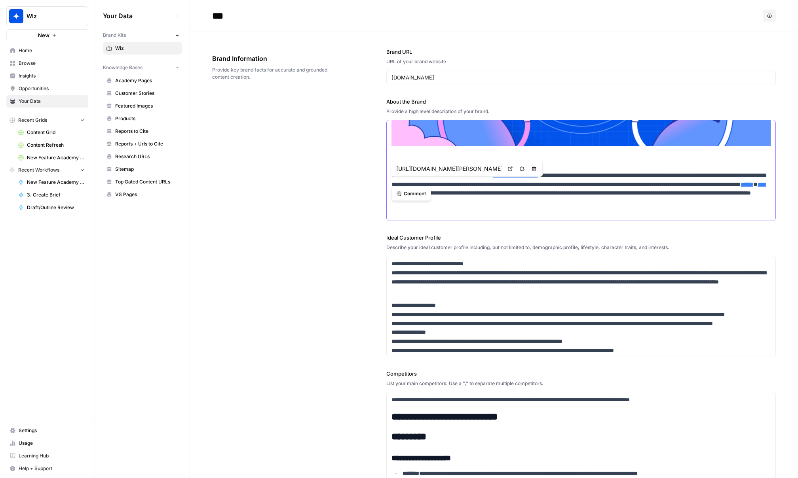
drag, startPoint x: 442, startPoint y: 178, endPoint x: 382, endPoint y: 177, distance: 60.2
click at [382, 177] on div "**********" at bounding box center [494, 339] width 564 height 614
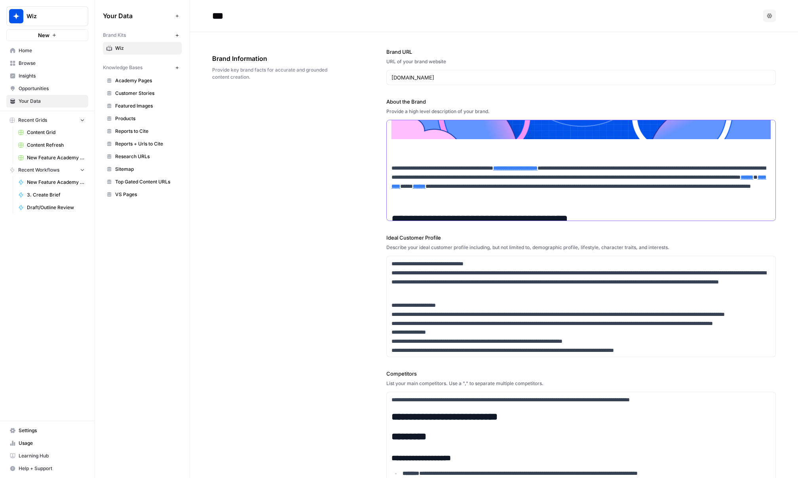
scroll to position [22426, 0]
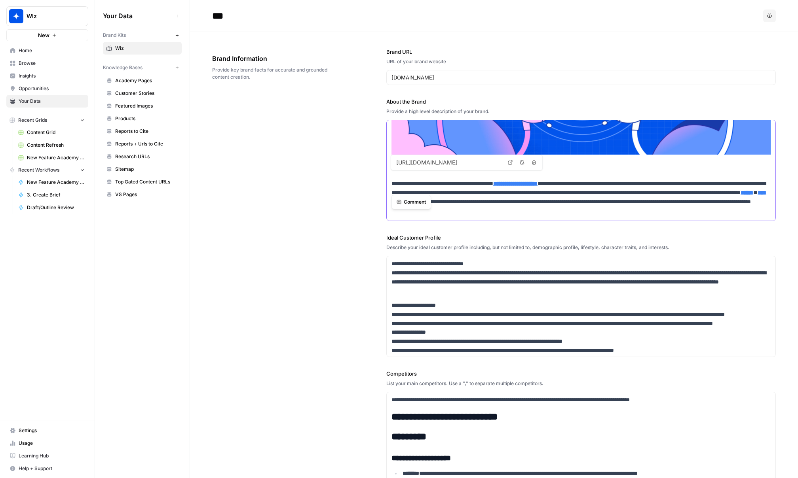
drag, startPoint x: 407, startPoint y: 172, endPoint x: 399, endPoint y: 138, distance: 35.3
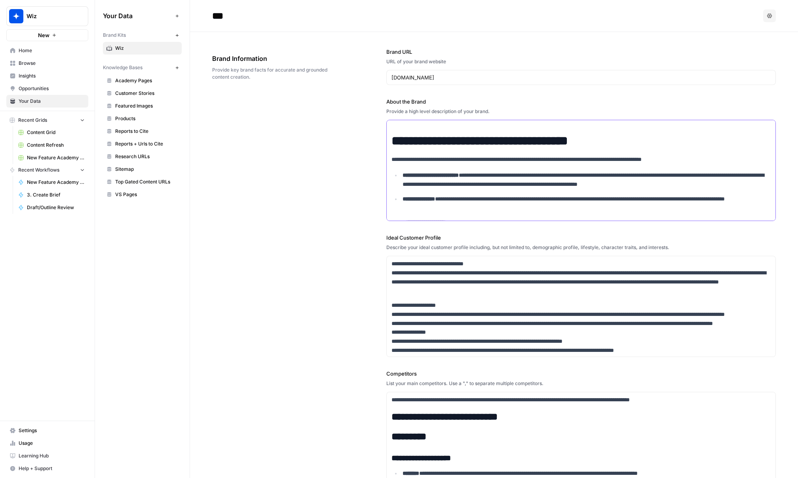
scroll to position [22331, 0]
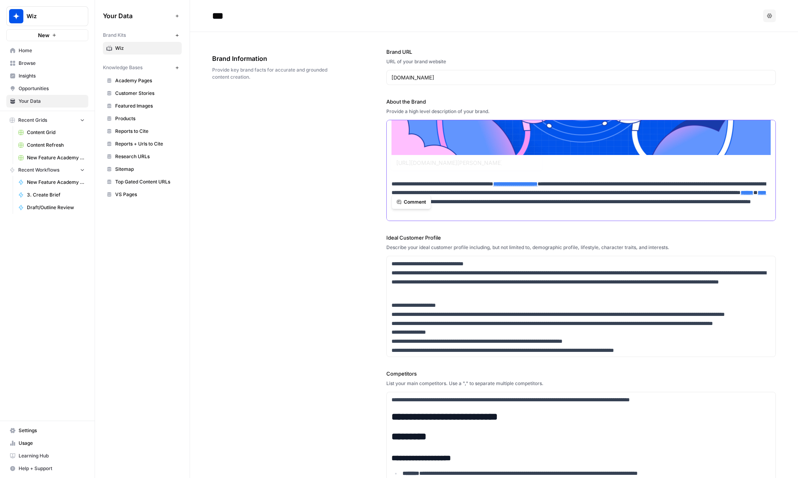
drag, startPoint x: 403, startPoint y: 177, endPoint x: 389, endPoint y: 137, distance: 41.6
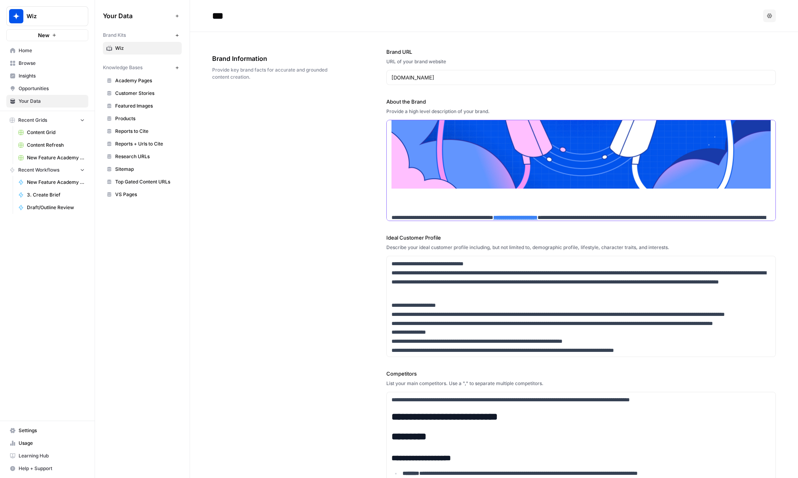
scroll to position [22218, 0]
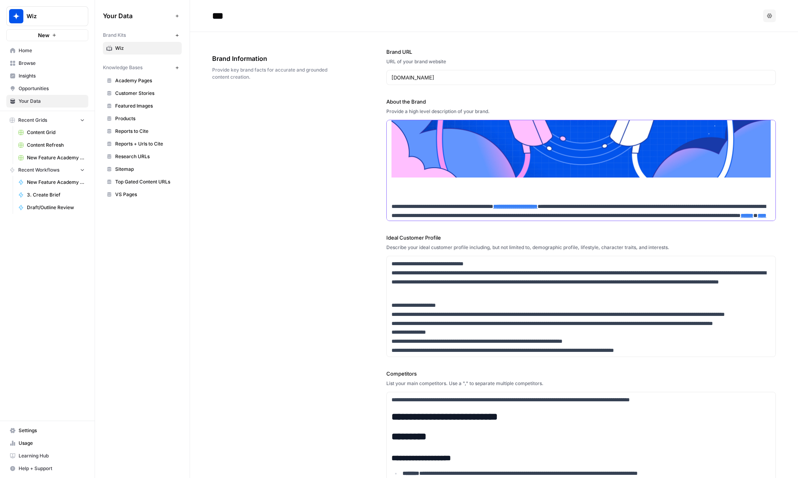
scroll to position [22214, 0]
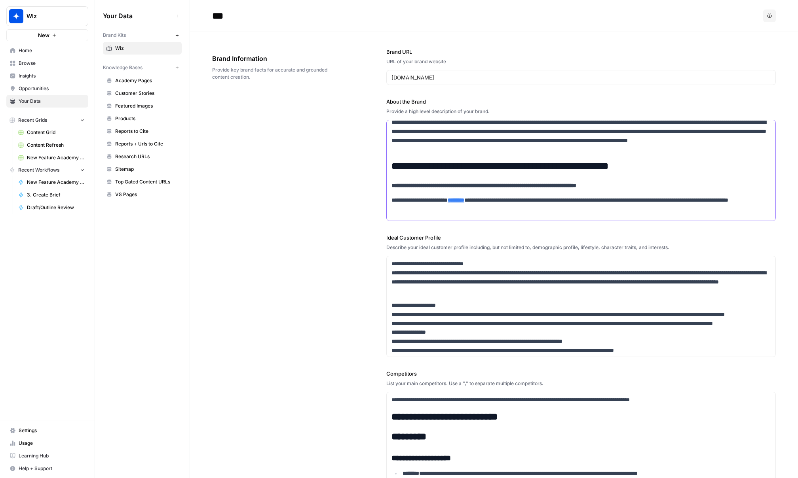
scroll to position [22504, 0]
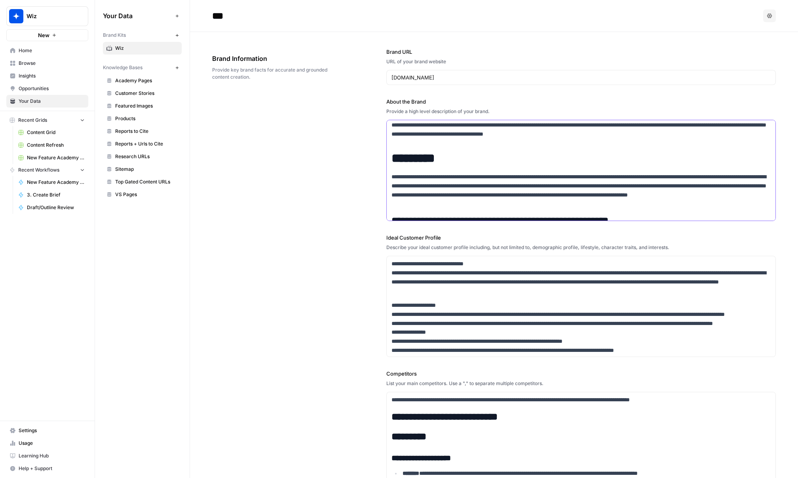
scroll to position [22218, 0]
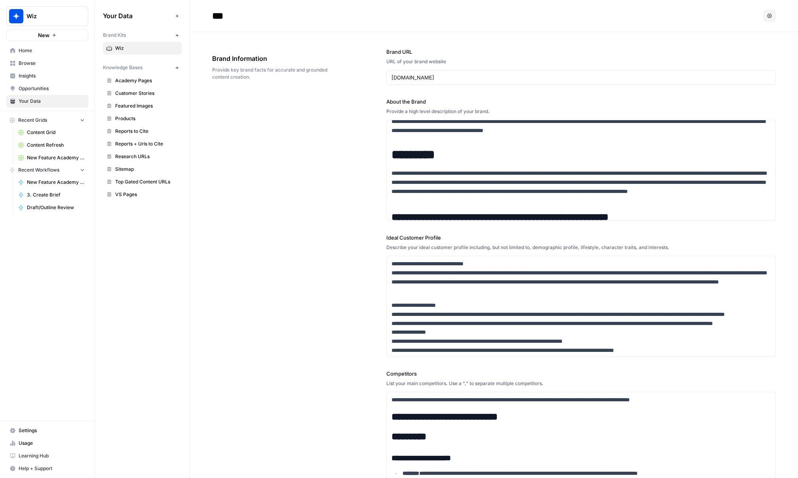
click at [40, 181] on span "New Feature Academy Updates" at bounding box center [56, 182] width 58 height 7
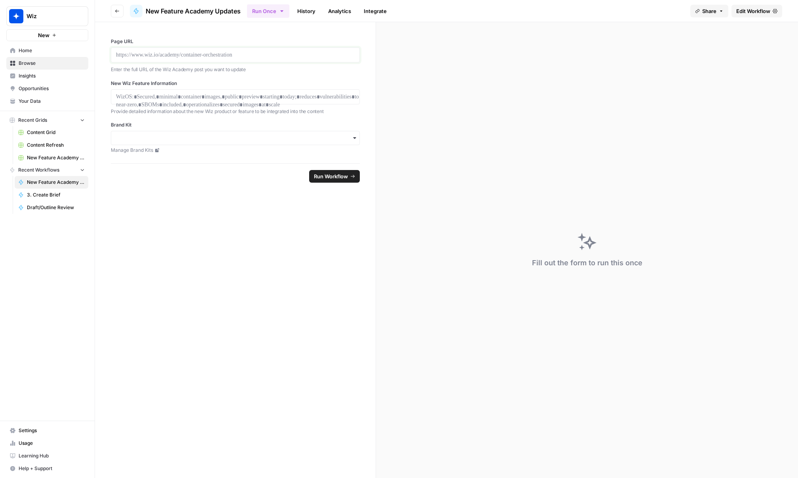
click at [203, 56] on p at bounding box center [235, 55] width 239 height 8
click at [248, 89] on div at bounding box center [235, 96] width 249 height 15
click at [225, 99] on p at bounding box center [235, 97] width 239 height 8
click at [216, 139] on input "Brand Kit" at bounding box center [235, 138] width 239 height 8
click at [200, 152] on div "Wiz" at bounding box center [235, 159] width 248 height 15
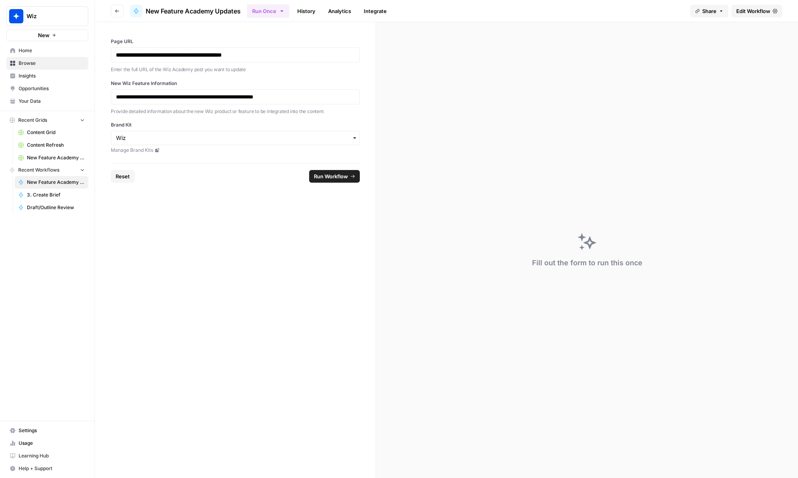
click at [325, 177] on span "Run Workflow" at bounding box center [331, 177] width 34 height 8
drag, startPoint x: 270, startPoint y: 55, endPoint x: 226, endPoint y: 59, distance: 44.4
click at [217, 59] on p "**********" at bounding box center [235, 55] width 239 height 8
drag, startPoint x: 289, startPoint y: 54, endPoint x: 87, endPoint y: 46, distance: 201.6
click at [87, 46] on div "**********" at bounding box center [399, 239] width 798 height 478
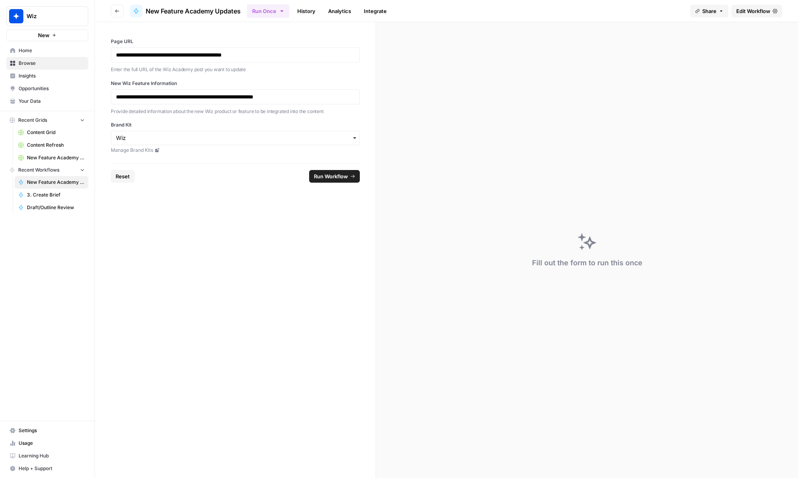
click at [342, 178] on span "Run Workflow" at bounding box center [331, 177] width 34 height 8
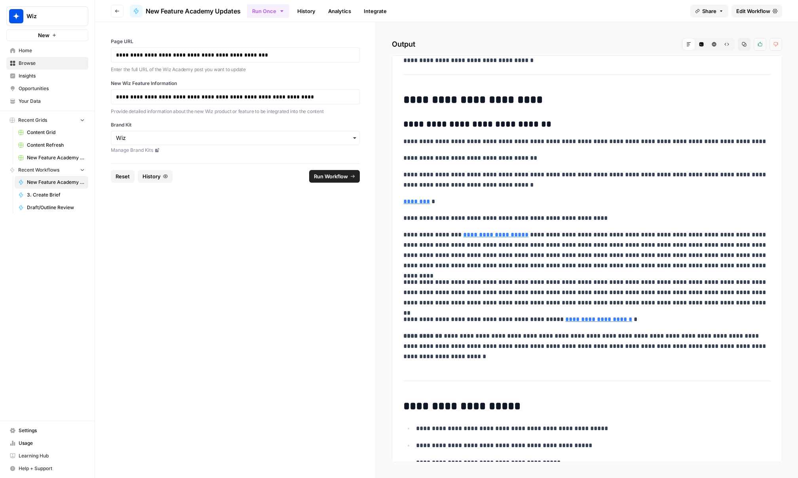
scroll to position [239, 0]
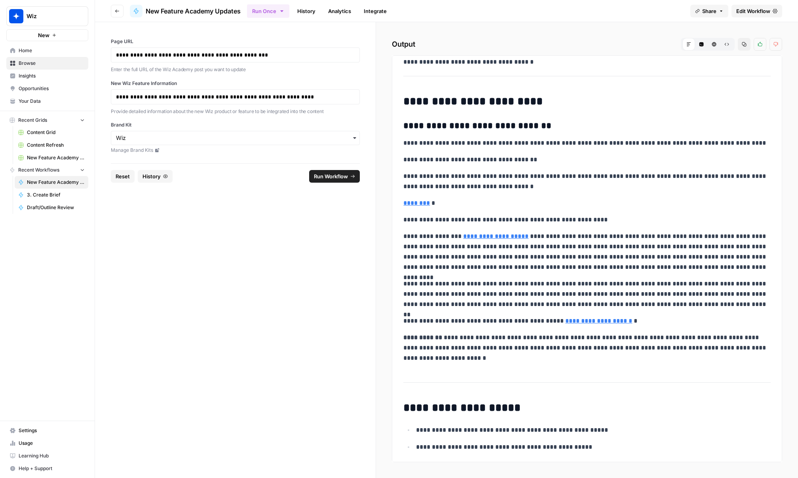
click at [591, 292] on p "**********" at bounding box center [586, 294] width 367 height 31
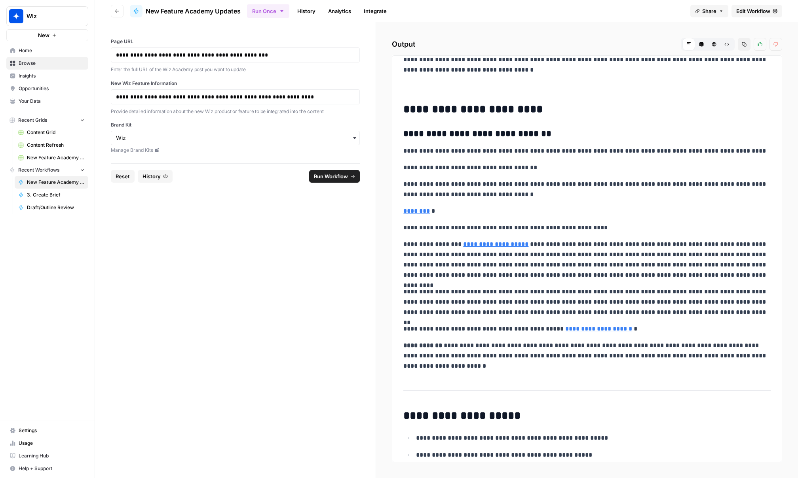
click at [749, 13] on span "Edit Workflow" at bounding box center [753, 11] width 34 height 8
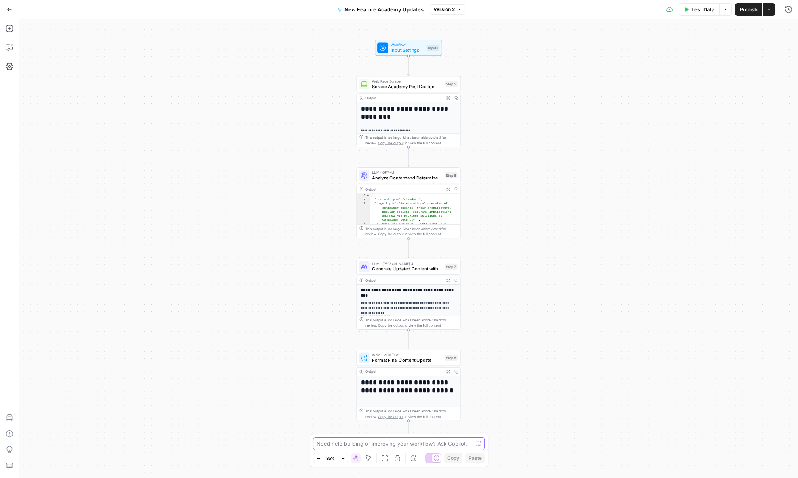
click at [349, 444] on textarea at bounding box center [395, 444] width 156 height 8
paste textarea "Mika AI Assistant: Answers questions about issues, threats, Security Graph data…"
type textarea "Note that Mika AI Assistant: Answers questions about issues, threats, Security …"
drag, startPoint x: 434, startPoint y: 445, endPoint x: 302, endPoint y: 431, distance: 132.2
click at [302, 431] on body "**********" at bounding box center [399, 239] width 798 height 478
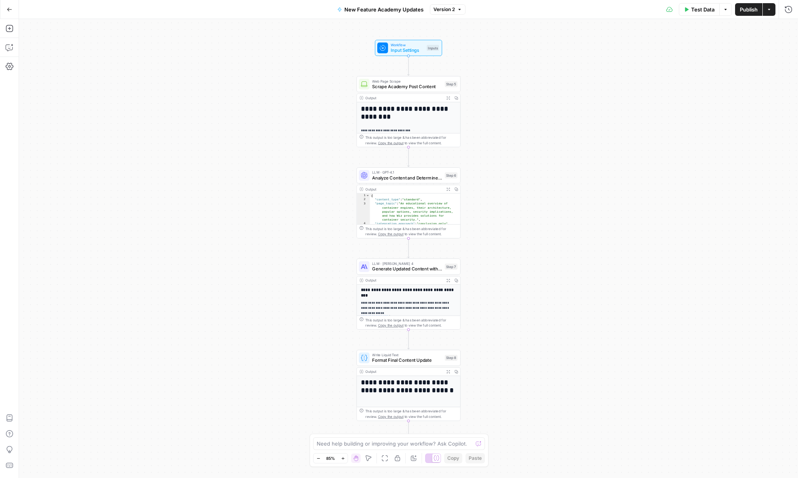
click at [12, 9] on button "Go Back" at bounding box center [9, 9] width 14 height 14
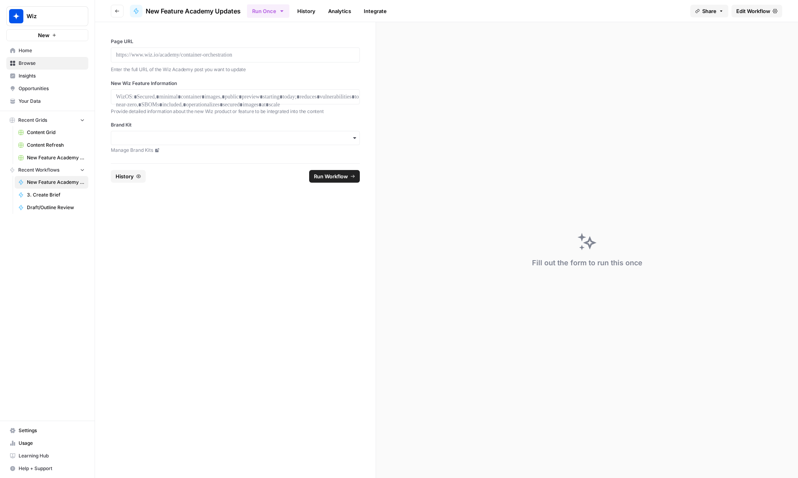
click at [49, 101] on span "Your Data" at bounding box center [52, 101] width 66 height 7
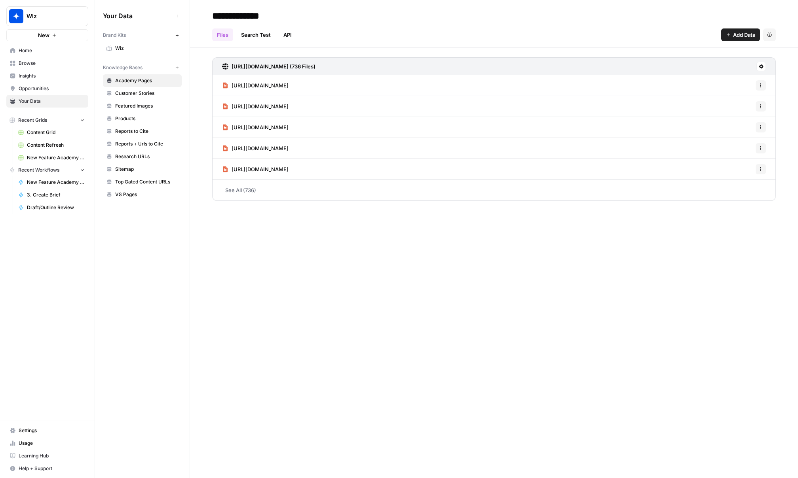
click at [131, 48] on span "Wiz" at bounding box center [146, 48] width 63 height 7
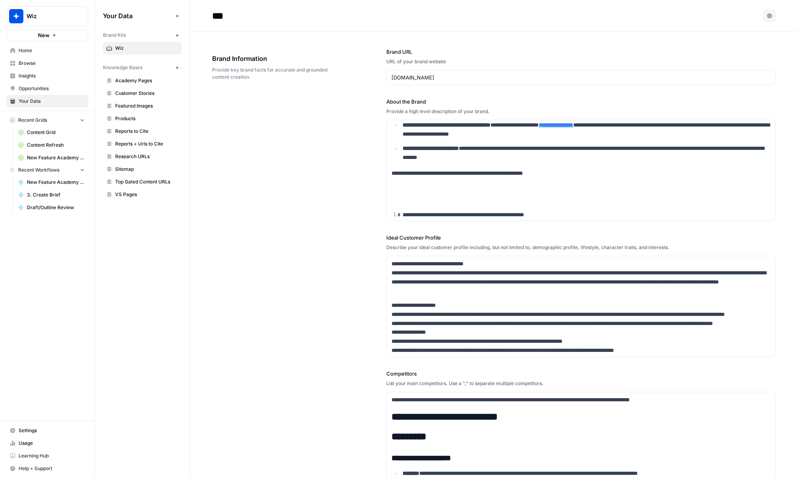
scroll to position [20634, 0]
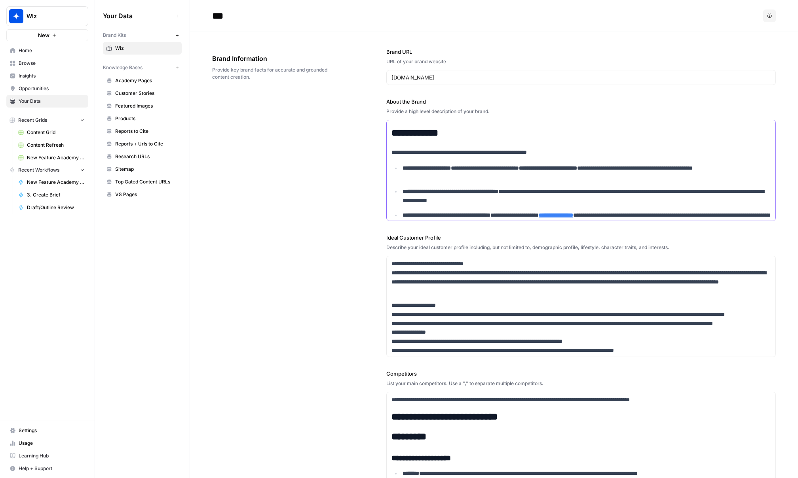
click at [595, 106] on p "**********" at bounding box center [586, 101] width 368 height 9
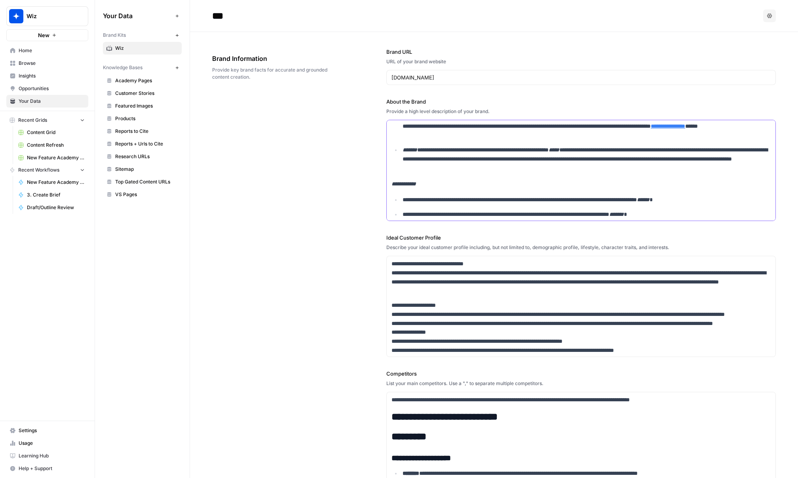
scroll to position [20693, 0]
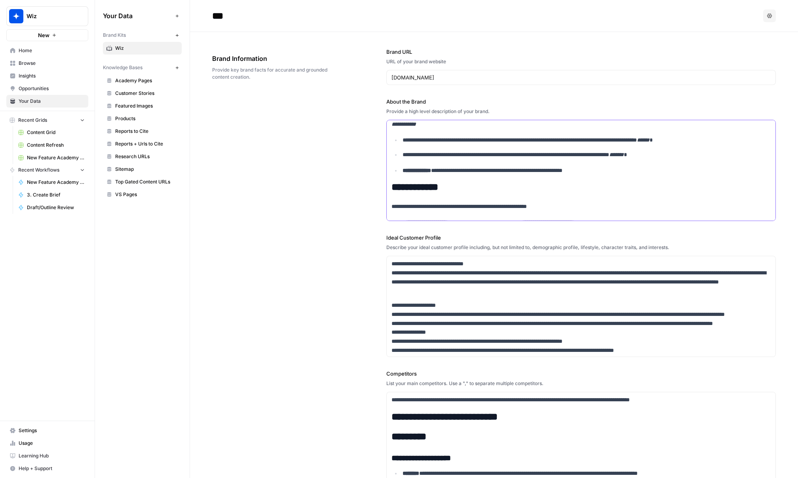
click at [573, 113] on p "**********" at bounding box center [586, 99] width 368 height 27
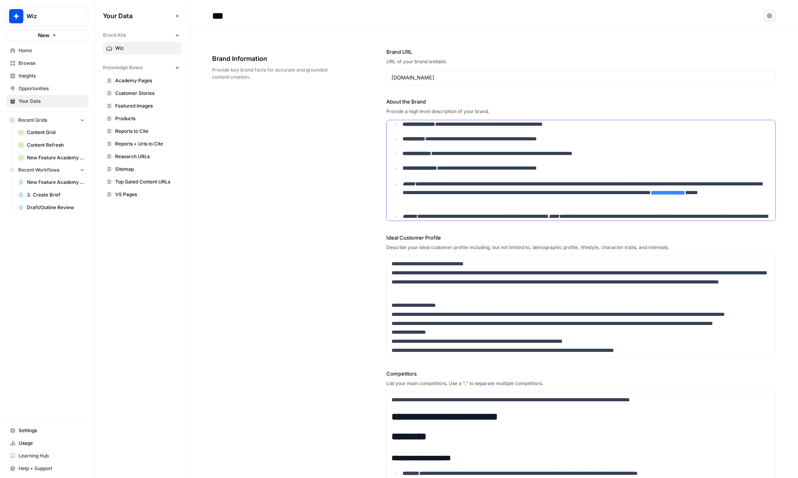
scroll to position [20566, 0]
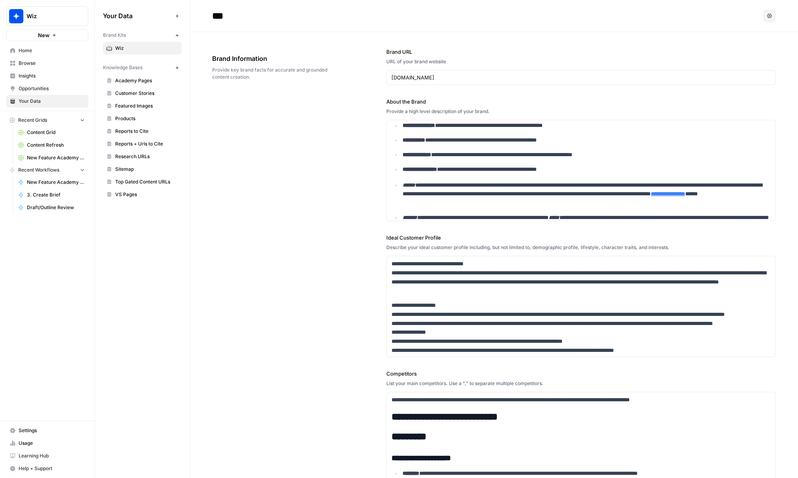
click at [325, 159] on div "**********" at bounding box center [494, 339] width 564 height 614
click at [45, 184] on span "New Feature Academy Updates" at bounding box center [56, 182] width 58 height 7
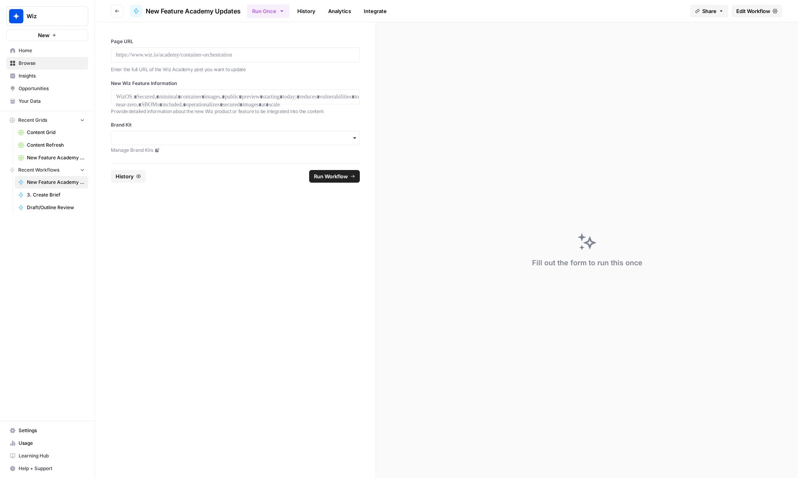
click at [117, 12] on icon "button" at bounding box center [117, 11] width 5 height 5
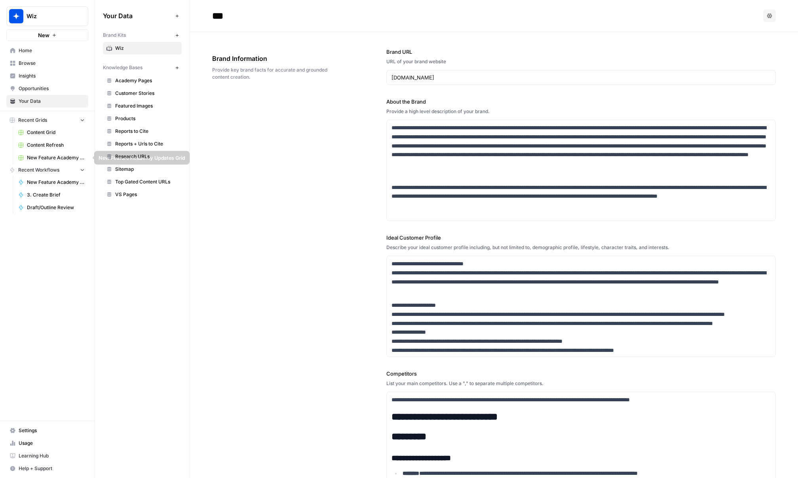
click at [49, 156] on span "New Feature Academy Updates Grid" at bounding box center [56, 157] width 58 height 7
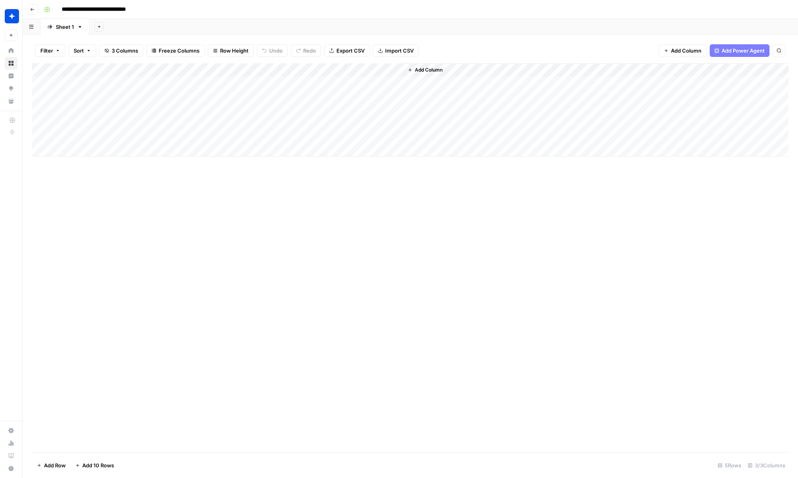
click at [127, 81] on div "Add Column" at bounding box center [410, 109] width 756 height 93
click at [200, 82] on div "Add Column" at bounding box center [410, 109] width 756 height 93
type textarea "*"
click at [227, 202] on div "Add Column" at bounding box center [410, 257] width 756 height 389
click at [218, 85] on div "Add Column" at bounding box center [410, 109] width 756 height 93
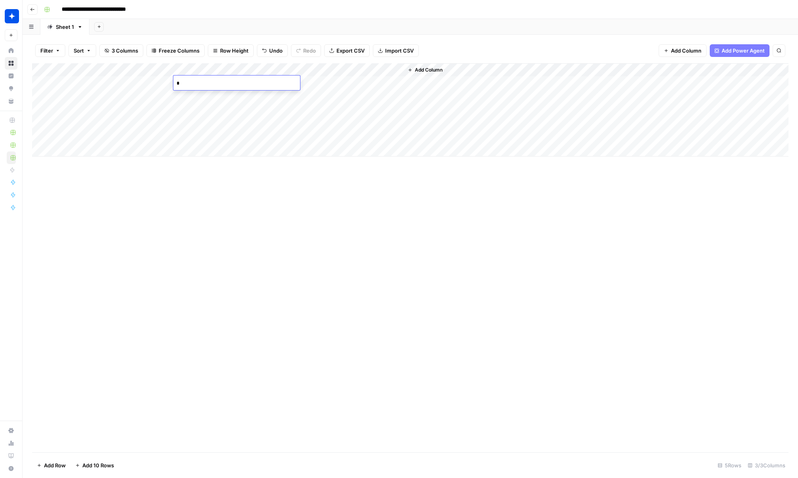
click at [235, 84] on textarea "*" at bounding box center [236, 83] width 127 height 11
type textarea "**********"
click at [285, 190] on div "Add Column" at bounding box center [410, 257] width 756 height 389
click at [342, 82] on div "Add Column" at bounding box center [410, 109] width 756 height 93
click at [468, 82] on div "Add Column" at bounding box center [410, 109] width 756 height 93
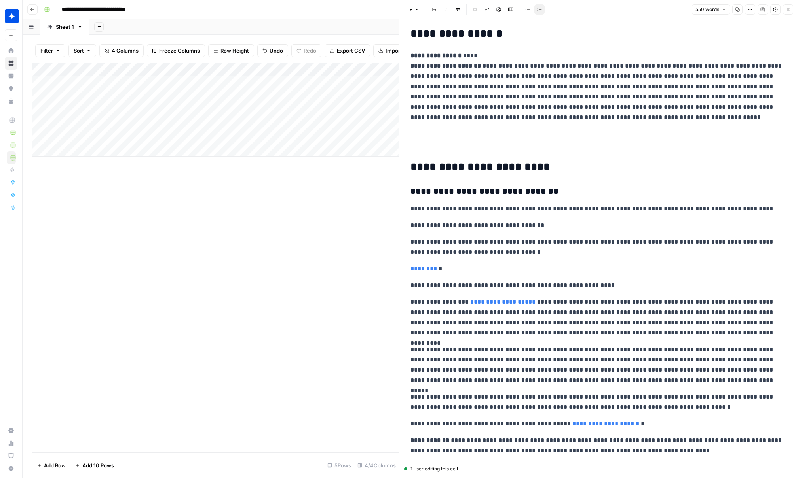
scroll to position [160, 0]
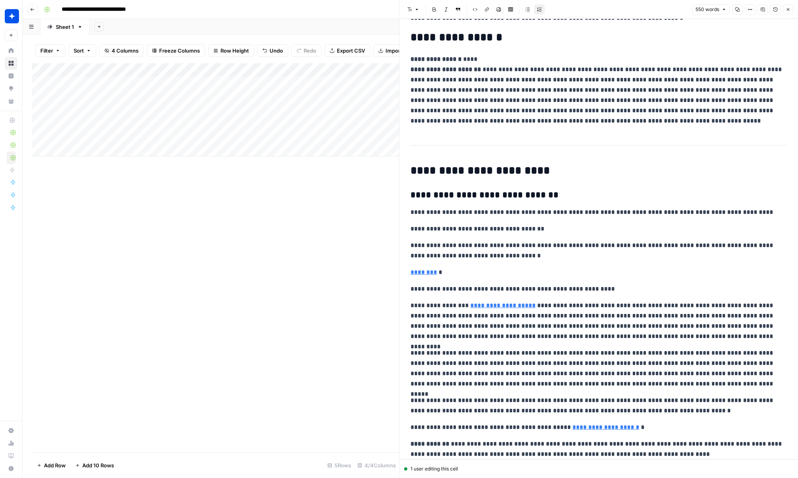
click at [786, 10] on icon "button" at bounding box center [788, 9] width 5 height 5
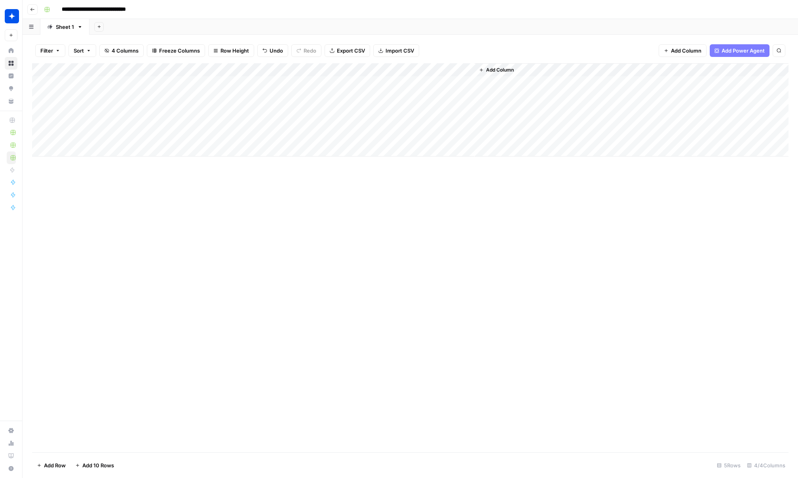
click at [282, 70] on div "Add Column" at bounding box center [410, 109] width 756 height 93
click at [305, 191] on div "Add Column" at bounding box center [410, 257] width 756 height 389
click at [136, 95] on div "Add Column" at bounding box center [410, 109] width 756 height 93
click at [202, 84] on div "Add Column" at bounding box center [410, 109] width 756 height 93
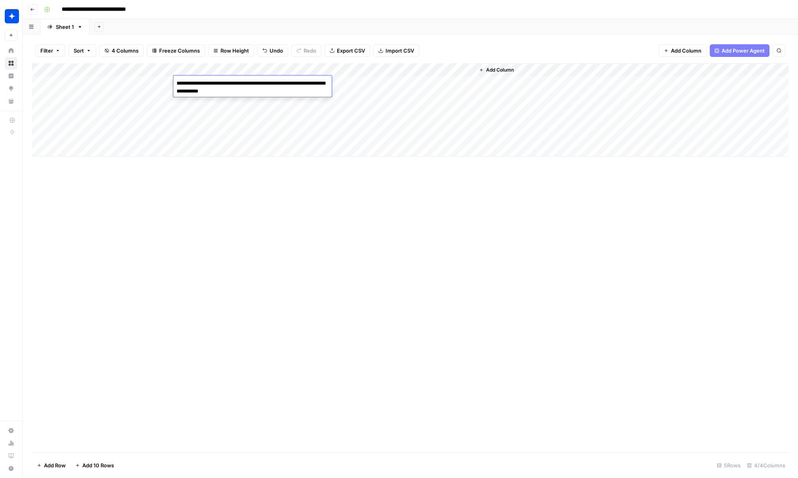
drag, startPoint x: 205, startPoint y: 85, endPoint x: 162, endPoint y: 84, distance: 42.7
click at [162, 84] on body "**********" at bounding box center [399, 239] width 798 height 478
click at [203, 101] on div "Add Column" at bounding box center [410, 109] width 756 height 93
click at [226, 98] on div "Add Column" at bounding box center [410, 109] width 756 height 93
paste textarea "**********"
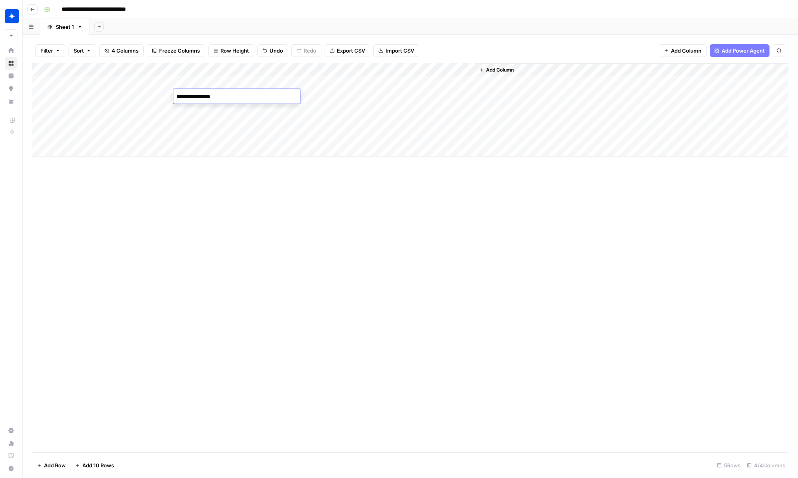
type textarea "**********"
click at [277, 195] on div "Add Column" at bounding box center [410, 257] width 756 height 389
click at [343, 97] on div "Add Column" at bounding box center [410, 109] width 756 height 93
click at [467, 96] on div "Add Column" at bounding box center [410, 109] width 756 height 93
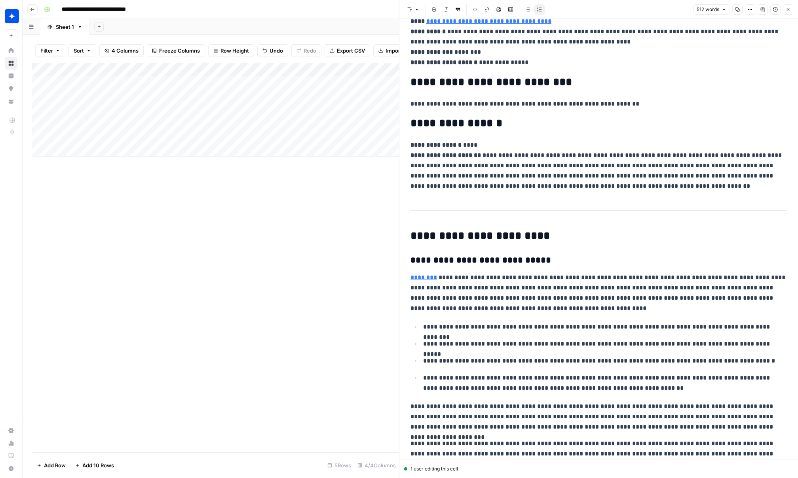
scroll to position [74, 0]
click at [790, 12] on button "Close" at bounding box center [788, 9] width 10 height 10
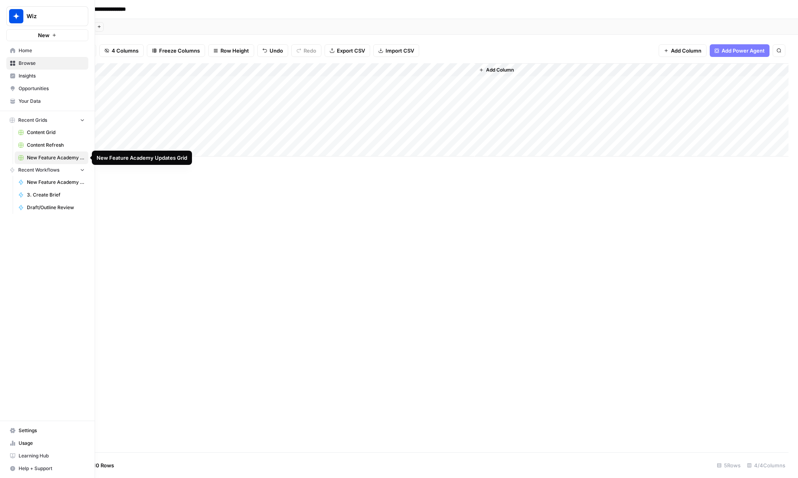
click at [80, 158] on span "New Feature Academy Updates Grid" at bounding box center [56, 157] width 58 height 7
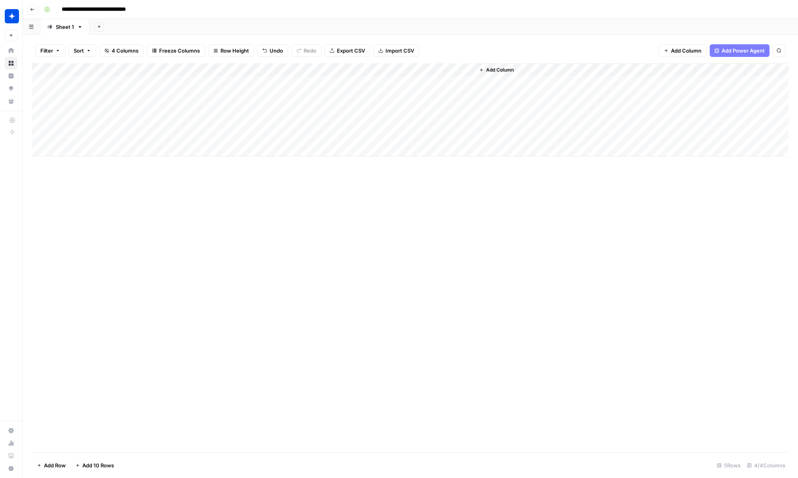
click at [131, 110] on div "Add Column" at bounding box center [410, 109] width 756 height 93
click at [137, 121] on div "Add Column" at bounding box center [410, 109] width 756 height 93
click at [137, 123] on div "Add Column" at bounding box center [410, 109] width 756 height 93
click at [227, 123] on div "Add Column" at bounding box center [410, 109] width 756 height 93
click at [235, 106] on div "Add Column" at bounding box center [410, 109] width 756 height 93
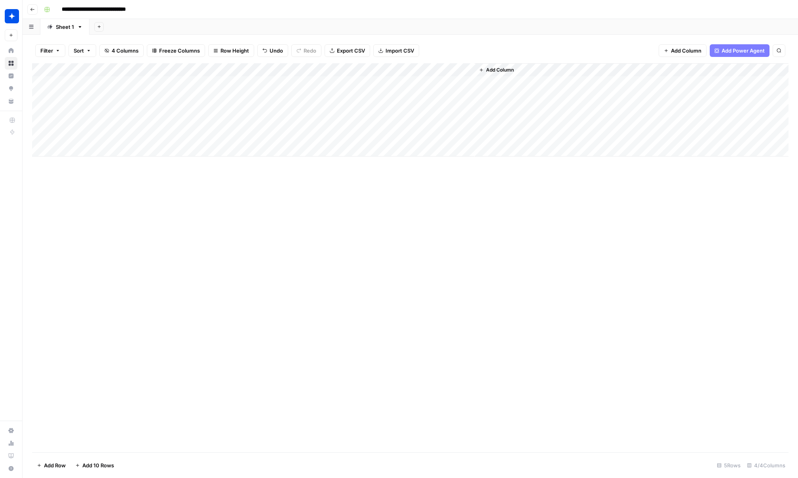
click at [226, 122] on div "Add Column" at bounding box center [410, 109] width 756 height 93
click at [342, 125] on div "Add Column" at bounding box center [410, 109] width 756 height 93
click at [467, 122] on div "Add Column" at bounding box center [410, 109] width 756 height 93
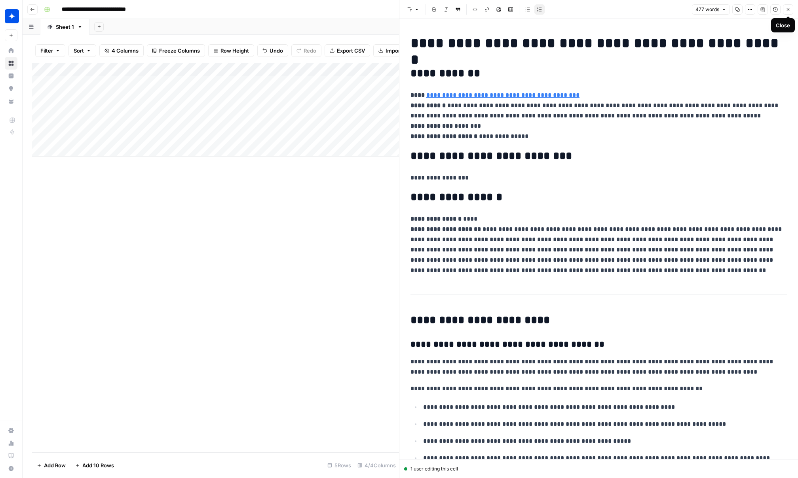
click at [790, 8] on button "Close" at bounding box center [788, 9] width 10 height 10
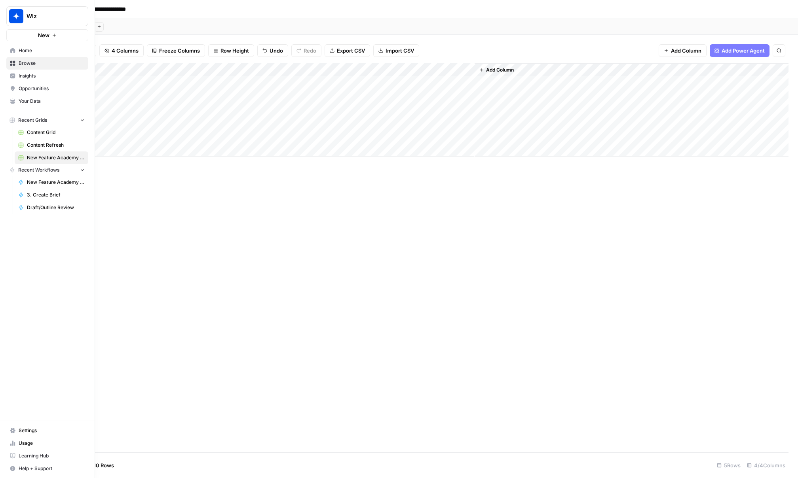
click at [44, 181] on span "New Feature Academy Updates" at bounding box center [56, 182] width 58 height 7
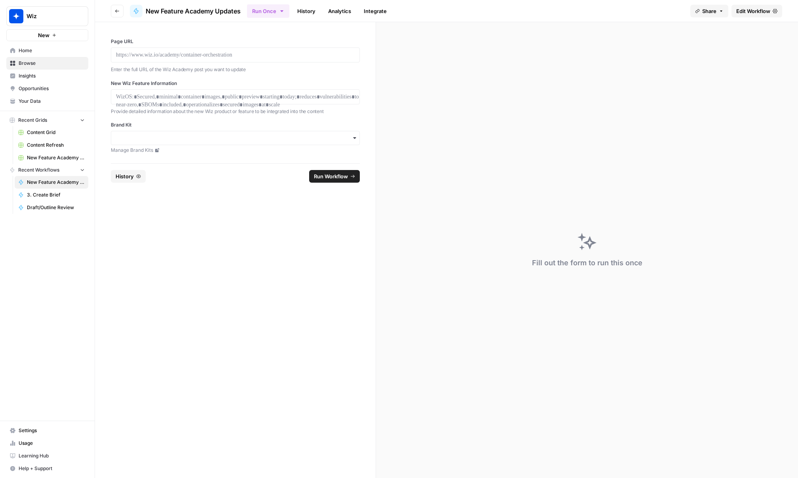
click at [162, 11] on span "New Feature Academy Updates" at bounding box center [193, 10] width 95 height 9
click at [44, 156] on span "New Feature Academy Updates Grid" at bounding box center [56, 157] width 58 height 7
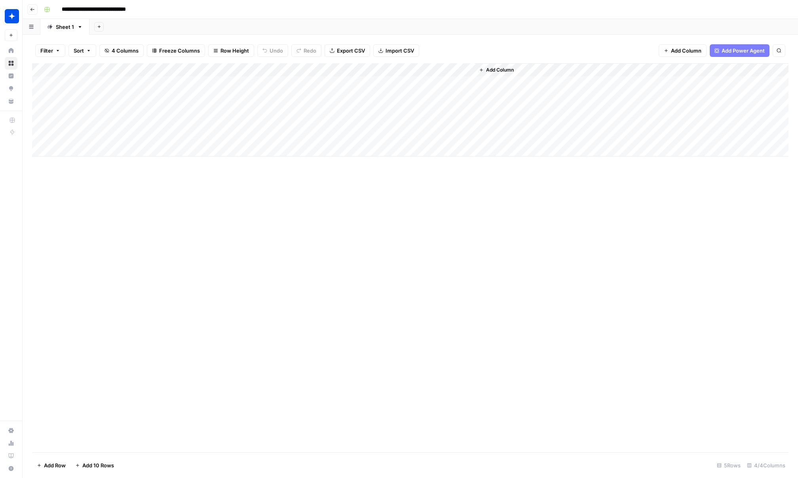
click at [78, 26] on icon "button" at bounding box center [80, 27] width 6 height 6
click at [167, 69] on div "Add Column" at bounding box center [410, 109] width 756 height 93
click at [279, 70] on div "Add Column" at bounding box center [410, 109] width 756 height 93
click at [385, 70] on div "Add Column" at bounding box center [410, 109] width 756 height 93
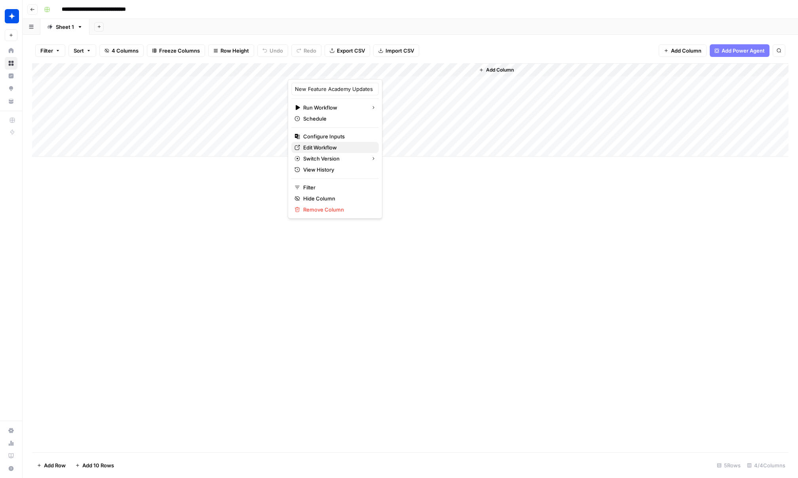
click at [319, 150] on span "Edit Workflow" at bounding box center [337, 148] width 69 height 8
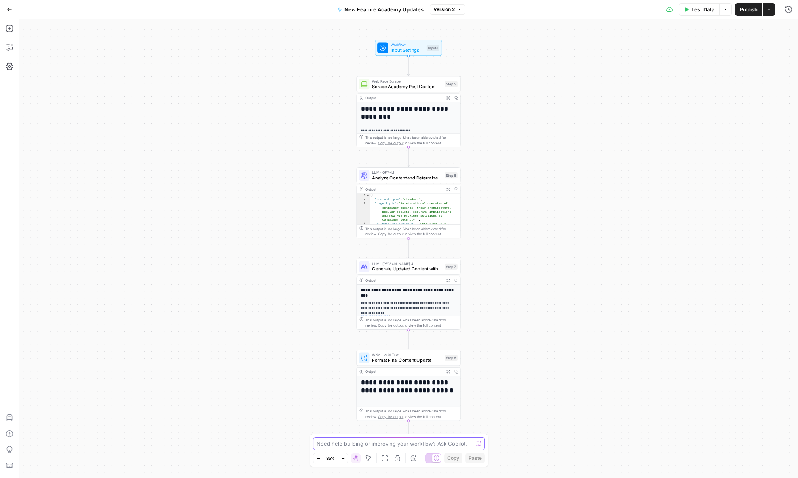
click at [379, 446] on textarea at bounding box center [395, 444] width 156 height 8
click at [385, 437] on textarea "Include that for solutions lists of Wiz comparisons more than just the conclusi…" at bounding box center [391, 440] width 152 height 16
type textarea "Include that for solutions listicles (alternatives pages, tools, solutions) of …"
click at [479, 430] on icon "submit" at bounding box center [480, 428] width 5 height 5
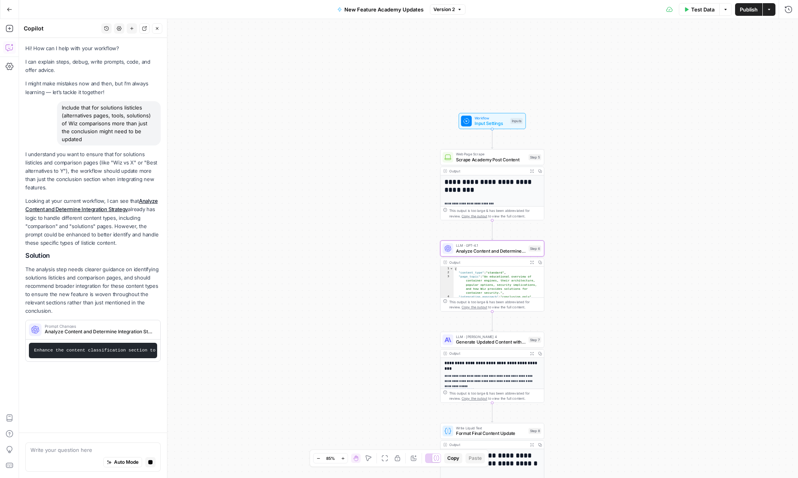
click at [129, 328] on span "Analyze Content and Determine Integration Strategy (step_6)" at bounding box center [99, 331] width 108 height 7
click at [140, 326] on span "Apply" at bounding box center [145, 329] width 13 height 7
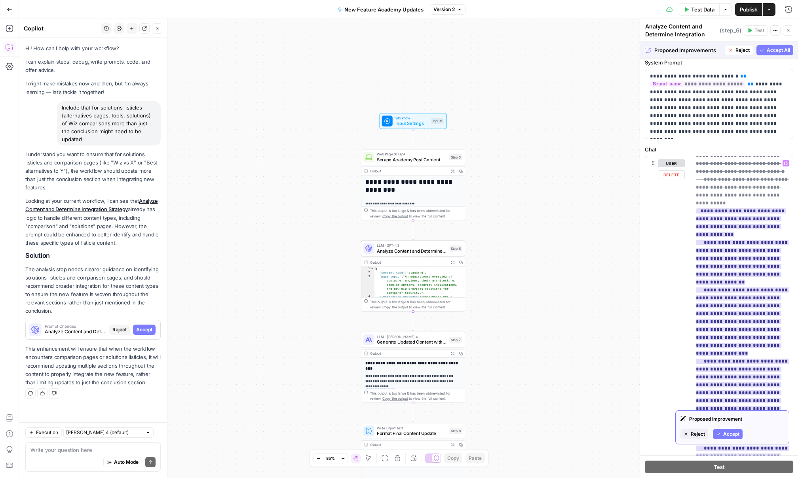
scroll to position [266, 0]
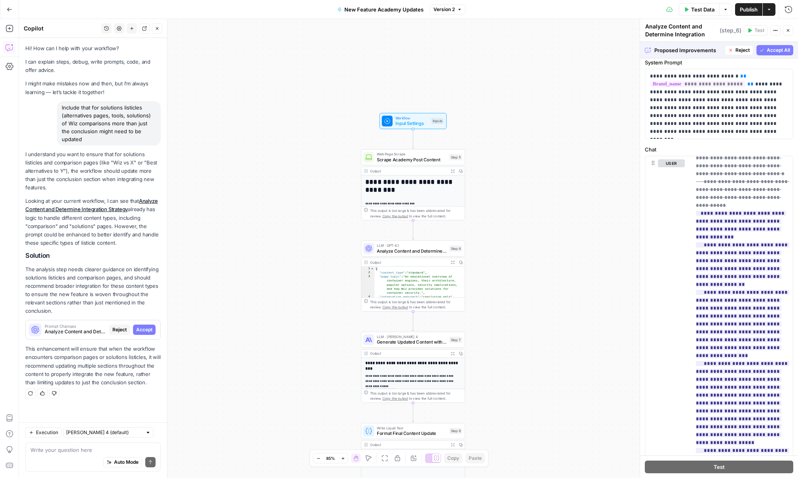
click at [767, 51] on span "Accept All" at bounding box center [778, 50] width 23 height 7
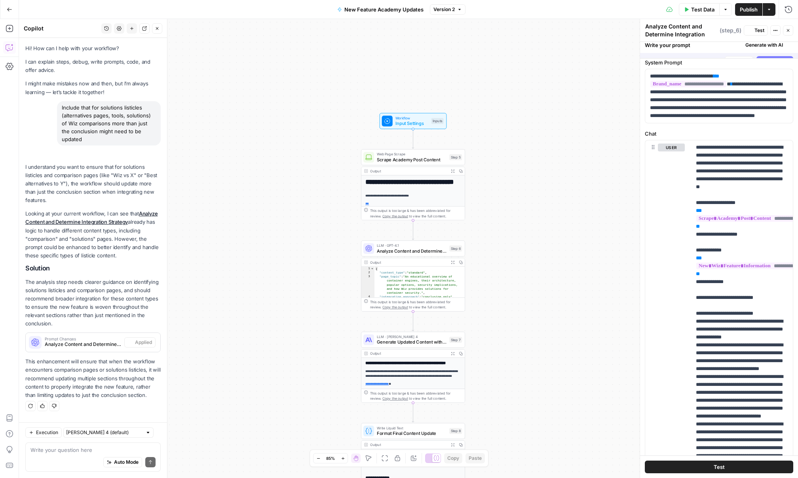
scroll to position [0, 0]
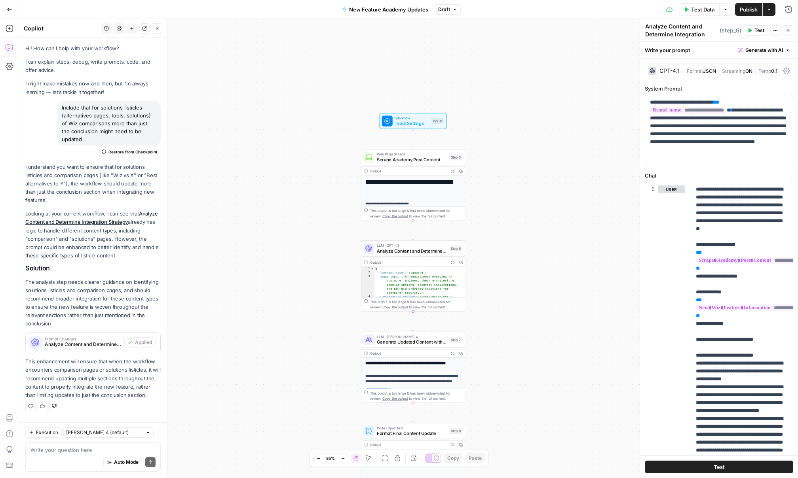
click at [748, 10] on span "Publish" at bounding box center [749, 10] width 18 height 8
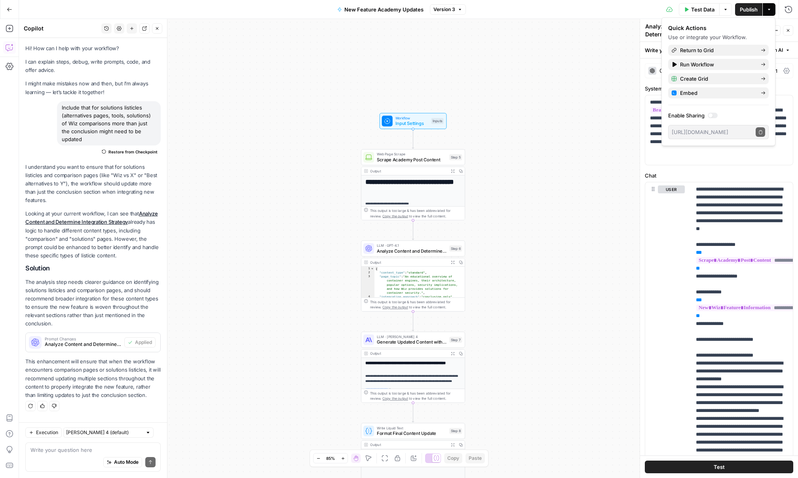
click at [10, 7] on icon "button" at bounding box center [10, 10] width 6 height 6
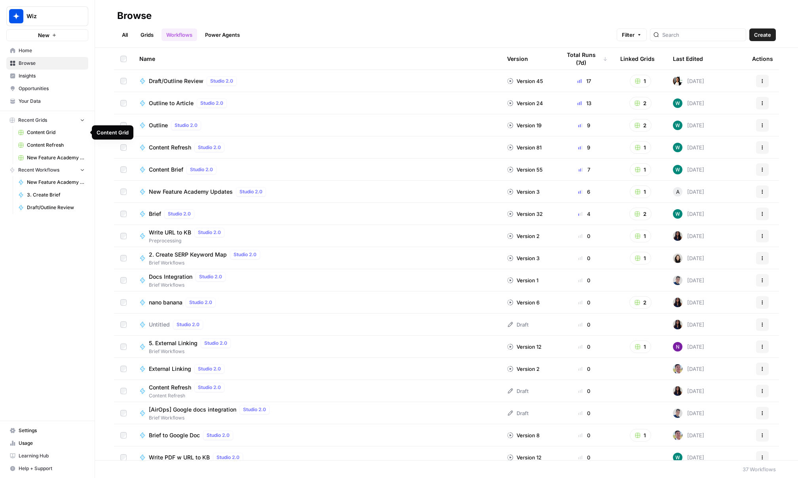
click at [42, 131] on span "Content Grid" at bounding box center [56, 132] width 58 height 7
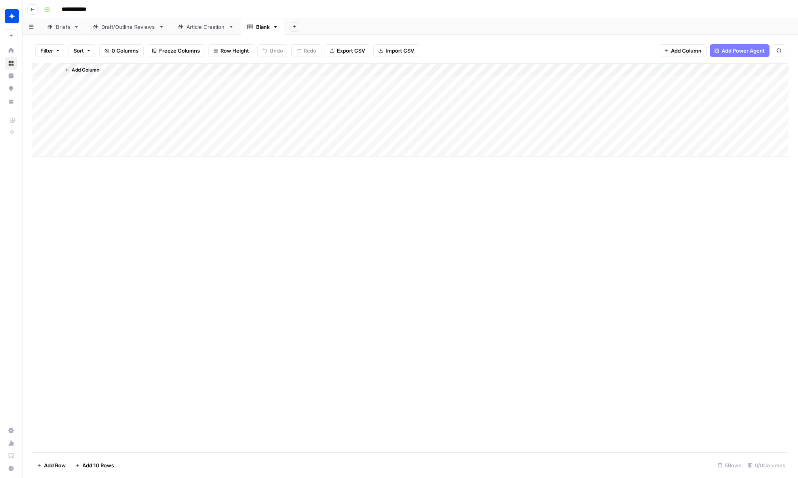
click at [198, 197] on div "Add Column" at bounding box center [410, 257] width 756 height 389
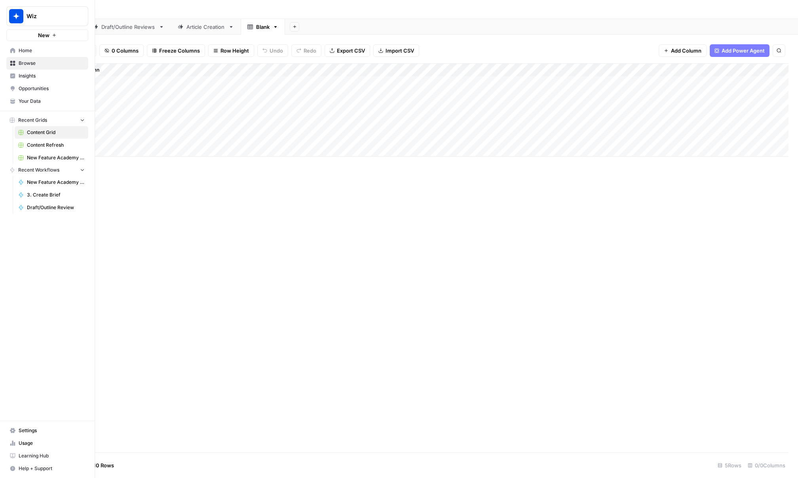
click at [42, 156] on span "New Feature Academy Updates Grid" at bounding box center [56, 157] width 58 height 7
click at [29, 101] on span "Your Data" at bounding box center [52, 101] width 66 height 7
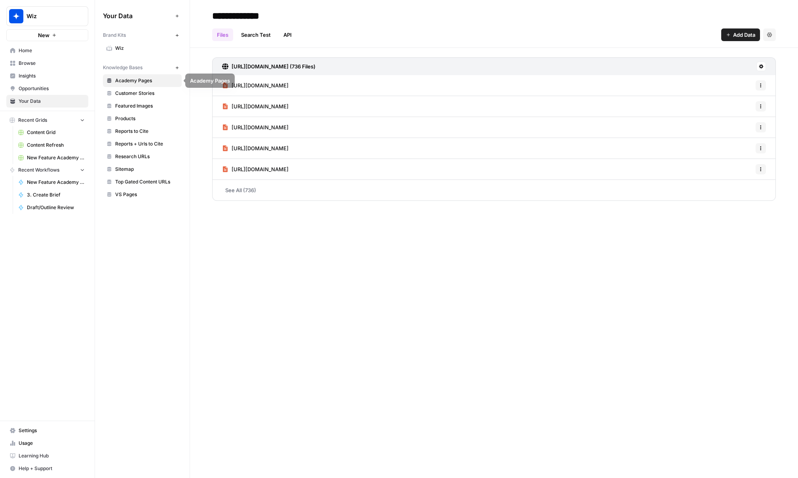
click at [141, 47] on span "Wiz" at bounding box center [146, 48] width 63 height 7
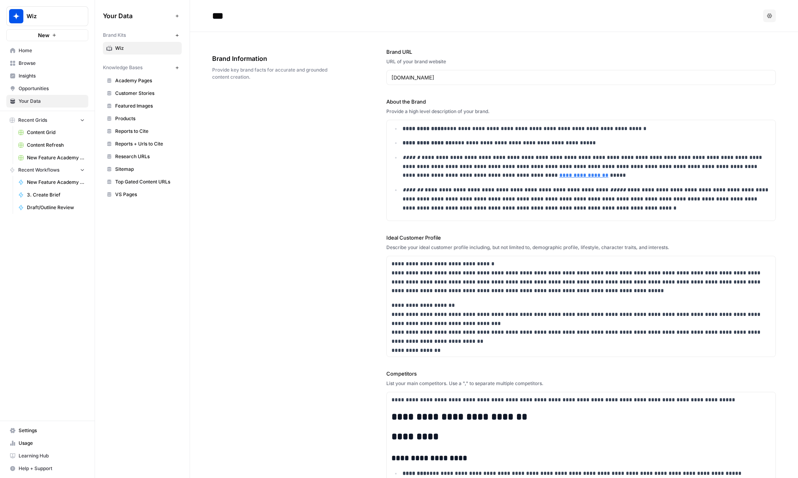
scroll to position [20647, 0]
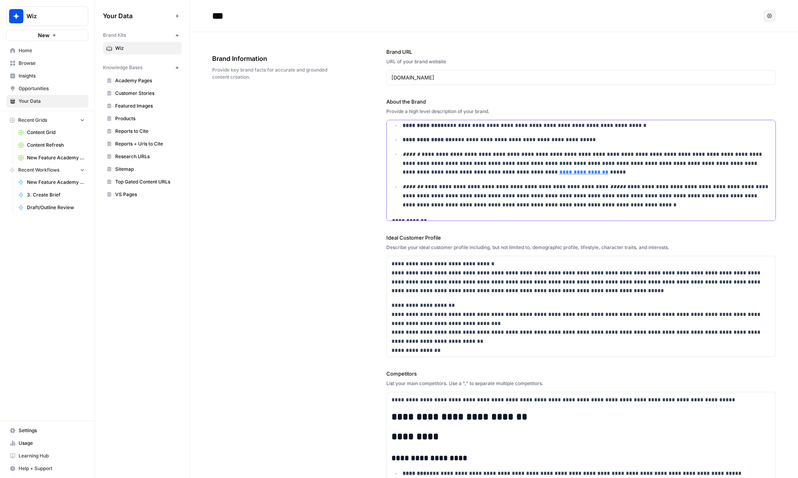
click at [598, 144] on p "**********" at bounding box center [586, 139] width 368 height 9
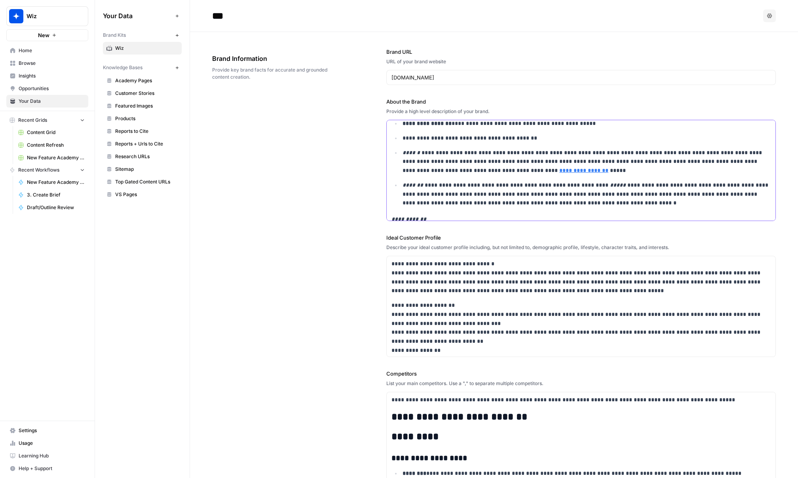
scroll to position [20673, 0]
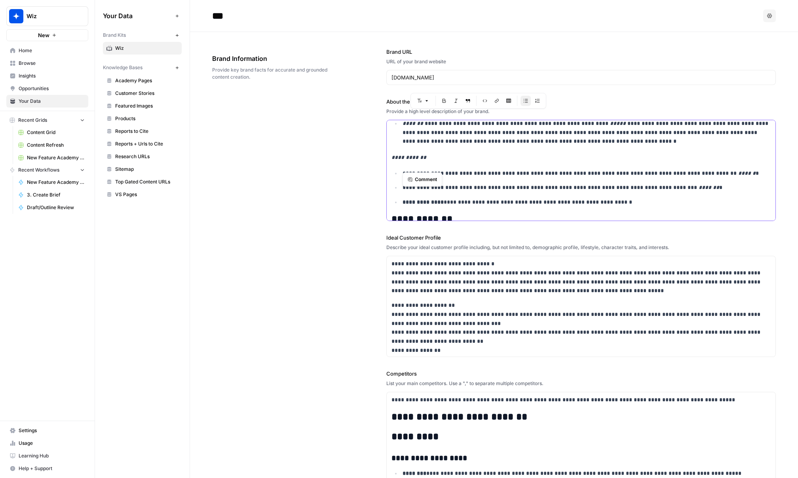
drag, startPoint x: 403, startPoint y: 166, endPoint x: 570, endPoint y: 167, distance: 167.0
click at [570, 146] on ul "**********" at bounding box center [580, 73] width 379 height 147
click at [598, 144] on p "**********" at bounding box center [586, 131] width 368 height 27
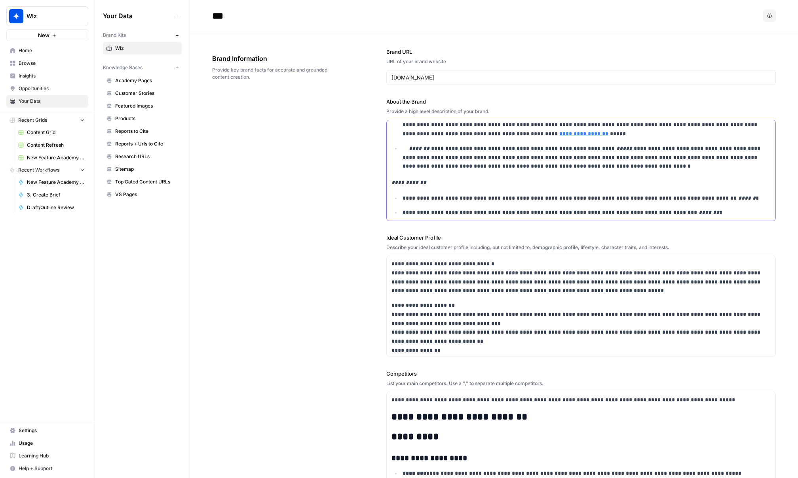
scroll to position [20700, 0]
click at [409, 152] on em "*******" at bounding box center [415, 149] width 27 height 6
click at [409, 119] on em "******" at bounding box center [414, 117] width 24 height 6
click at [43, 158] on span "New Feature Academy Updates Grid" at bounding box center [56, 157] width 58 height 7
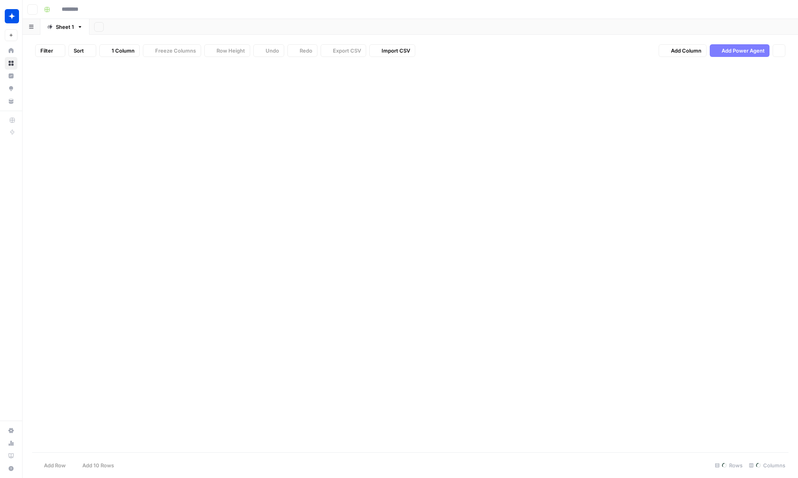
type input "**********"
click at [133, 121] on div "Add Column" at bounding box center [410, 109] width 756 height 93
click at [43, 125] on div "Add Column" at bounding box center [410, 109] width 756 height 93
click at [398, 123] on div "Add Column" at bounding box center [410, 109] width 756 height 93
click at [468, 123] on div "Add Column" at bounding box center [410, 109] width 756 height 93
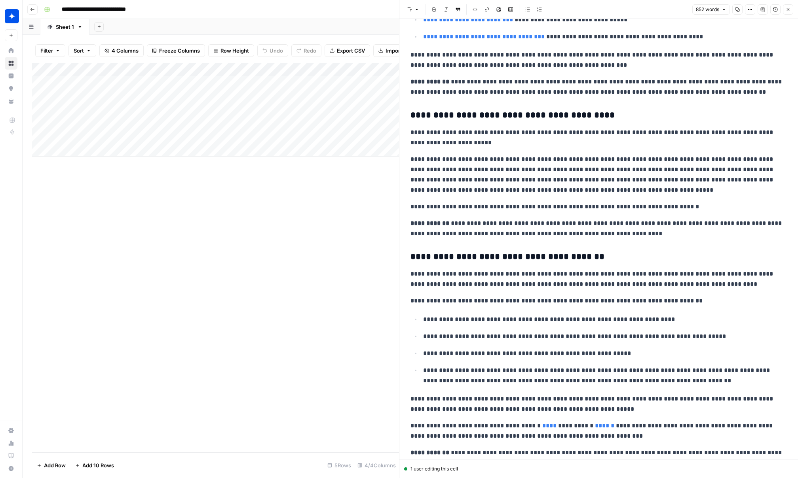
scroll to position [636, 0]
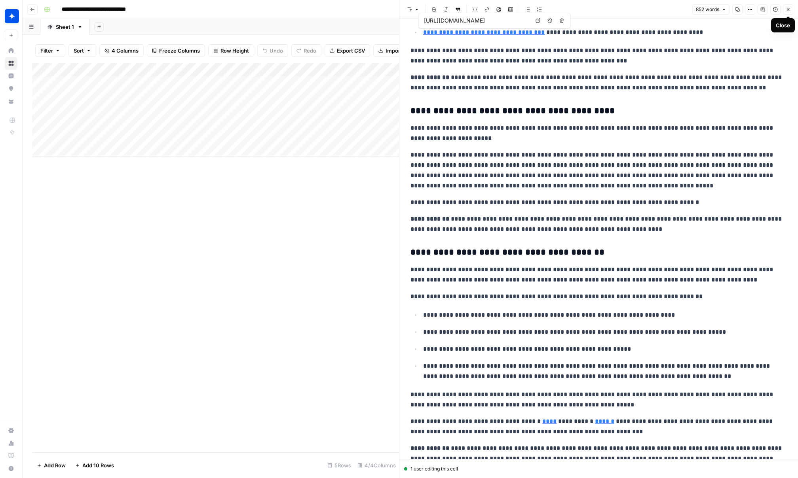
click at [787, 10] on icon "button" at bounding box center [788, 9] width 3 height 3
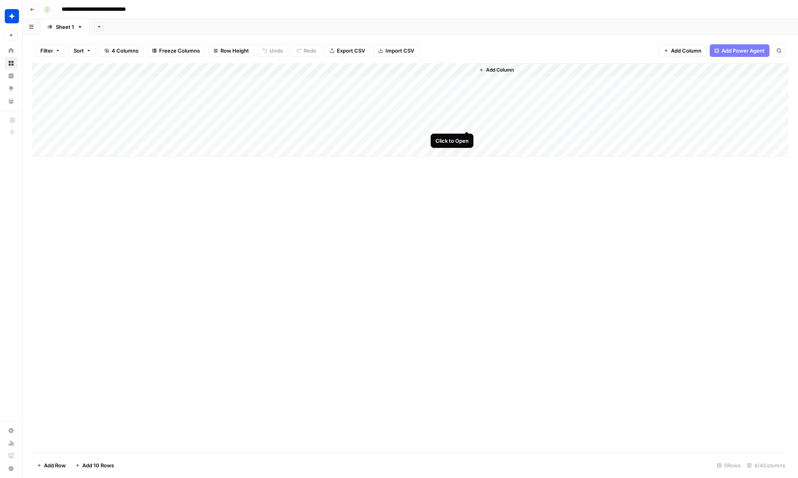
click at [466, 123] on div "Add Column" at bounding box center [410, 109] width 756 height 93
